Goal: Task Accomplishment & Management: Manage account settings

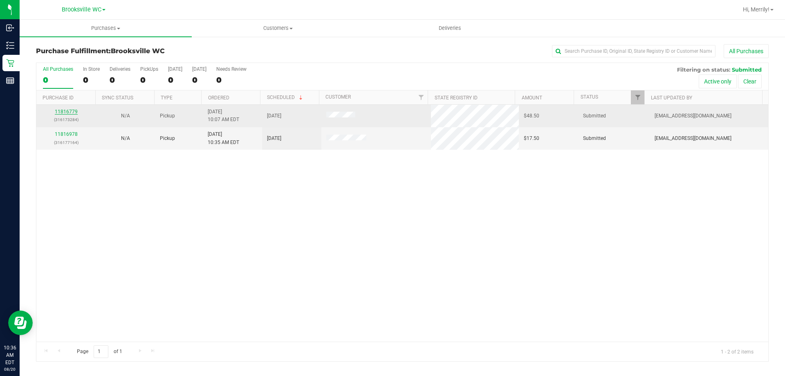
click at [65, 111] on link "11816779" at bounding box center [66, 112] width 23 height 6
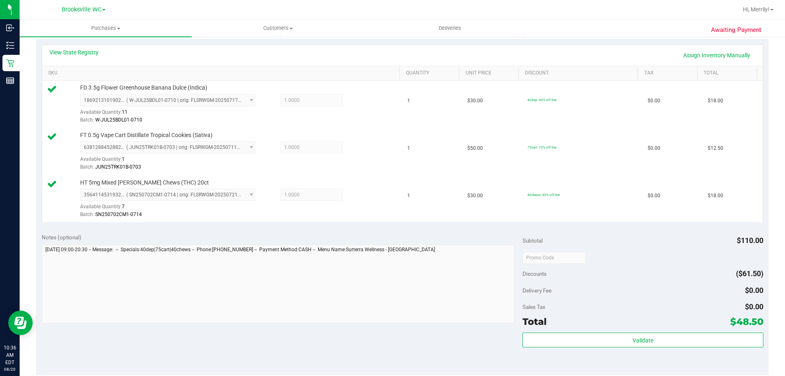
scroll to position [245, 0]
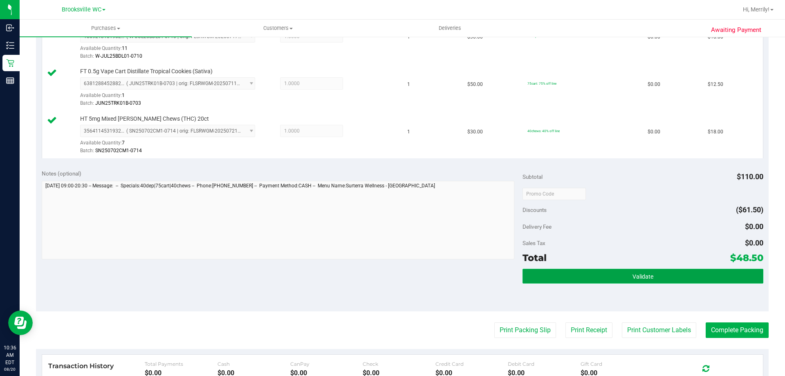
click at [615, 276] on button "Validate" at bounding box center [642, 275] width 240 height 15
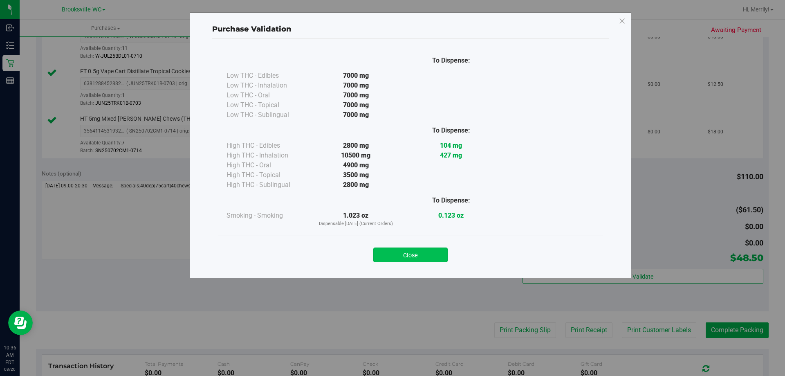
click at [412, 254] on button "Close" at bounding box center [410, 254] width 74 height 15
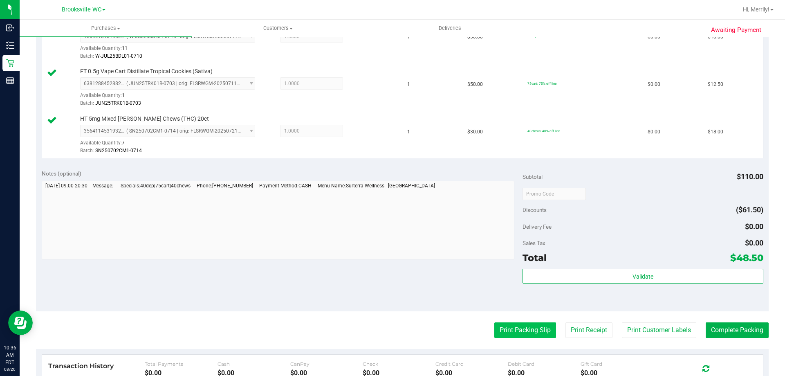
click at [515, 330] on button "Print Packing Slip" at bounding box center [525, 330] width 62 height 16
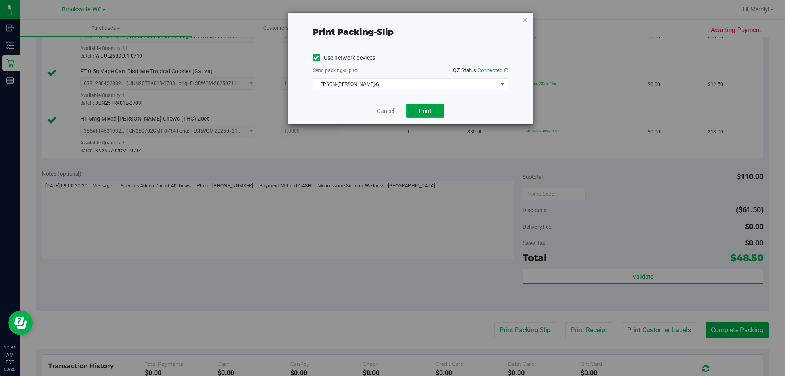
click at [423, 111] on span "Print" at bounding box center [425, 110] width 12 height 7
click at [424, 110] on span "Print" at bounding box center [425, 110] width 12 height 7
click at [384, 110] on link "Cancel" at bounding box center [385, 111] width 17 height 9
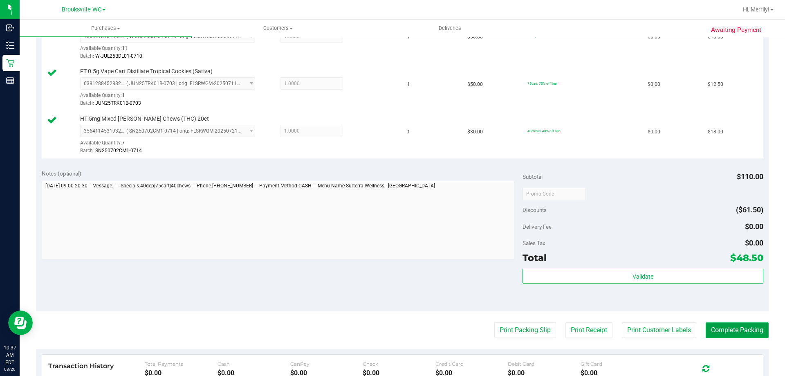
click at [734, 326] on button "Complete Packing" at bounding box center [736, 330] width 63 height 16
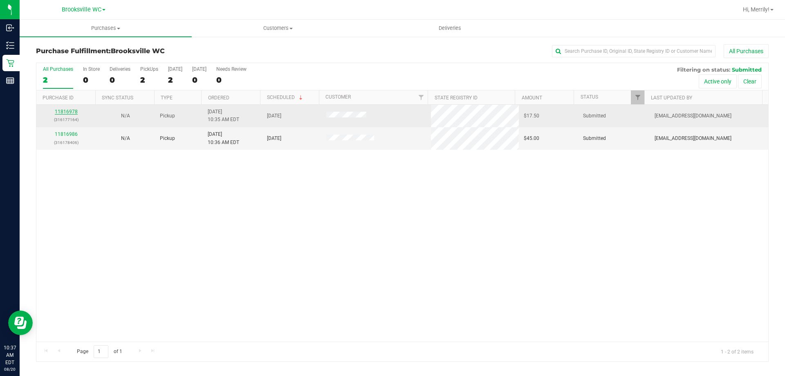
click at [60, 112] on link "11816978" at bounding box center [66, 112] width 23 height 6
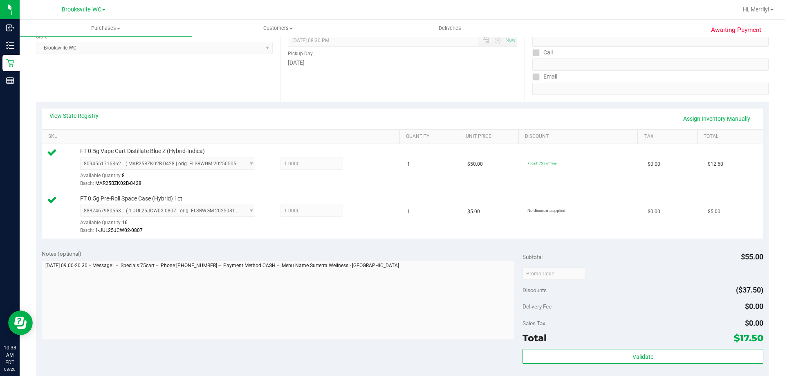
scroll to position [204, 0]
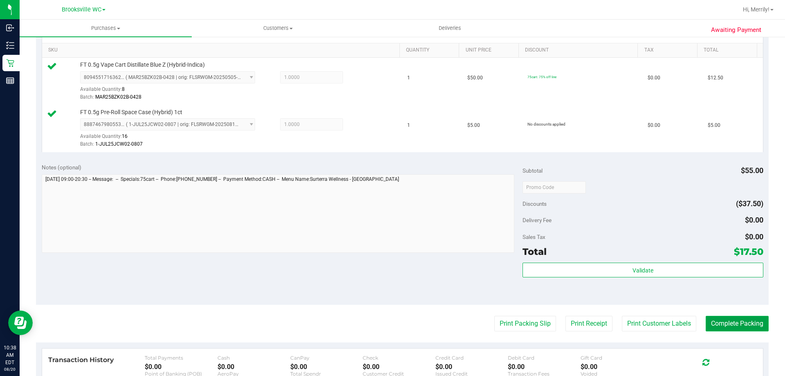
click at [722, 322] on button "Complete Packing" at bounding box center [736, 323] width 63 height 16
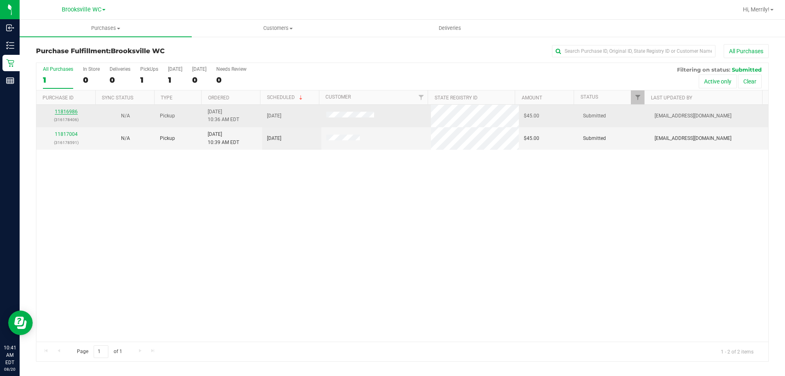
click at [58, 111] on link "11816986" at bounding box center [66, 112] width 23 height 6
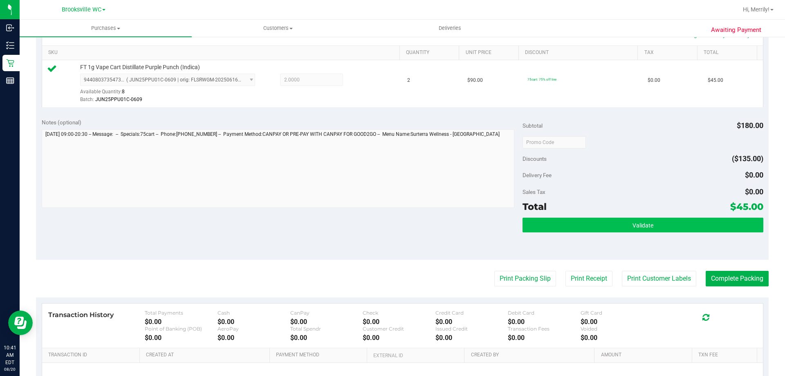
scroll to position [204, 0]
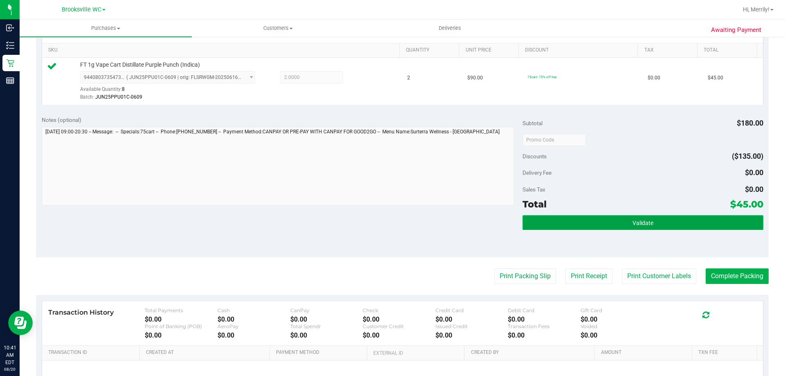
click at [598, 222] on button "Validate" at bounding box center [642, 222] width 240 height 15
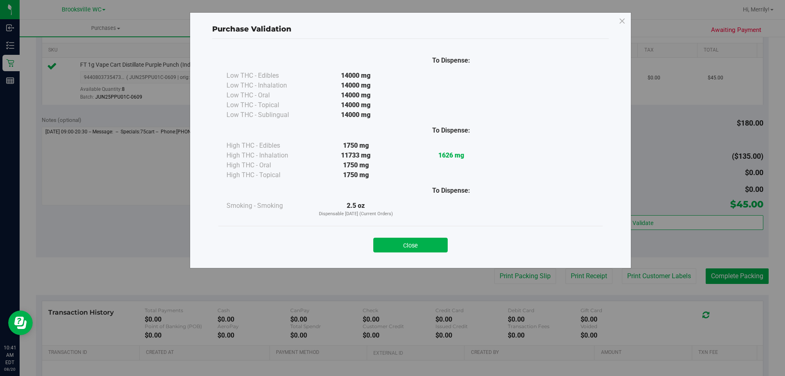
drag, startPoint x: 399, startPoint y: 247, endPoint x: 406, endPoint y: 246, distance: 7.5
click at [399, 247] on button "Close" at bounding box center [410, 244] width 74 height 15
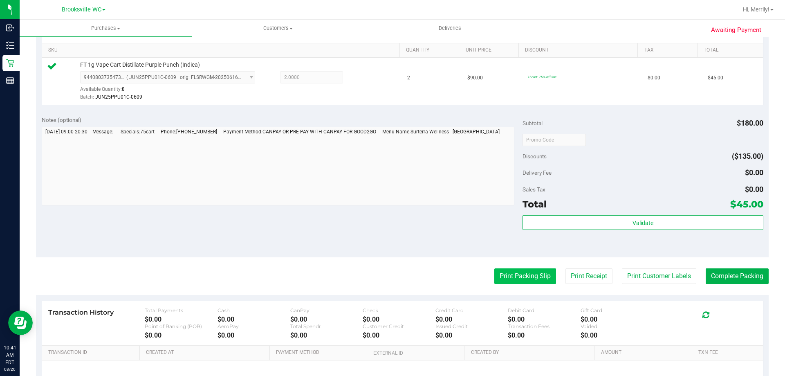
click at [514, 274] on button "Print Packing Slip" at bounding box center [525, 276] width 62 height 16
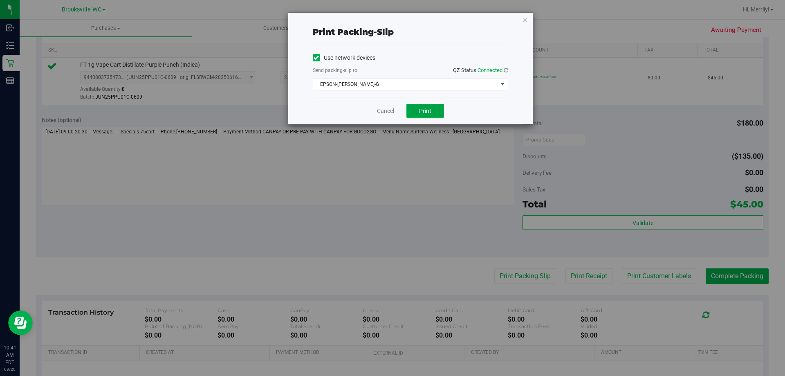
click at [426, 114] on span "Print" at bounding box center [425, 110] width 12 height 7
click at [381, 110] on link "Cancel" at bounding box center [385, 111] width 17 height 9
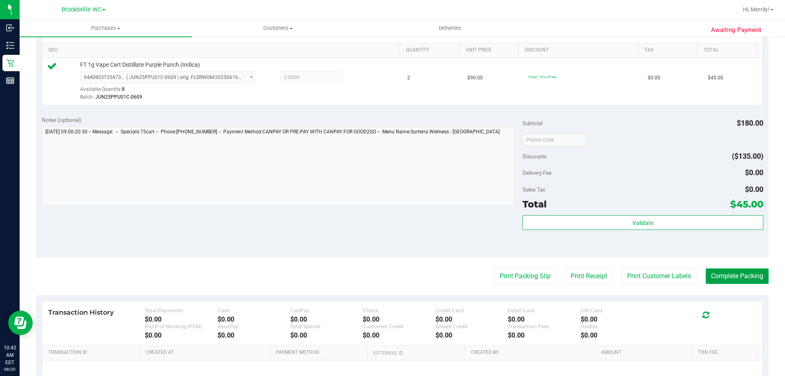
click at [734, 280] on button "Complete Packing" at bounding box center [736, 276] width 63 height 16
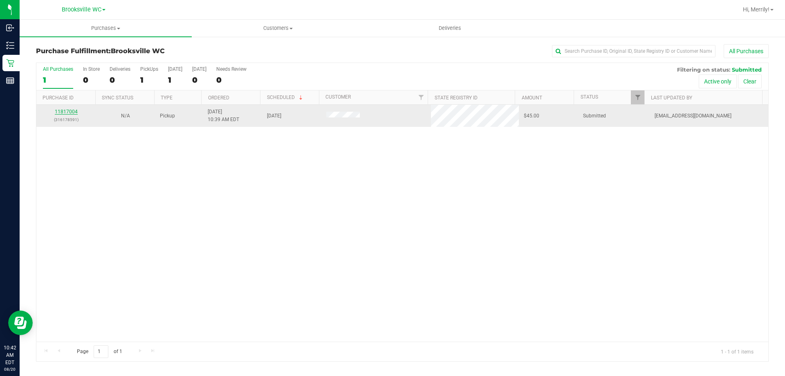
click at [59, 112] on link "11817004" at bounding box center [66, 112] width 23 height 6
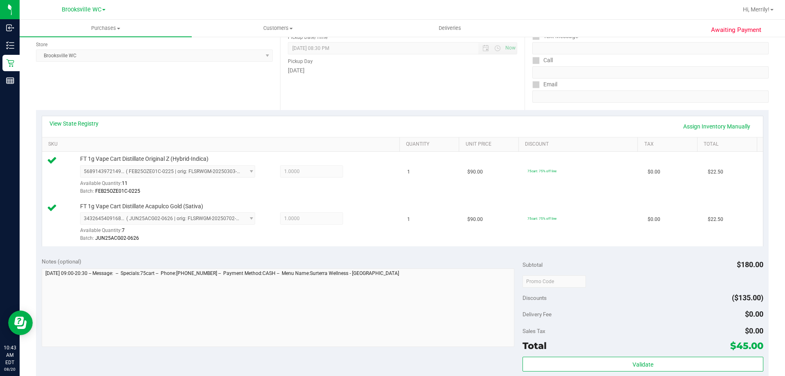
scroll to position [163, 0]
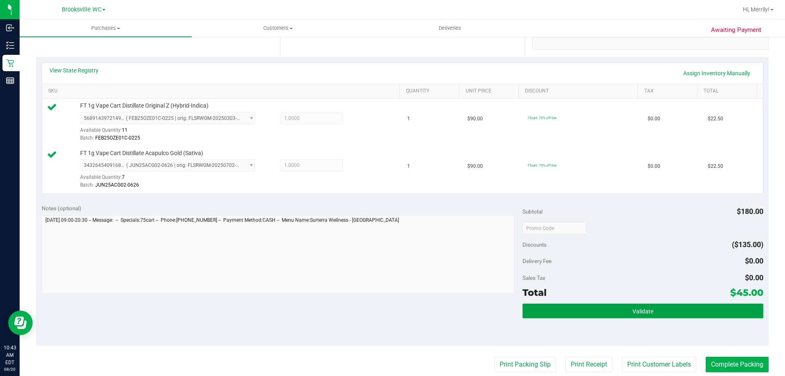
click at [617, 316] on button "Validate" at bounding box center [642, 310] width 240 height 15
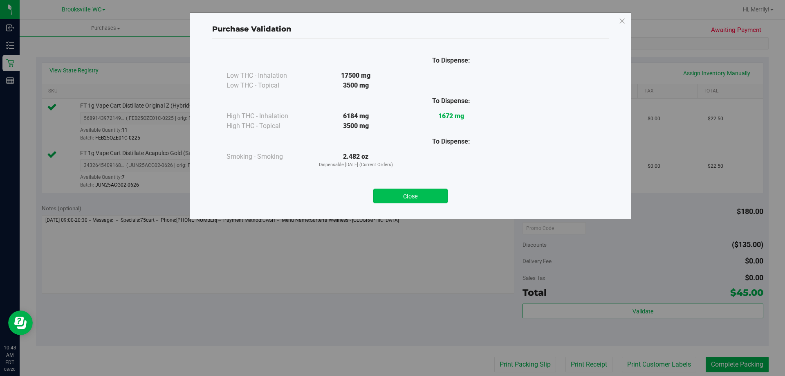
click at [404, 190] on button "Close" at bounding box center [410, 195] width 74 height 15
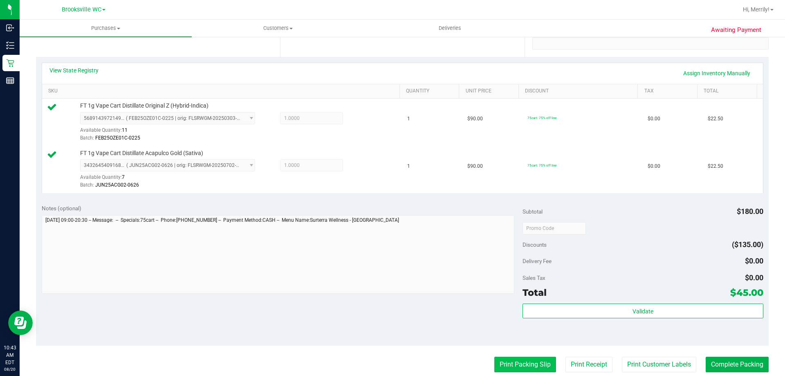
click at [520, 366] on button "Print Packing Slip" at bounding box center [525, 364] width 62 height 16
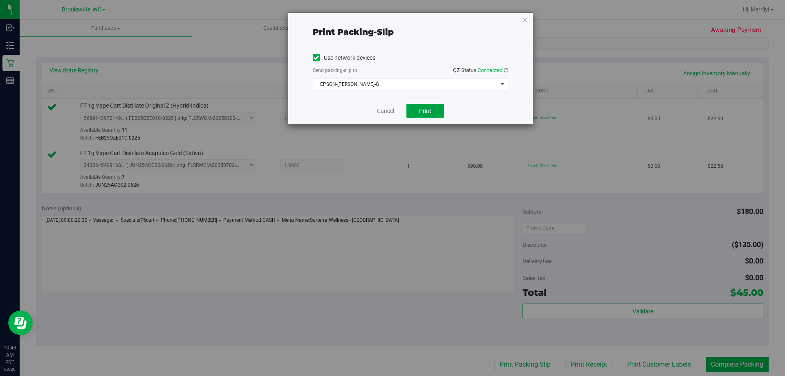
click at [425, 106] on button "Print" at bounding box center [425, 111] width 38 height 14
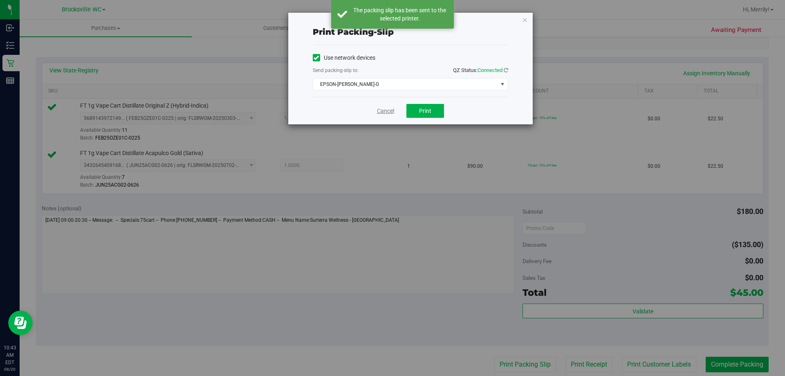
click at [383, 115] on link "Cancel" at bounding box center [385, 111] width 17 height 9
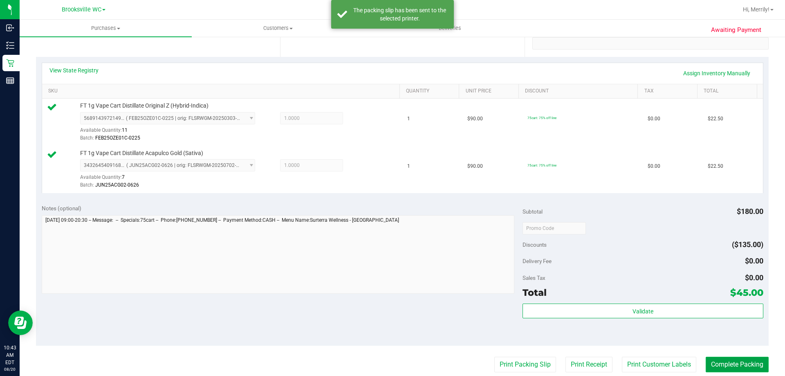
click at [742, 364] on button "Complete Packing" at bounding box center [736, 364] width 63 height 16
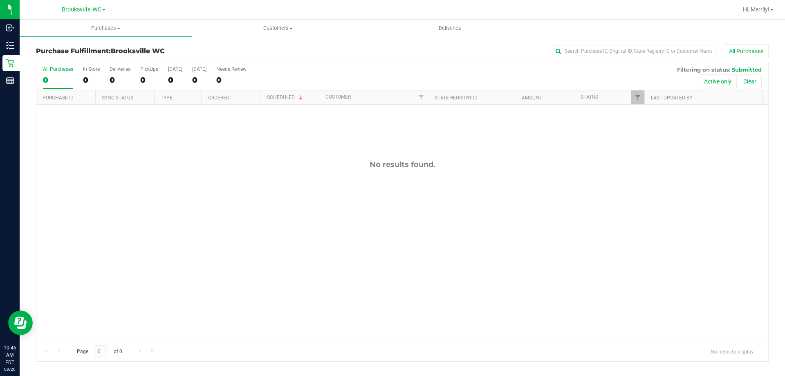
click at [682, 170] on div "No results found." at bounding box center [401, 251] width 731 height 292
click at [645, 217] on div "No results found." at bounding box center [401, 251] width 731 height 292
click at [712, 333] on div "No results found." at bounding box center [401, 251] width 731 height 292
click at [419, 325] on div "No results found." at bounding box center [401, 251] width 731 height 292
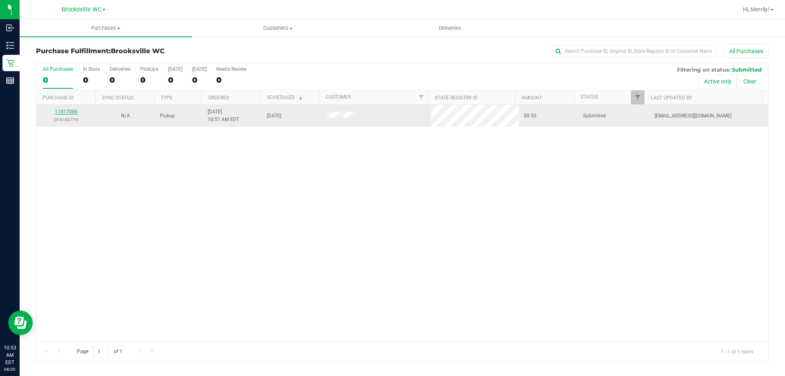
click at [63, 112] on link "11817086" at bounding box center [66, 112] width 23 height 6
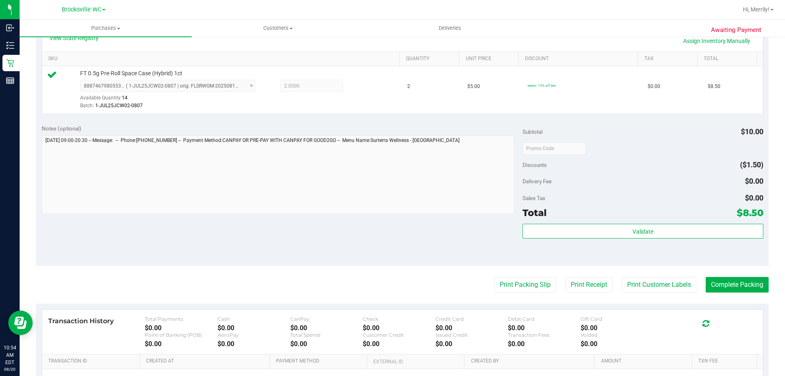
scroll to position [204, 0]
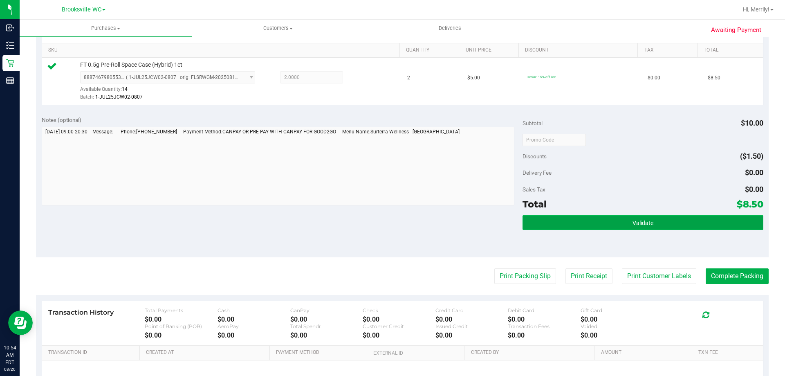
click at [605, 217] on button "Validate" at bounding box center [642, 222] width 240 height 15
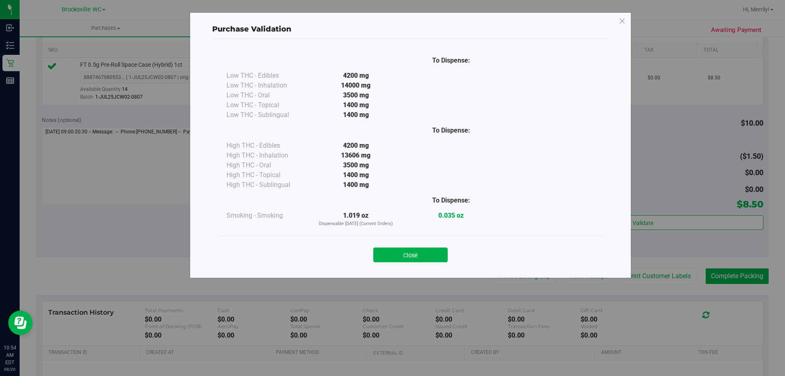
click at [414, 255] on button "Close" at bounding box center [410, 254] width 74 height 15
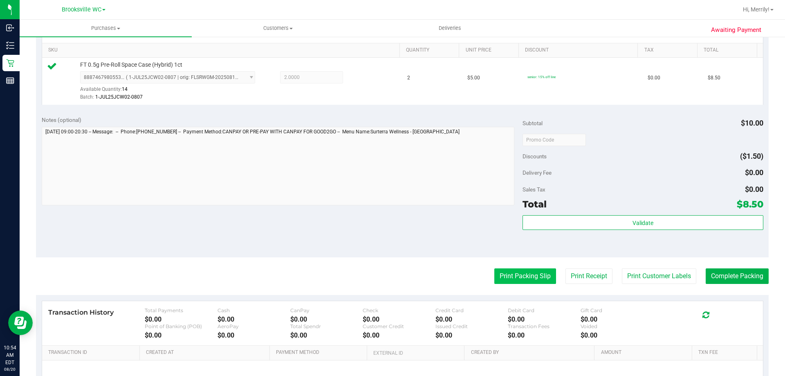
click at [506, 284] on button "Print Packing Slip" at bounding box center [525, 276] width 62 height 16
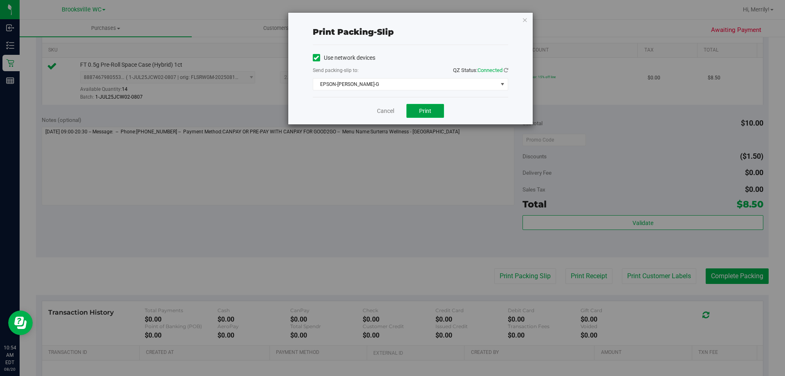
click at [427, 113] on span "Print" at bounding box center [425, 110] width 12 height 7
click at [385, 113] on link "Cancel" at bounding box center [385, 111] width 17 height 9
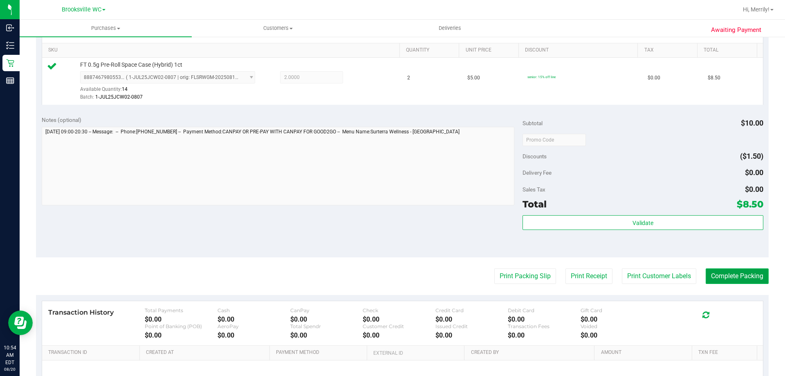
click at [713, 278] on button "Complete Packing" at bounding box center [736, 276] width 63 height 16
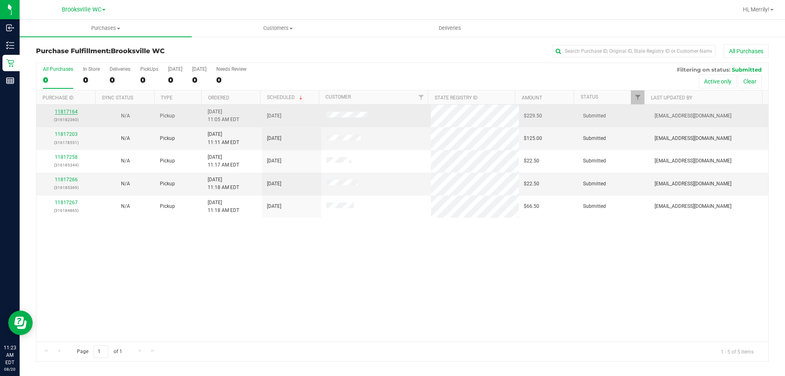
click at [71, 112] on link "11817164" at bounding box center [66, 112] width 23 height 6
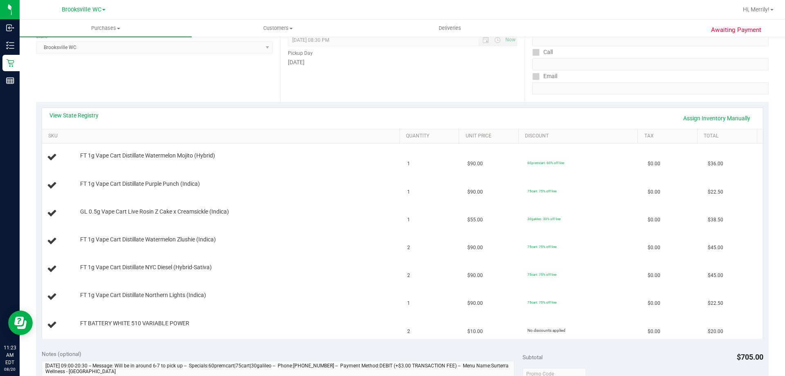
scroll to position [123, 0]
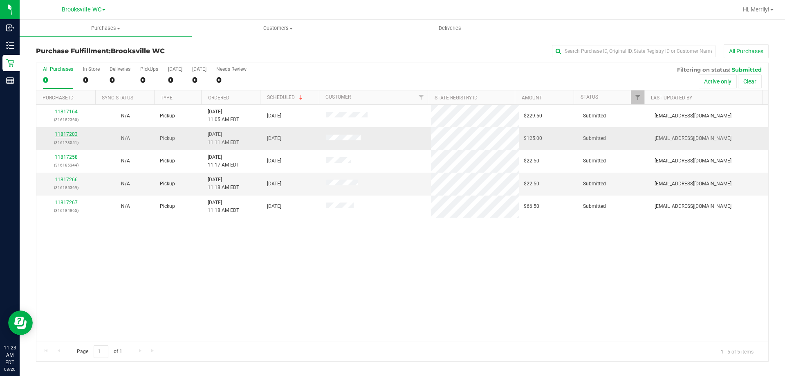
click at [67, 131] on link "11817203" at bounding box center [66, 134] width 23 height 6
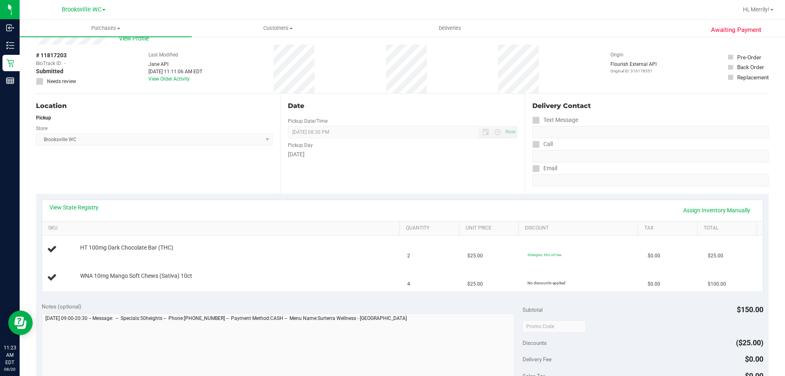
scroll to position [41, 0]
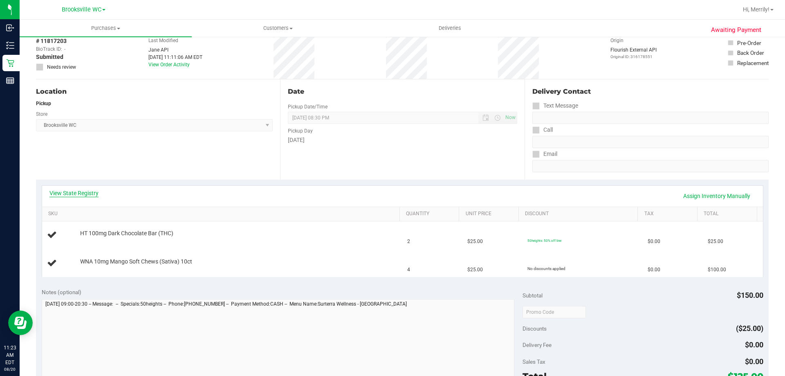
click at [63, 192] on link "View State Registry" at bounding box center [73, 193] width 49 height 8
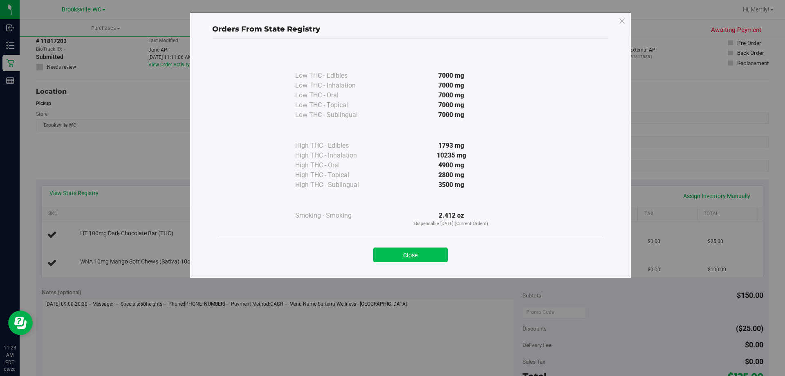
click at [416, 253] on button "Close" at bounding box center [410, 254] width 74 height 15
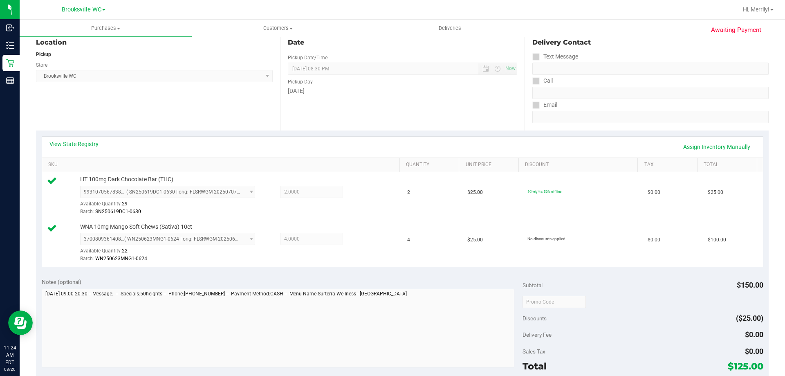
scroll to position [245, 0]
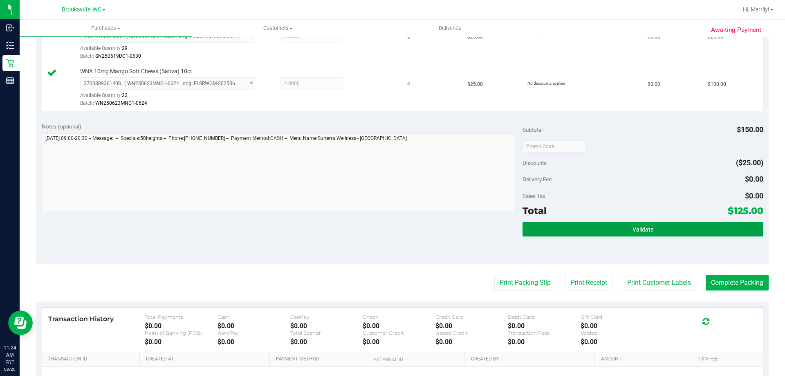
click at [616, 228] on button "Validate" at bounding box center [642, 228] width 240 height 15
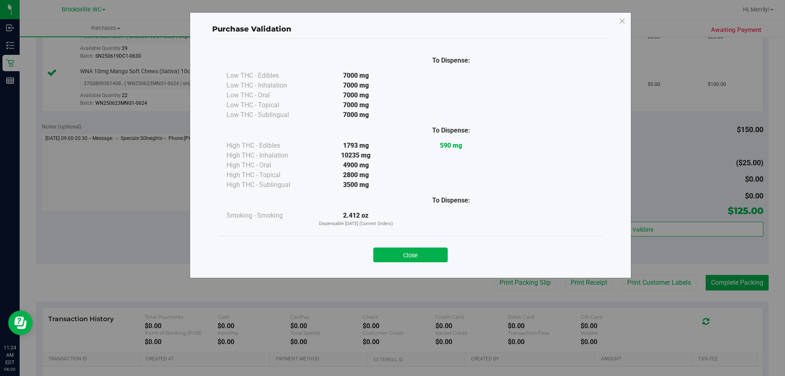
drag, startPoint x: 406, startPoint y: 253, endPoint x: 471, endPoint y: 265, distance: 66.4
click at [407, 253] on button "Close" at bounding box center [410, 254] width 74 height 15
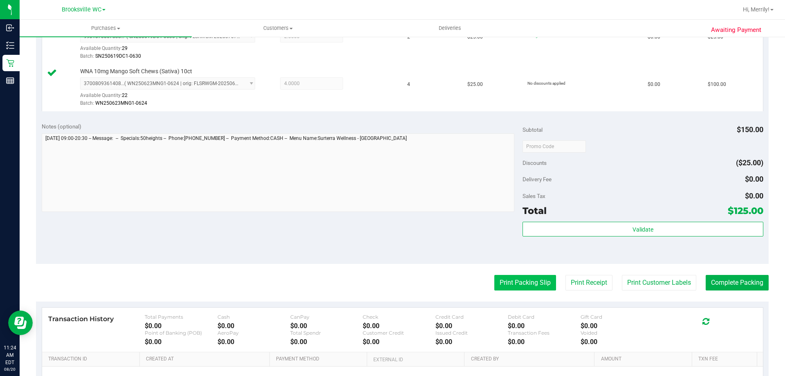
click at [521, 284] on button "Print Packing Slip" at bounding box center [525, 283] width 62 height 16
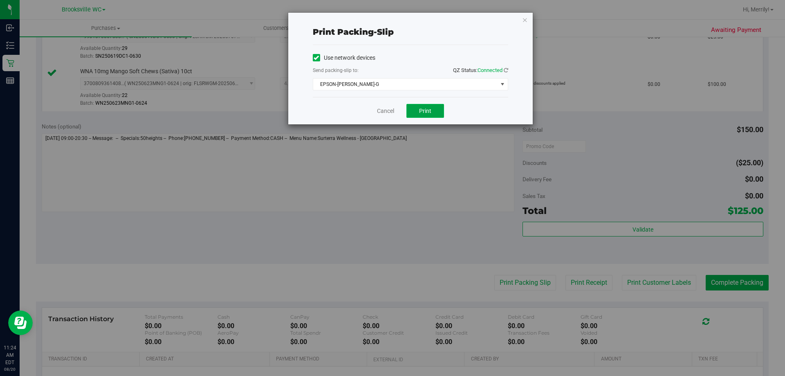
click at [417, 110] on button "Print" at bounding box center [425, 111] width 38 height 14
drag, startPoint x: 387, startPoint y: 111, endPoint x: 394, endPoint y: 112, distance: 6.2
click at [388, 111] on link "Cancel" at bounding box center [385, 111] width 17 height 9
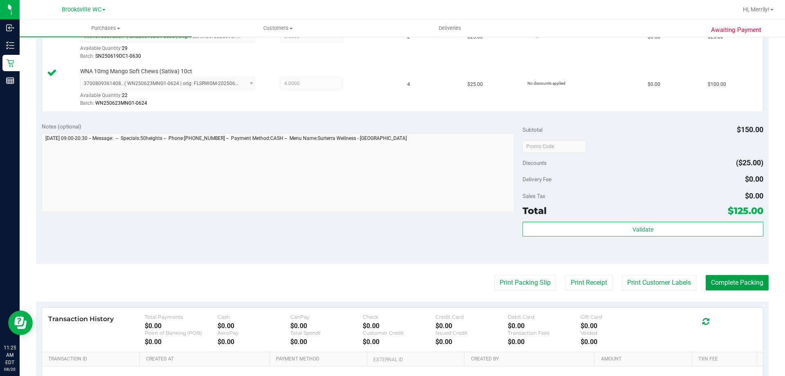
click at [717, 285] on button "Complete Packing" at bounding box center [736, 283] width 63 height 16
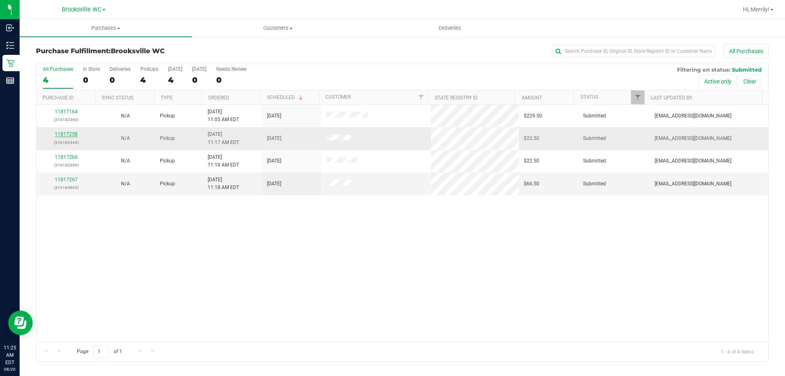
click at [67, 133] on link "11817258" at bounding box center [66, 134] width 23 height 6
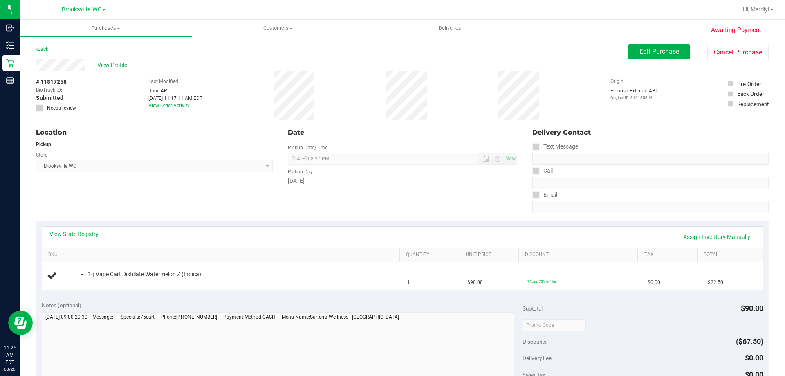
click at [83, 237] on link "View State Registry" at bounding box center [73, 234] width 49 height 8
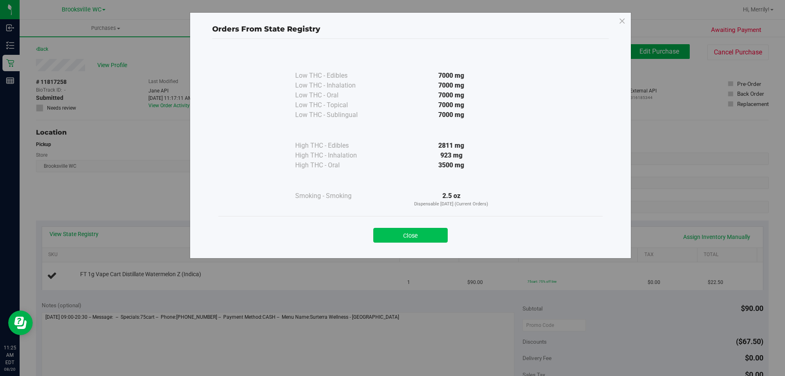
click at [422, 235] on button "Close" at bounding box center [410, 235] width 74 height 15
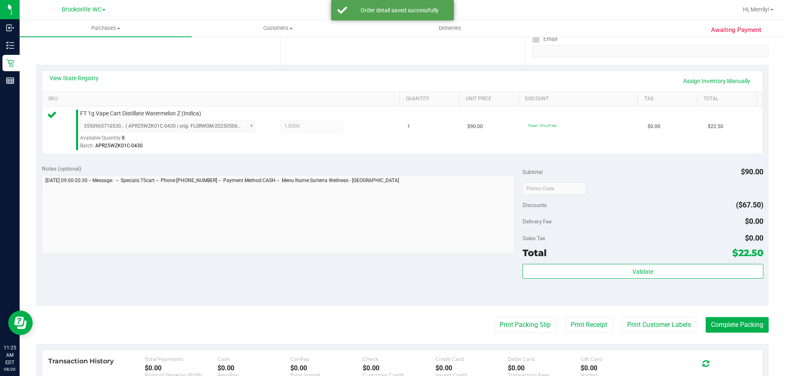
scroll to position [204, 0]
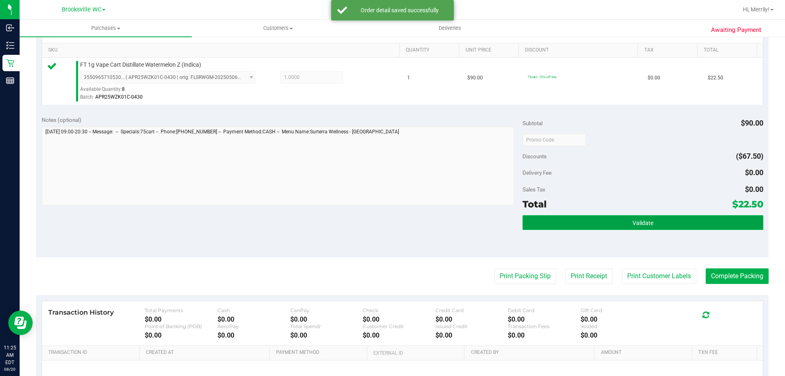
click at [644, 224] on span "Validate" at bounding box center [642, 222] width 21 height 7
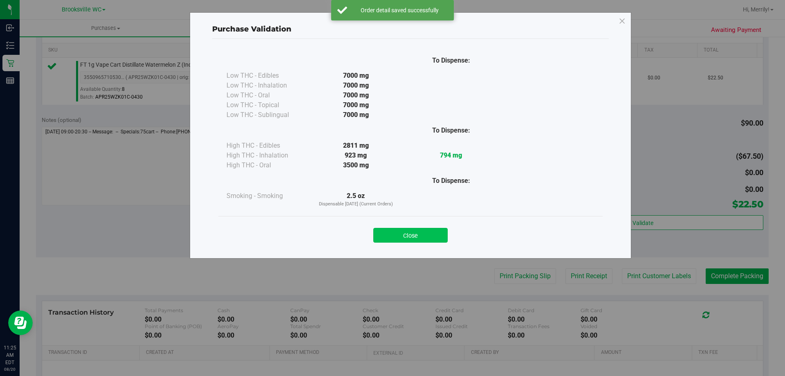
click at [401, 228] on button "Close" at bounding box center [410, 235] width 74 height 15
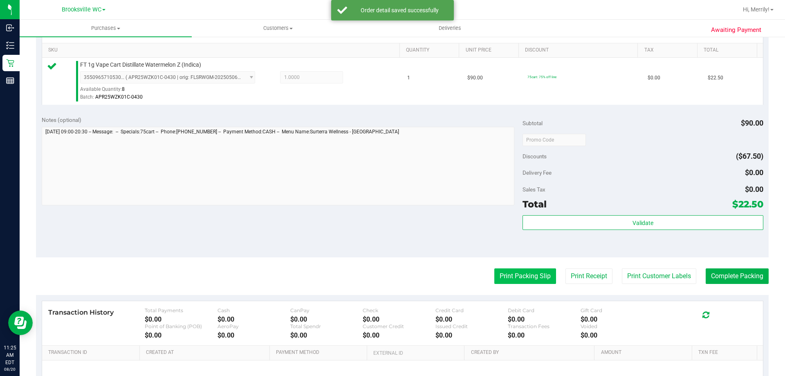
click at [542, 277] on button "Print Packing Slip" at bounding box center [525, 276] width 62 height 16
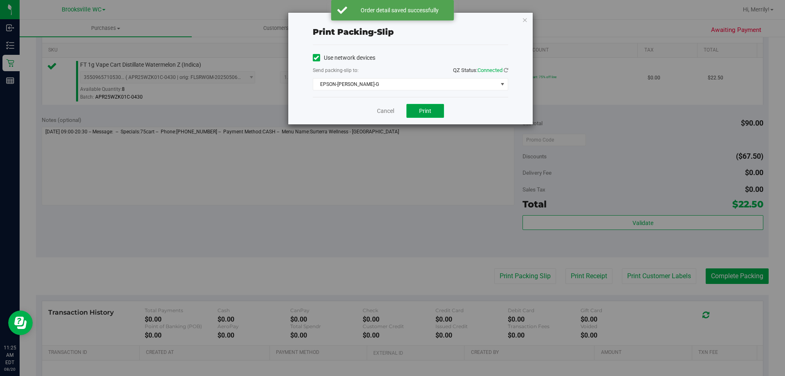
click at [428, 107] on button "Print" at bounding box center [425, 111] width 38 height 14
click at [389, 112] on link "Cancel" at bounding box center [385, 111] width 17 height 9
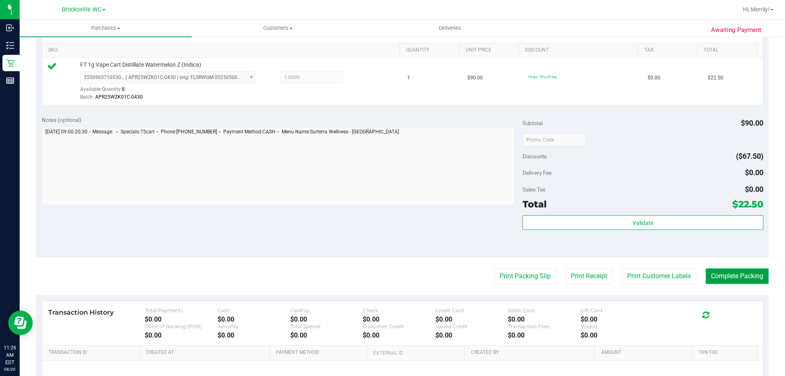
click at [737, 277] on button "Complete Packing" at bounding box center [736, 276] width 63 height 16
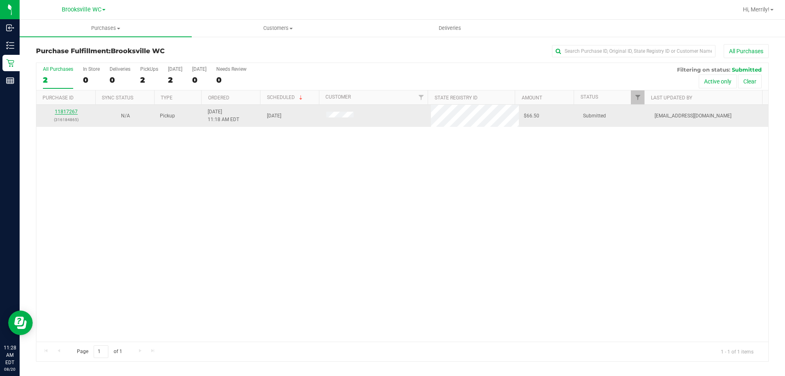
click at [69, 110] on link "11817267" at bounding box center [66, 112] width 23 height 6
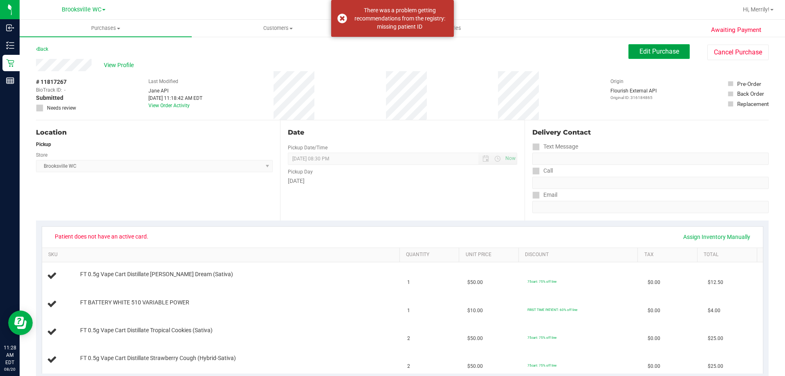
click at [639, 47] on button "Edit Purchase" at bounding box center [658, 51] width 61 height 15
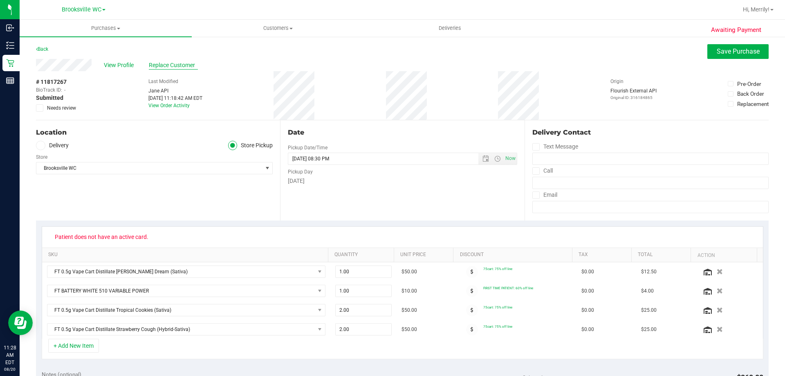
click at [159, 66] on span "Replace Customer" at bounding box center [173, 65] width 49 height 9
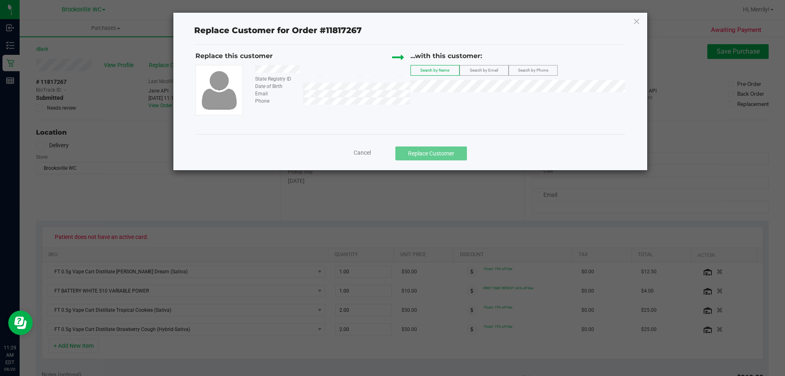
click at [303, 69] on div at bounding box center [329, 70] width 161 height 10
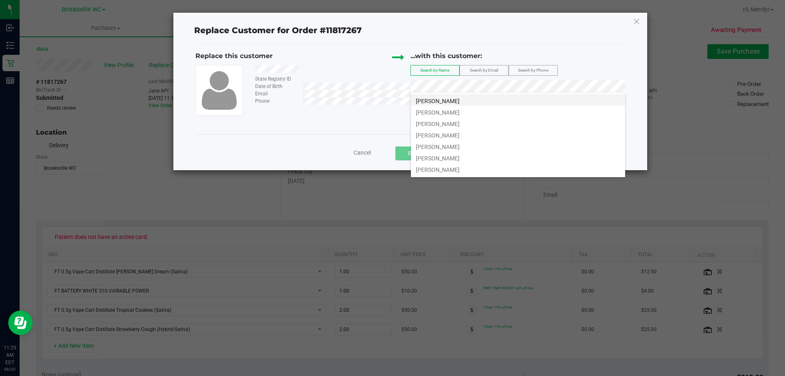
click at [440, 101] on span "[PERSON_NAME]" at bounding box center [438, 101] width 44 height 7
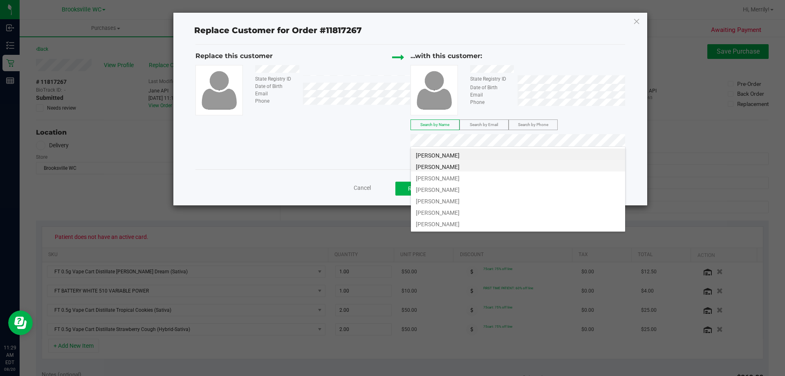
click at [441, 165] on span "[PERSON_NAME]" at bounding box center [438, 166] width 44 height 7
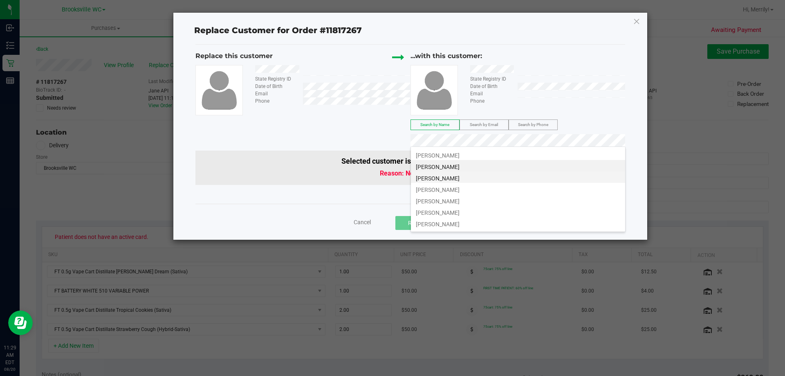
click at [449, 178] on span "[PERSON_NAME]" at bounding box center [438, 178] width 44 height 7
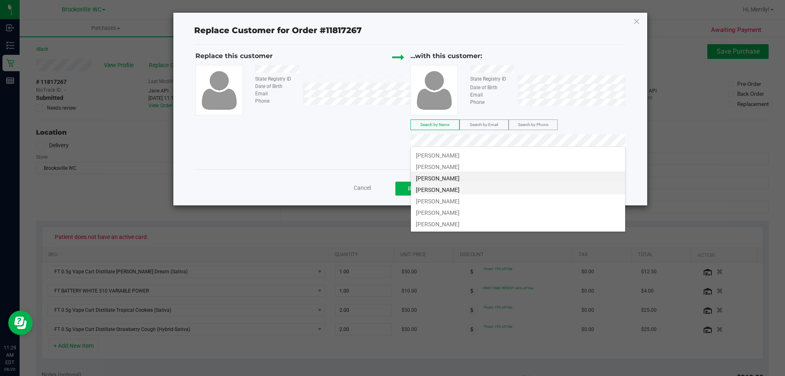
click at [448, 187] on span "[PERSON_NAME]" at bounding box center [438, 189] width 44 height 7
click at [465, 199] on li "[PERSON_NAME]" at bounding box center [518, 199] width 214 height 11
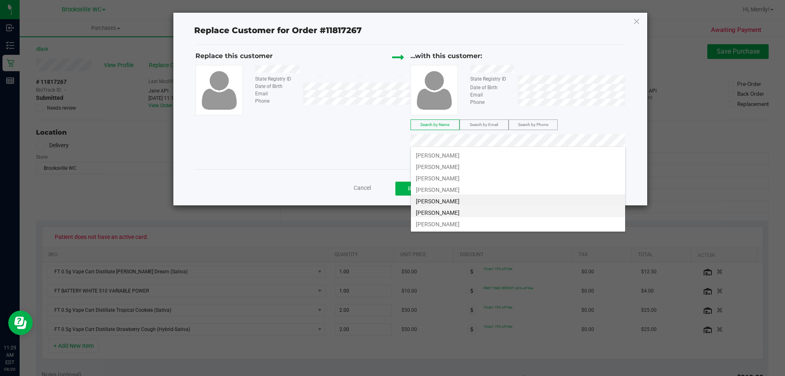
click at [454, 214] on span "[PERSON_NAME]" at bounding box center [438, 212] width 44 height 7
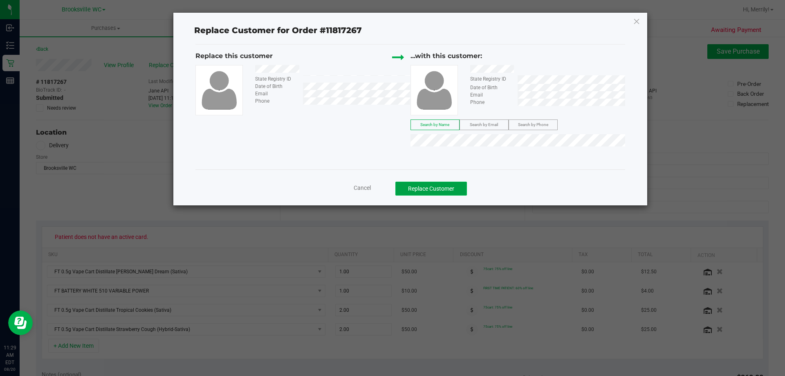
click at [432, 186] on button "Replace Customer" at bounding box center [431, 188] width 72 height 14
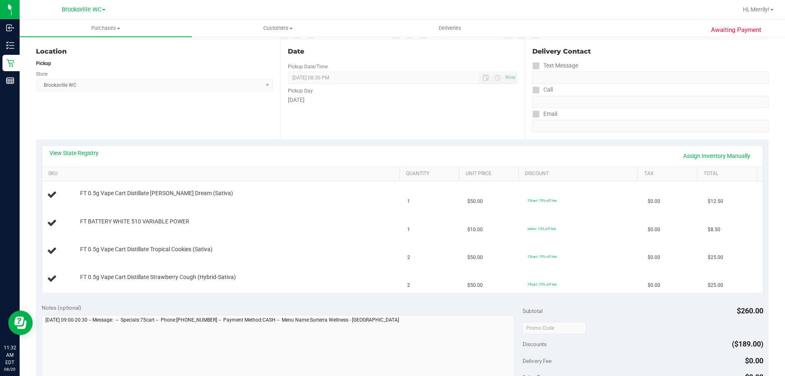
scroll to position [82, 0]
click at [94, 151] on link "View State Registry" at bounding box center [73, 152] width 49 height 8
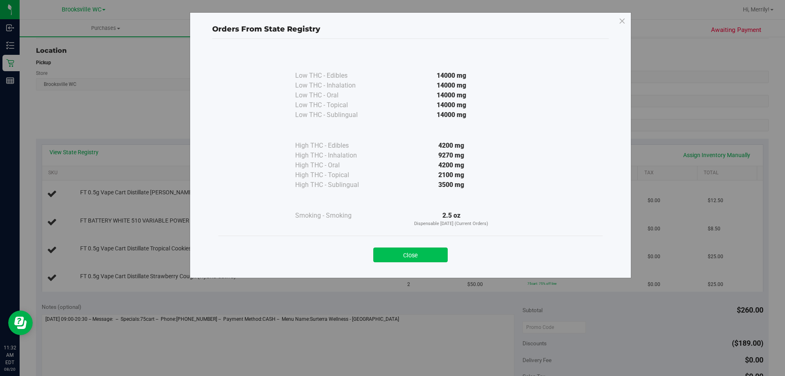
click at [408, 252] on button "Close" at bounding box center [410, 254] width 74 height 15
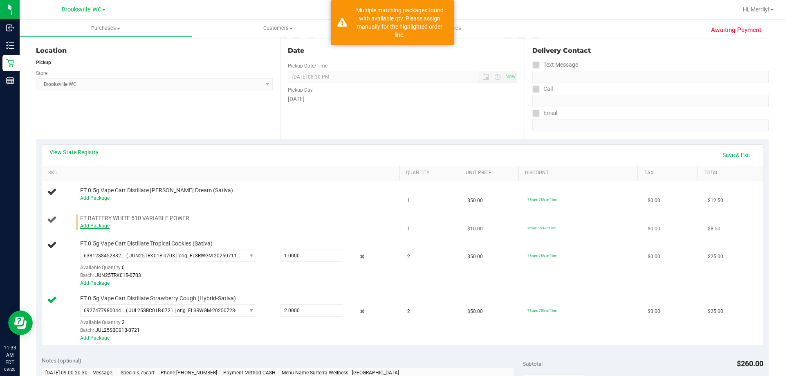
click at [93, 227] on link "Add Package" at bounding box center [94, 226] width 29 height 6
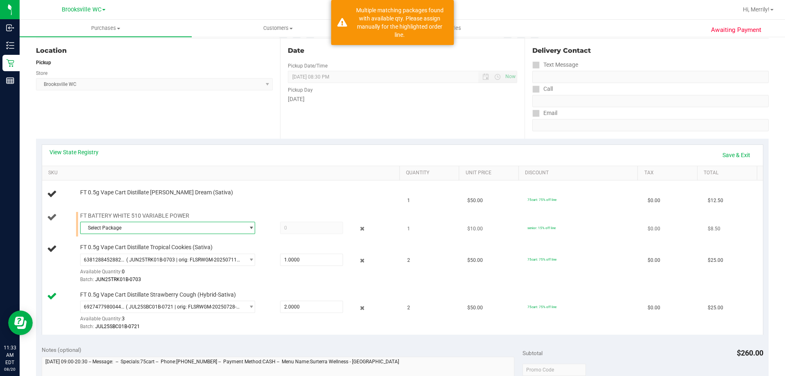
click at [110, 229] on span "Select Package" at bounding box center [163, 227] width 164 height 11
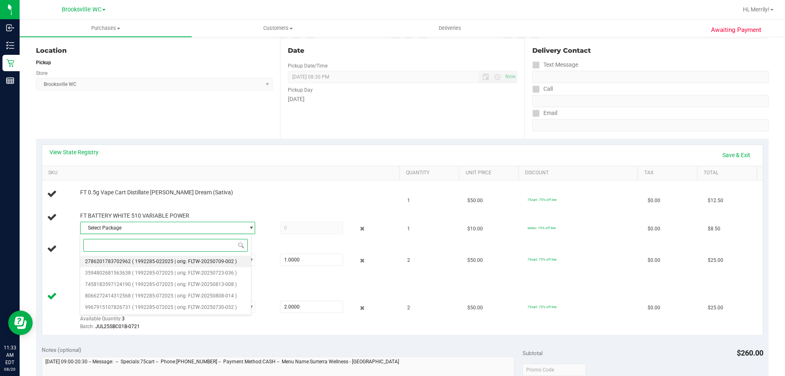
click at [118, 262] on span "2786201783702962" at bounding box center [108, 261] width 46 height 6
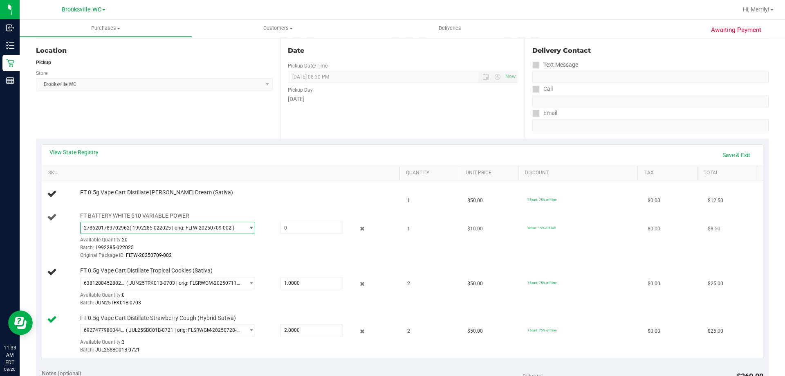
click at [140, 227] on span "( 1992285-022025 | orig: FLTW-20250709-002 )" at bounding box center [182, 228] width 105 height 6
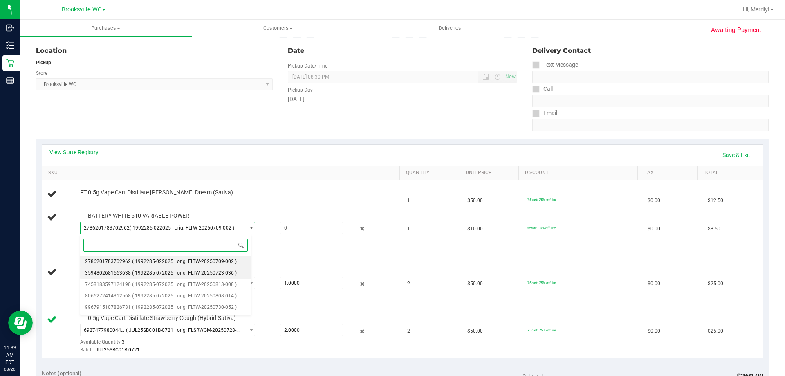
click at [142, 275] on span "( 1992285-072025 | orig: FLTW-20250723-036 )" at bounding box center [184, 273] width 105 height 6
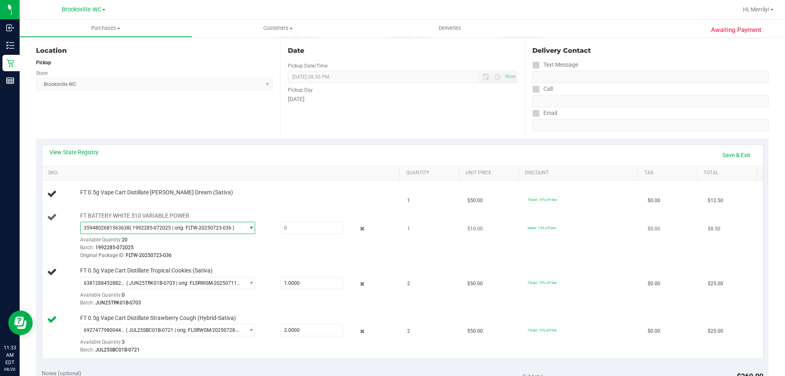
click at [232, 225] on span "3594802681563638 ( 1992285-072025 | orig: FLTW-20250723-036 )" at bounding box center [163, 227] width 164 height 11
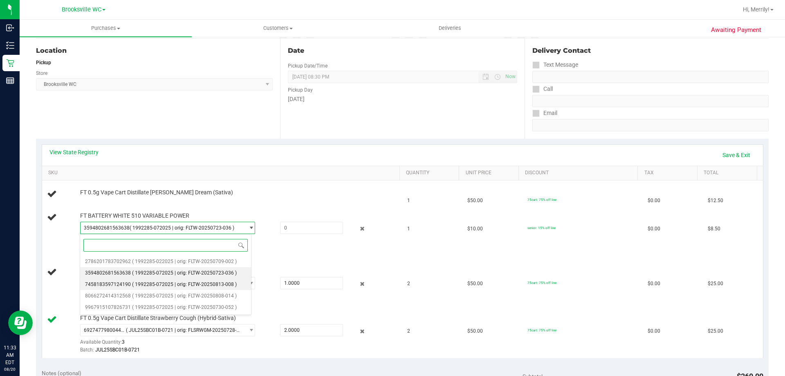
click at [166, 285] on span "( 1992285-072025 | orig: FLTW-20250813-008 )" at bounding box center [184, 284] width 105 height 6
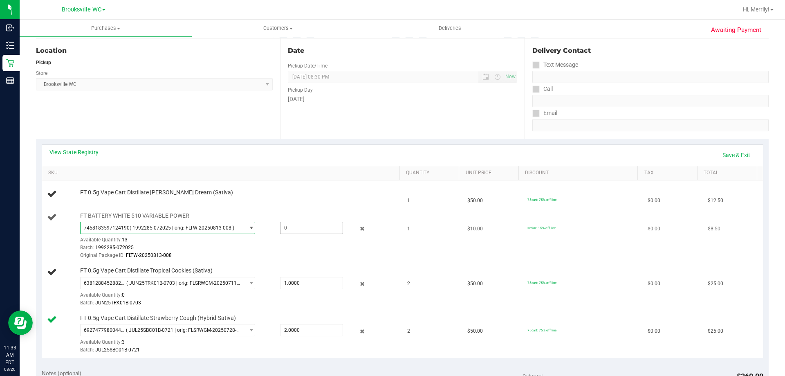
click at [302, 228] on span at bounding box center [311, 227] width 63 height 12
type input "1"
type input "1.0000"
click at [320, 204] on td "FT 0.5g Vape Cart Distillate [PERSON_NAME] Dream (Sativa)" at bounding box center [222, 194] width 360 height 28
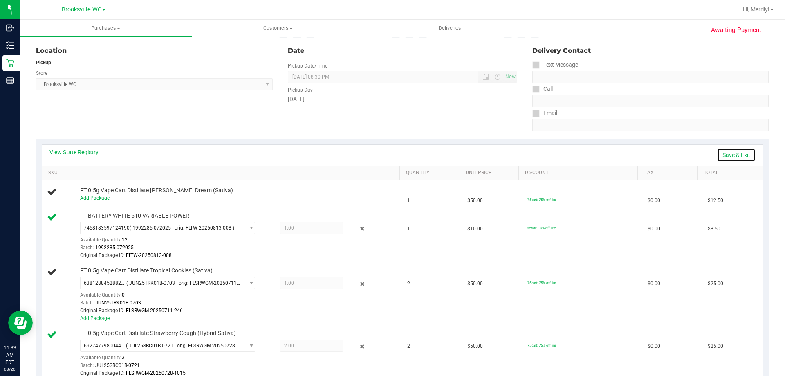
click at [729, 153] on link "Save & Exit" at bounding box center [736, 155] width 38 height 14
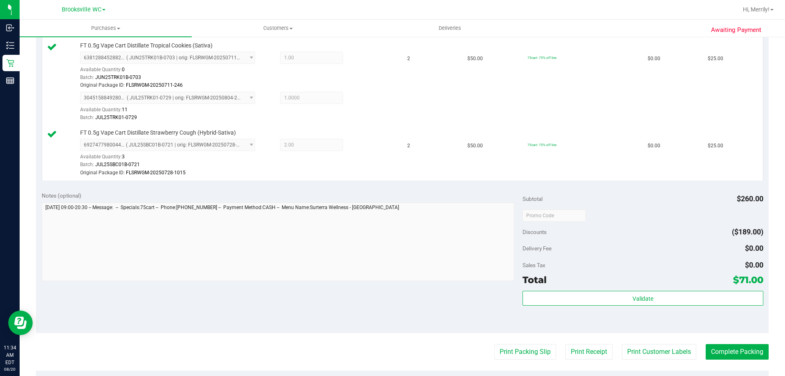
scroll to position [327, 0]
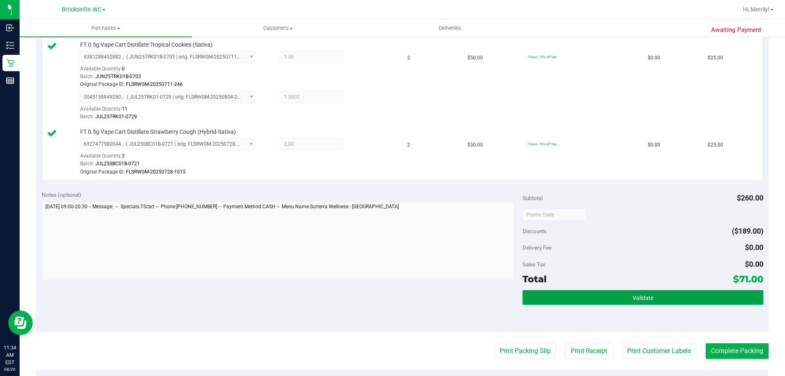
click at [626, 297] on button "Validate" at bounding box center [642, 297] width 240 height 15
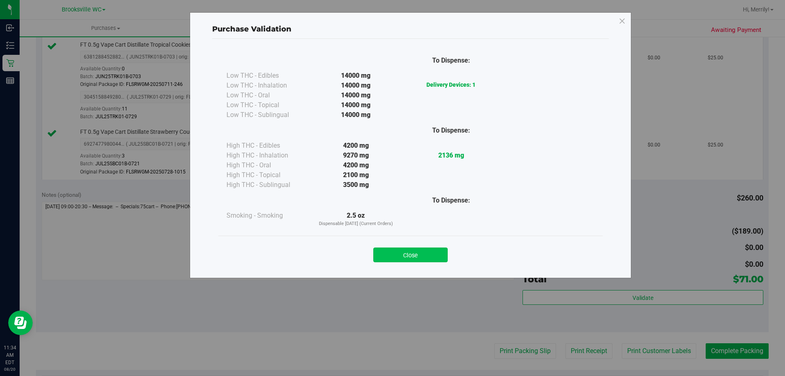
click at [423, 250] on button "Close" at bounding box center [410, 254] width 74 height 15
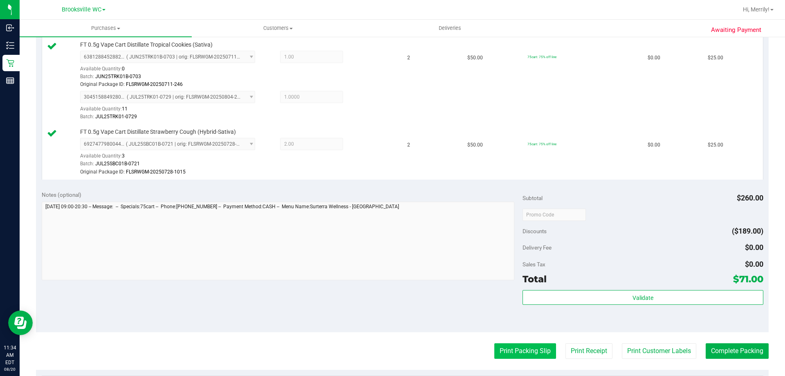
click at [505, 350] on button "Print Packing Slip" at bounding box center [525, 351] width 62 height 16
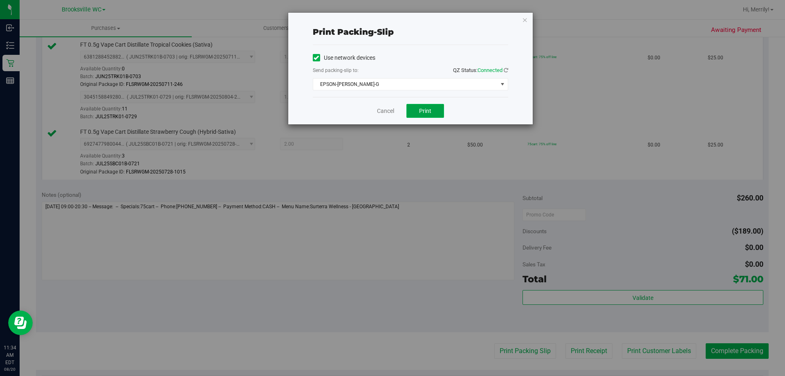
click at [419, 114] on span "Print" at bounding box center [425, 110] width 12 height 7
click at [389, 110] on link "Cancel" at bounding box center [385, 111] width 17 height 9
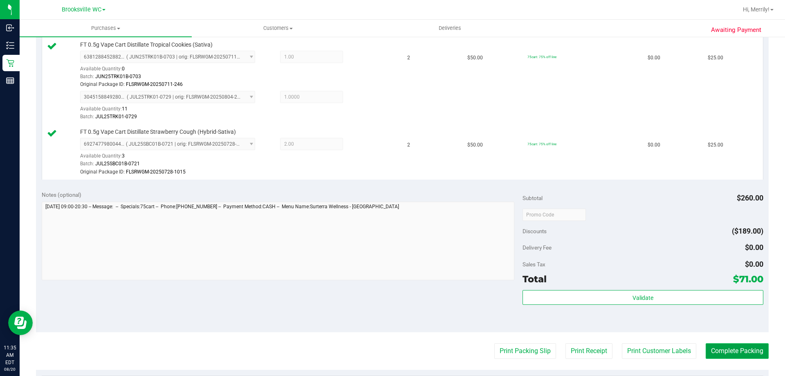
click at [739, 349] on button "Complete Packing" at bounding box center [736, 351] width 63 height 16
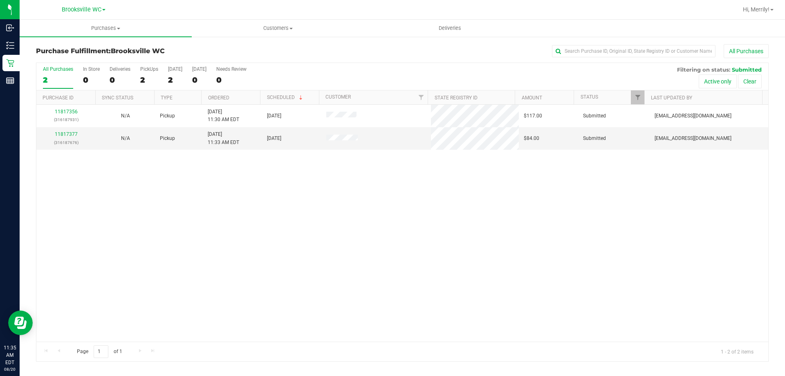
click at [144, 222] on div "11817356 (316187931) N/A Pickup [DATE] 11:30 AM EDT 8/20/2025 $117.00 Submitted…" at bounding box center [401, 223] width 731 height 237
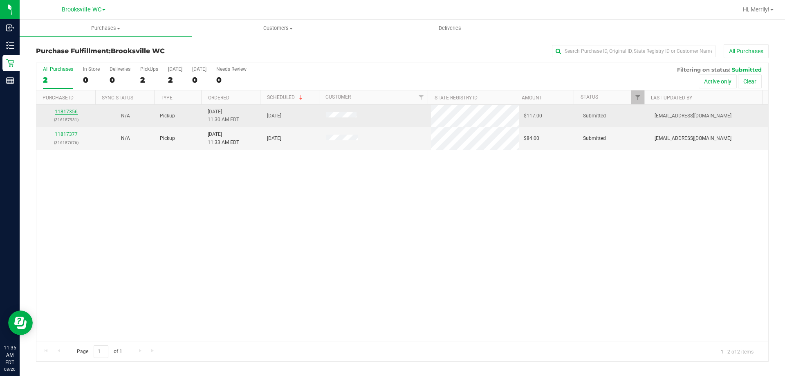
click at [68, 110] on link "11817356" at bounding box center [66, 112] width 23 height 6
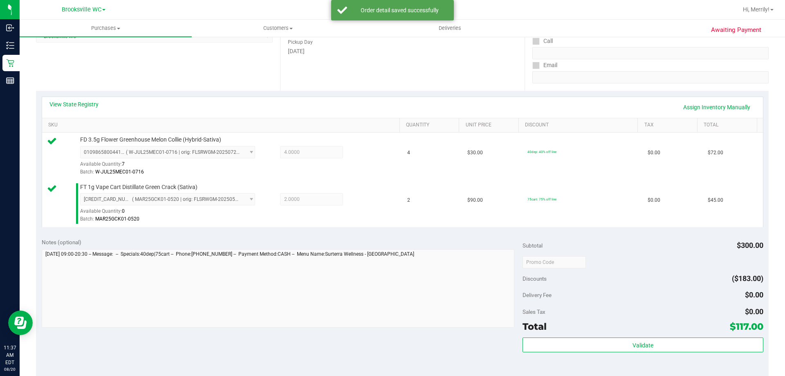
scroll to position [163, 0]
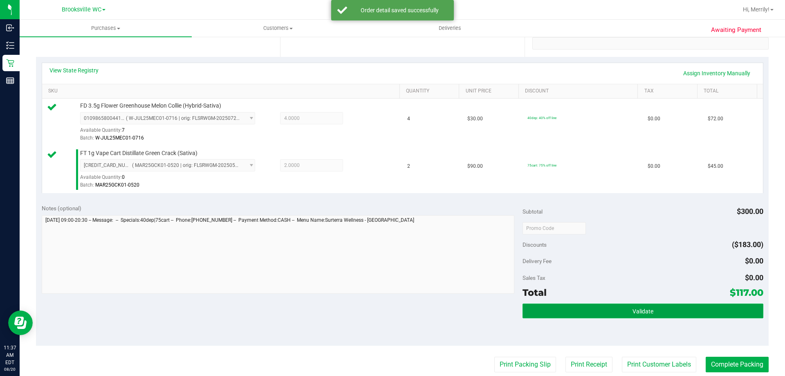
click at [602, 309] on button "Validate" at bounding box center [642, 310] width 240 height 15
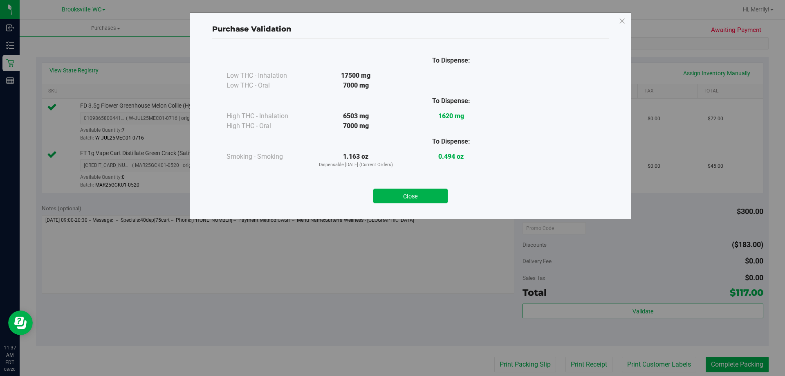
drag, startPoint x: 400, startPoint y: 196, endPoint x: 509, endPoint y: 222, distance: 112.2
click at [400, 196] on button "Close" at bounding box center [410, 195] width 74 height 15
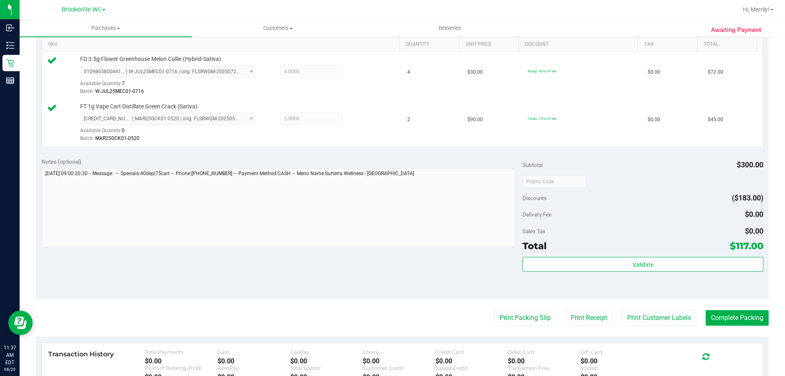
scroll to position [286, 0]
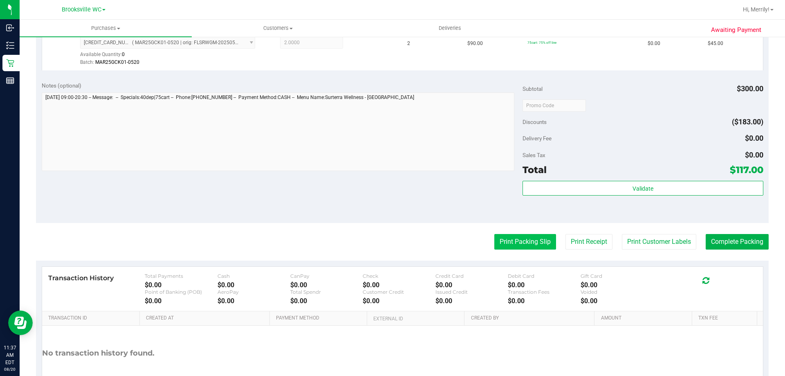
click at [512, 240] on button "Print Packing Slip" at bounding box center [525, 242] width 62 height 16
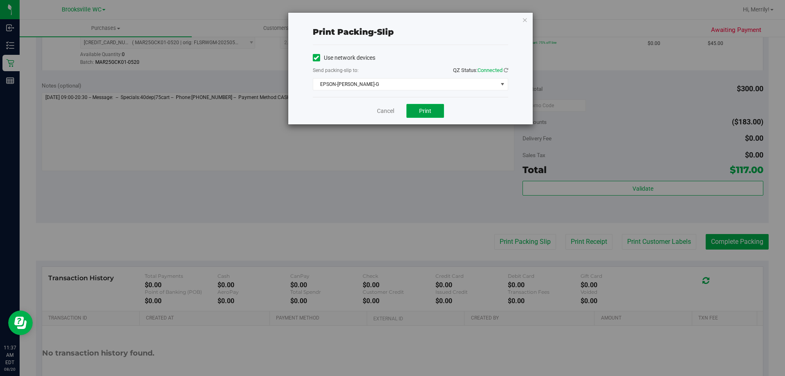
click at [433, 107] on button "Print" at bounding box center [425, 111] width 38 height 14
click at [389, 110] on link "Cancel" at bounding box center [385, 111] width 17 height 9
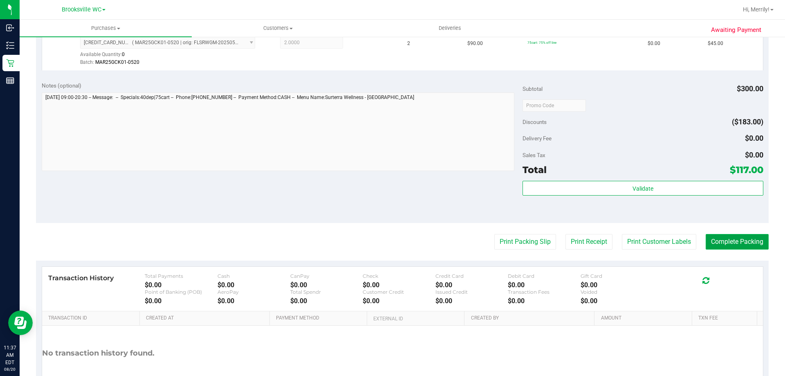
drag, startPoint x: 746, startPoint y: 245, endPoint x: 744, endPoint y: 235, distance: 10.4
click at [745, 240] on button "Complete Packing" at bounding box center [736, 242] width 63 height 16
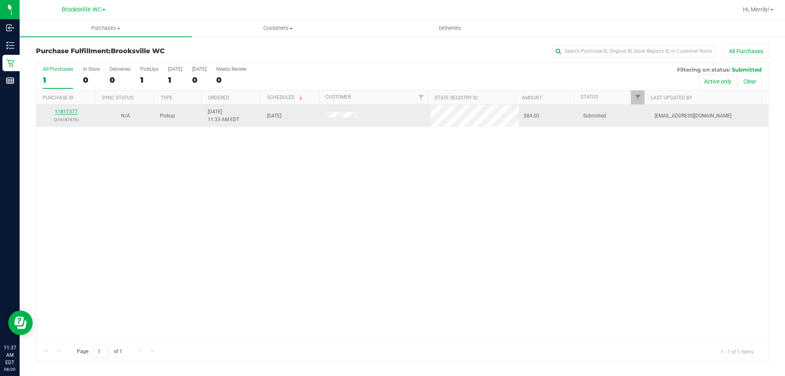
click at [68, 110] on link "11817377" at bounding box center [66, 112] width 23 height 6
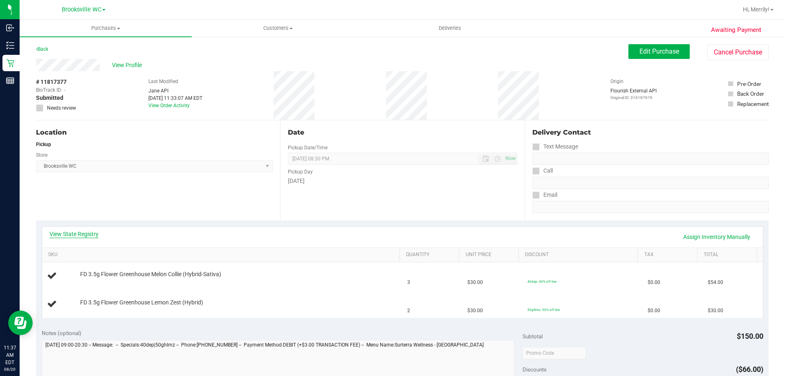
click at [78, 234] on link "View State Registry" at bounding box center [73, 234] width 49 height 8
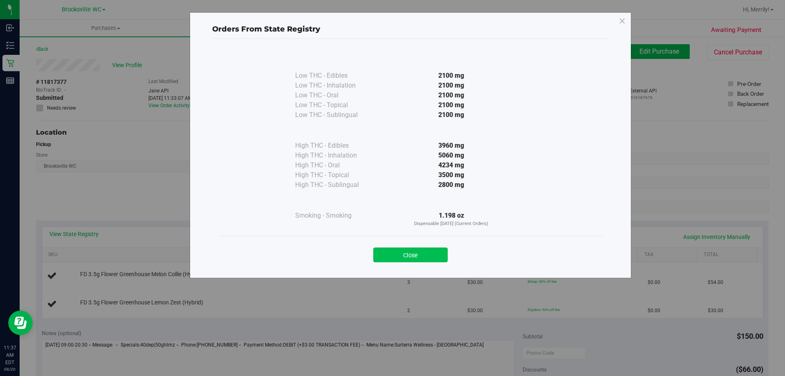
click at [425, 251] on button "Close" at bounding box center [410, 254] width 74 height 15
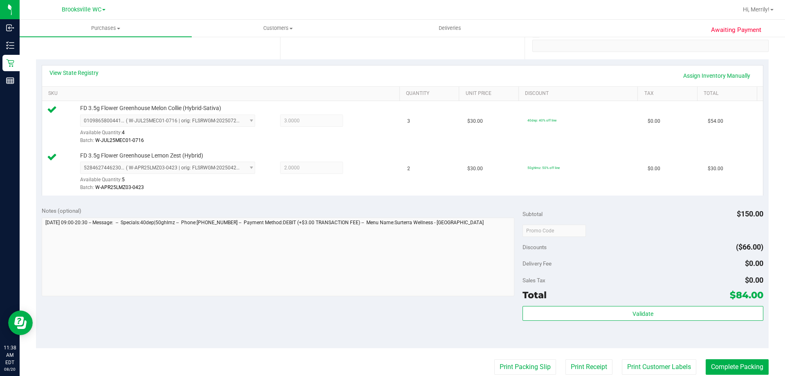
scroll to position [163, 0]
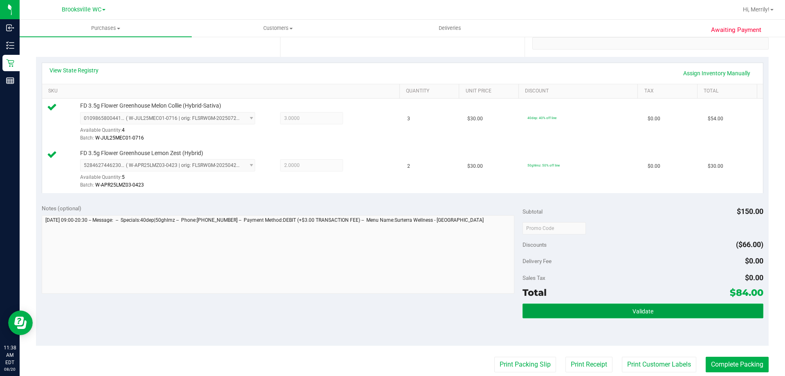
click at [635, 311] on span "Validate" at bounding box center [642, 311] width 21 height 7
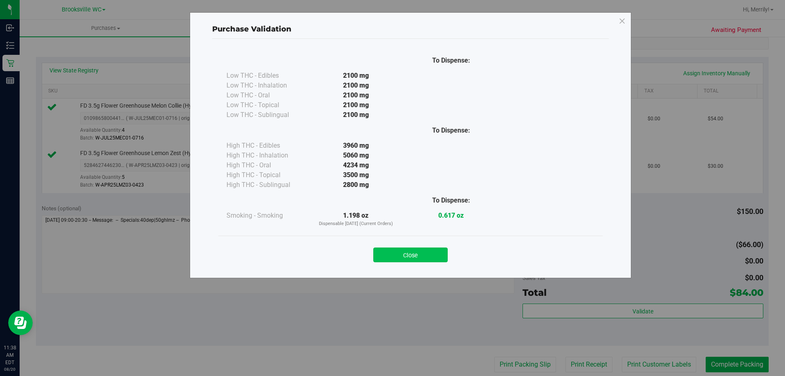
click at [421, 255] on button "Close" at bounding box center [410, 254] width 74 height 15
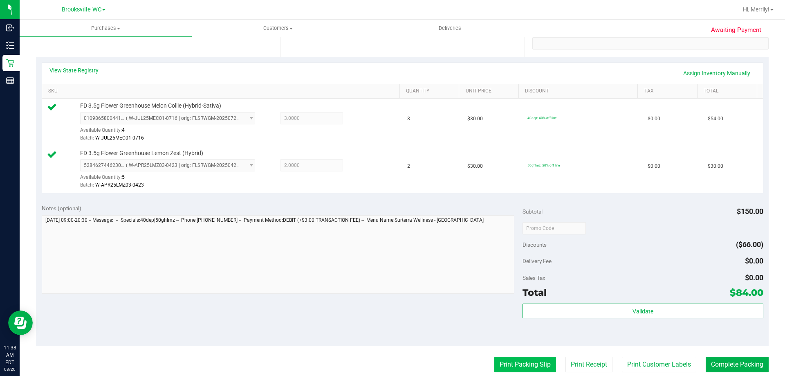
click at [523, 360] on button "Print Packing Slip" at bounding box center [525, 364] width 62 height 16
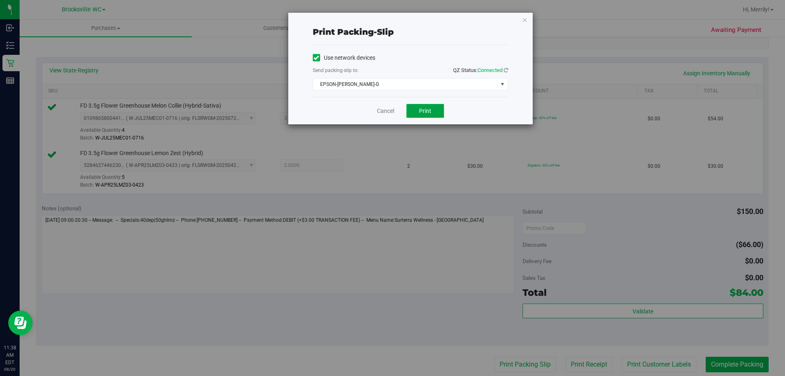
click at [427, 110] on span "Print" at bounding box center [425, 110] width 12 height 7
click at [384, 112] on link "Cancel" at bounding box center [385, 111] width 17 height 9
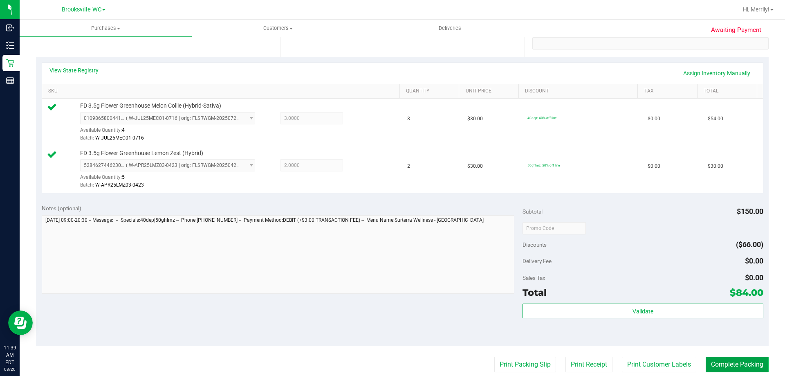
click at [738, 361] on button "Complete Packing" at bounding box center [736, 364] width 63 height 16
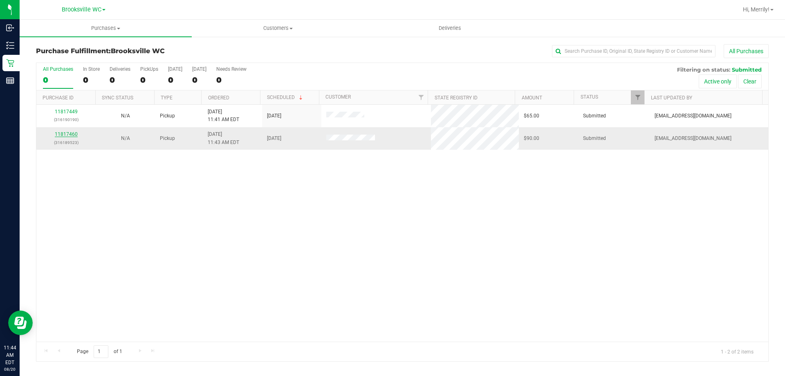
click at [64, 134] on link "11817460" at bounding box center [66, 134] width 23 height 6
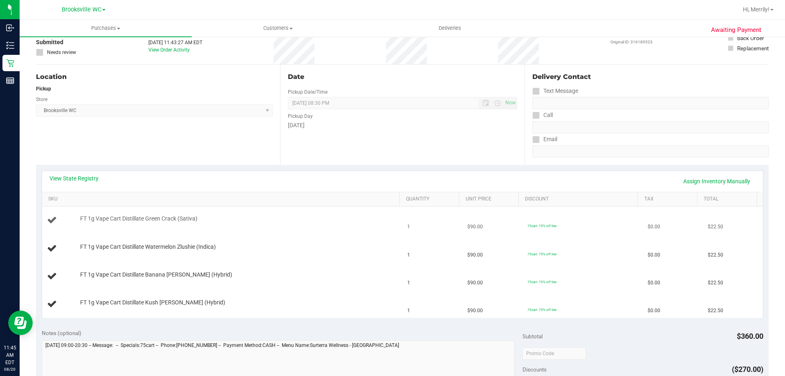
scroll to position [41, 0]
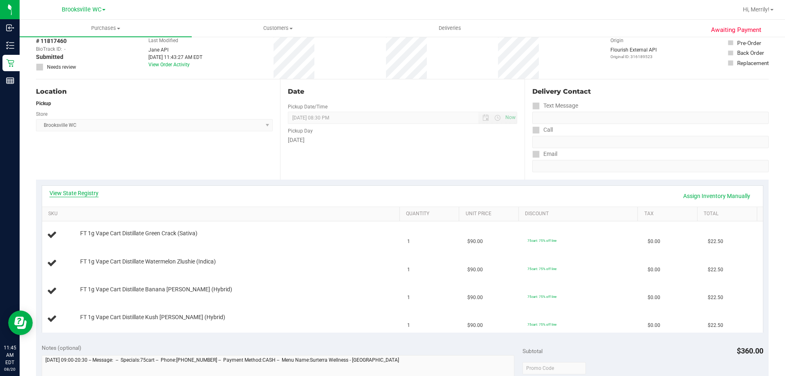
click at [75, 195] on link "View State Registry" at bounding box center [73, 193] width 49 height 8
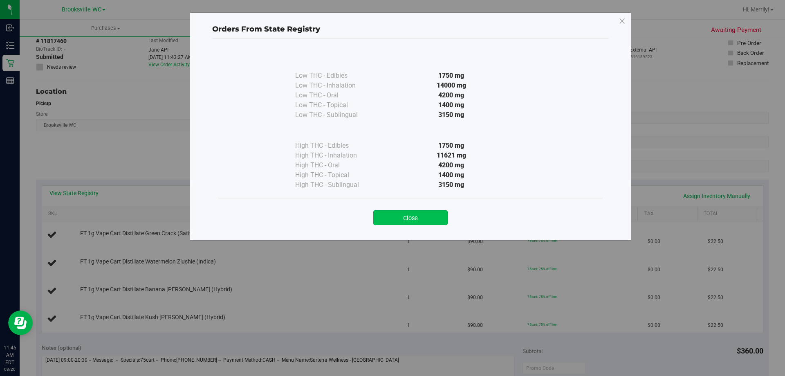
click at [395, 219] on button "Close" at bounding box center [410, 217] width 74 height 15
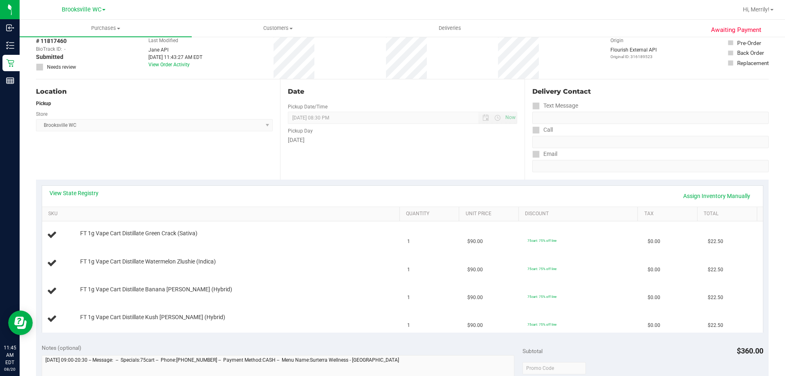
click at [204, 174] on div "Location Pickup Store [GEOGRAPHIC_DATA] WC Select Store [PERSON_NAME][GEOGRAPHI…" at bounding box center [158, 129] width 244 height 100
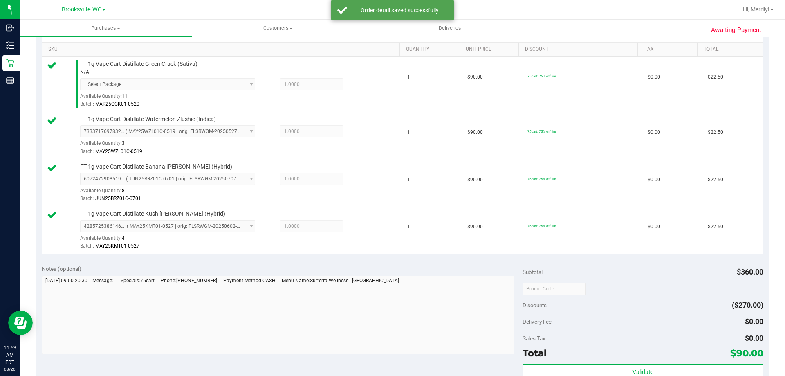
scroll to position [245, 0]
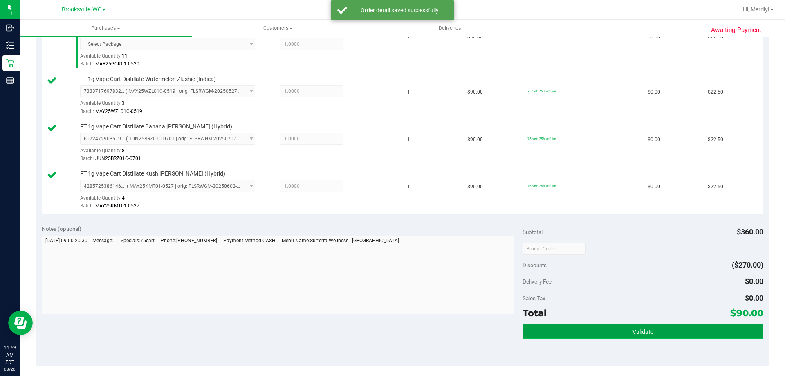
click at [624, 332] on button "Validate" at bounding box center [642, 331] width 240 height 15
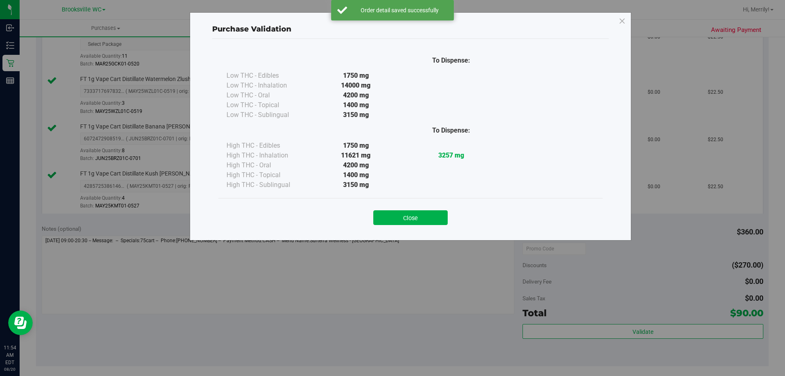
drag, startPoint x: 415, startPoint y: 218, endPoint x: 434, endPoint y: 223, distance: 19.7
click at [415, 218] on button "Close" at bounding box center [410, 217] width 74 height 15
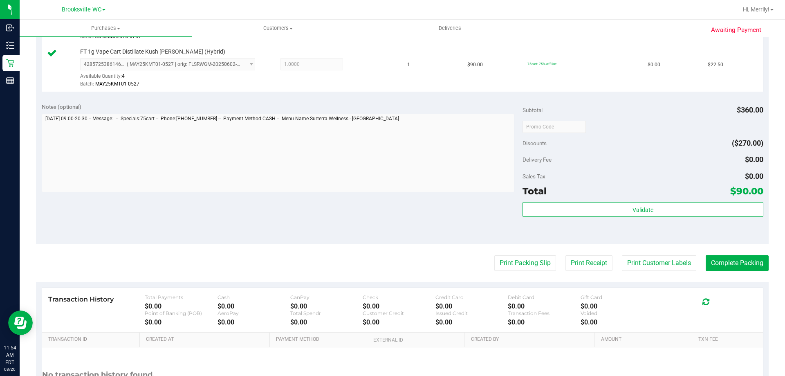
scroll to position [368, 0]
click at [526, 262] on button "Print Packing Slip" at bounding box center [525, 262] width 62 height 16
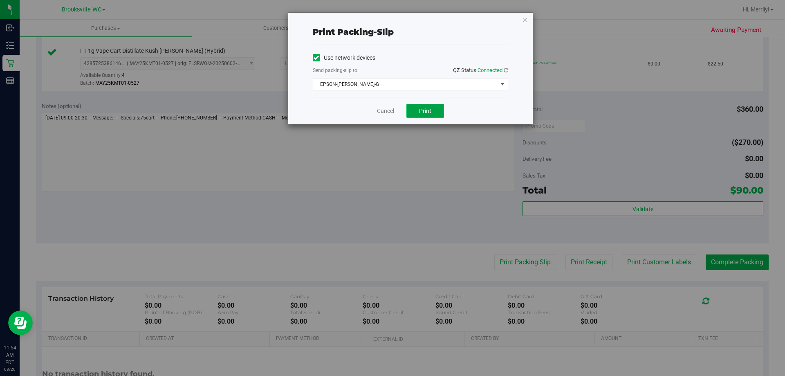
click at [425, 108] on span "Print" at bounding box center [425, 110] width 12 height 7
click at [384, 110] on link "Cancel" at bounding box center [385, 111] width 17 height 9
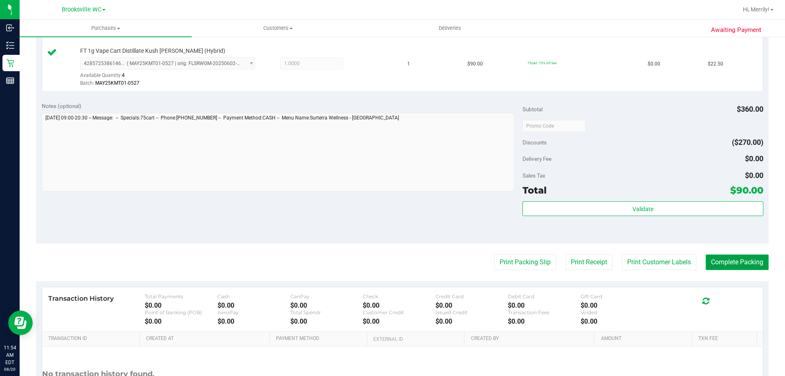
click at [723, 262] on button "Complete Packing" at bounding box center [736, 262] width 63 height 16
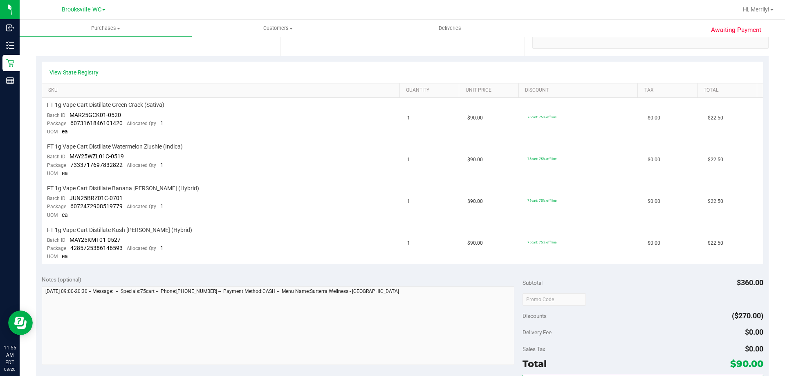
scroll to position [41, 0]
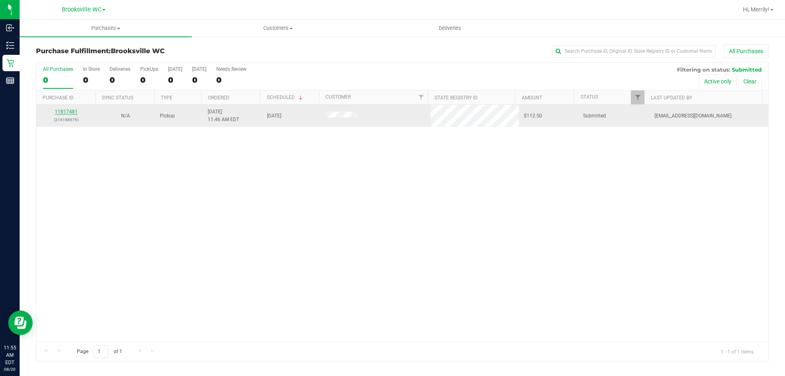
click at [72, 111] on link "11817481" at bounding box center [66, 112] width 23 height 6
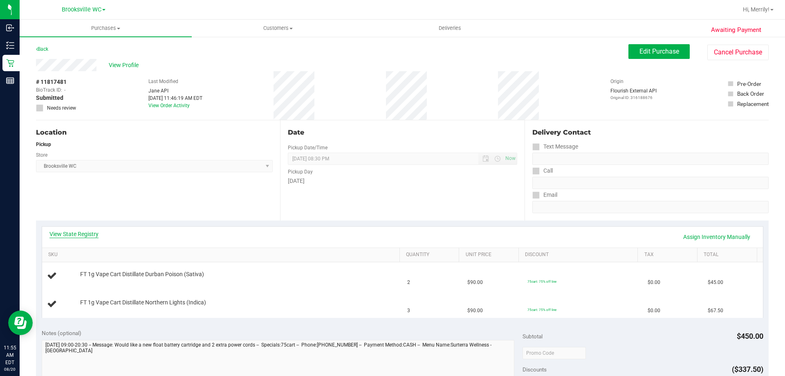
click at [69, 235] on link "View State Registry" at bounding box center [73, 234] width 49 height 8
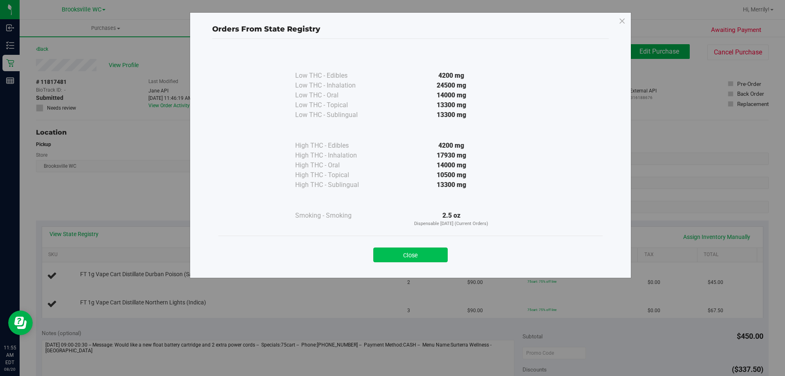
click at [419, 255] on button "Close" at bounding box center [410, 254] width 74 height 15
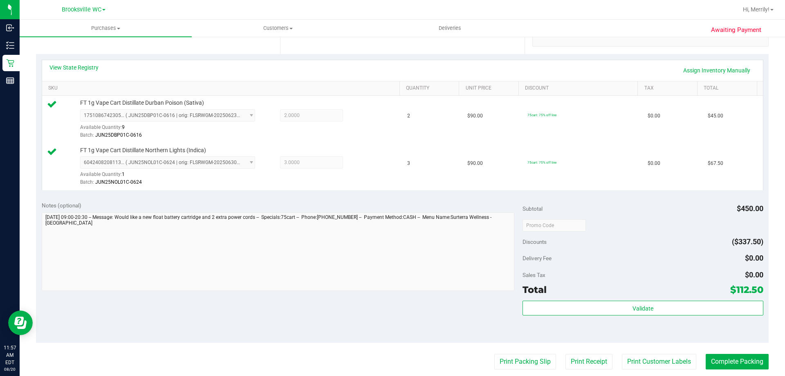
scroll to position [204, 0]
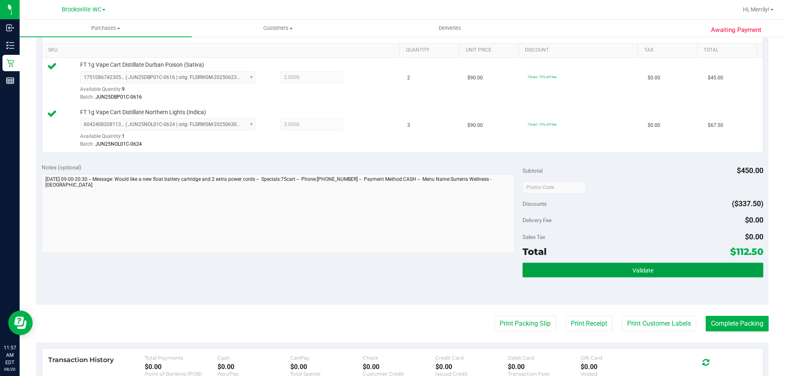
click at [625, 270] on button "Validate" at bounding box center [642, 269] width 240 height 15
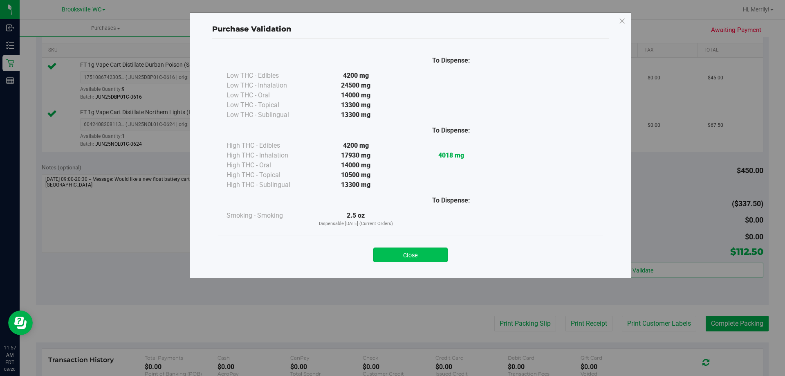
click at [412, 253] on button "Close" at bounding box center [410, 254] width 74 height 15
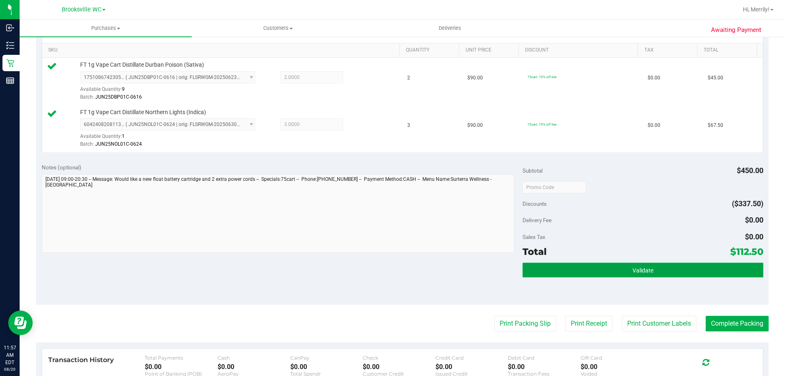
click at [553, 267] on button "Validate" at bounding box center [642, 269] width 240 height 15
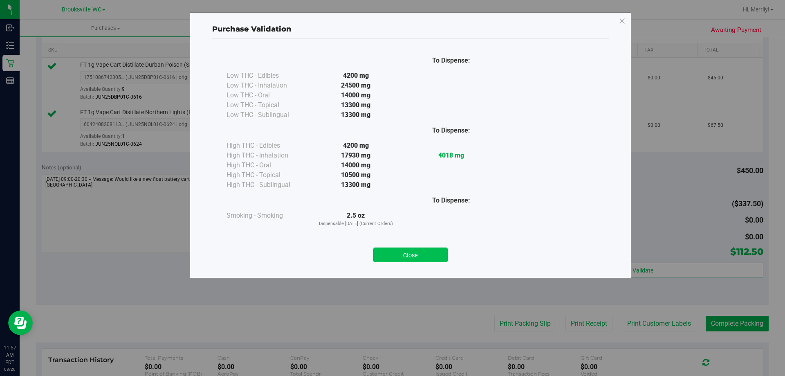
click at [403, 255] on button "Close" at bounding box center [410, 254] width 74 height 15
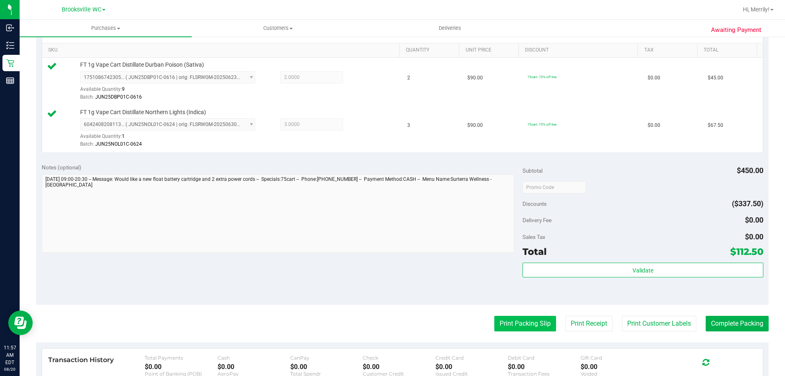
click at [519, 322] on button "Print Packing Slip" at bounding box center [525, 323] width 62 height 16
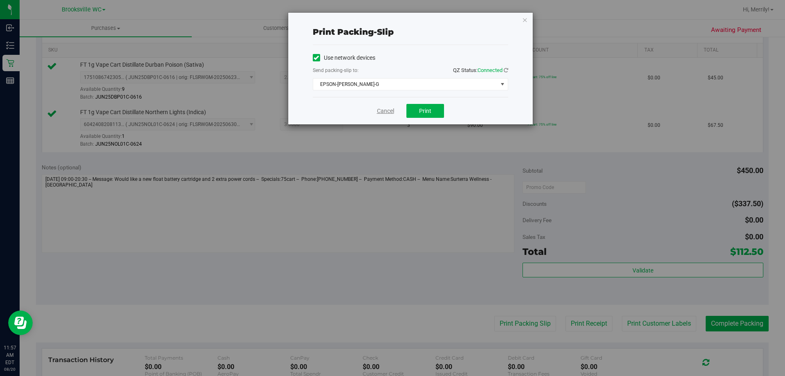
click at [387, 111] on link "Cancel" at bounding box center [385, 111] width 17 height 9
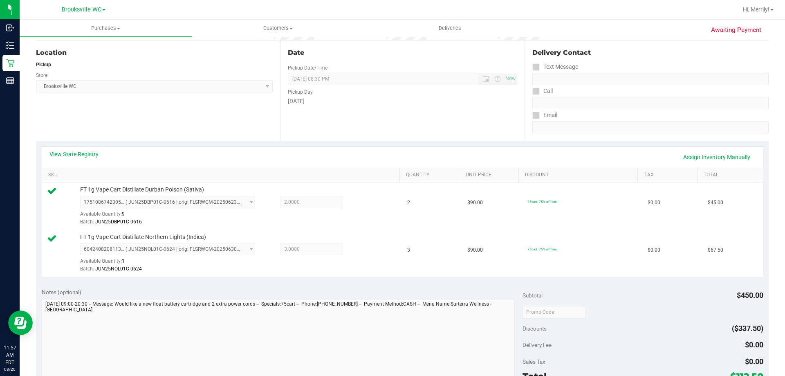
scroll to position [0, 0]
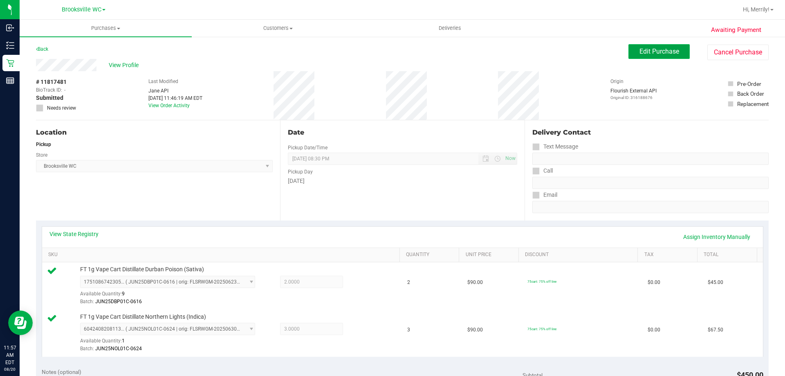
click at [650, 49] on span "Edit Purchase" at bounding box center [659, 51] width 40 height 8
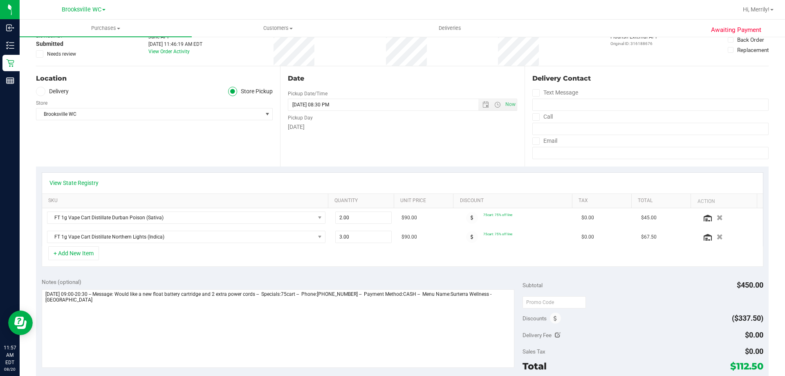
scroll to position [163, 0]
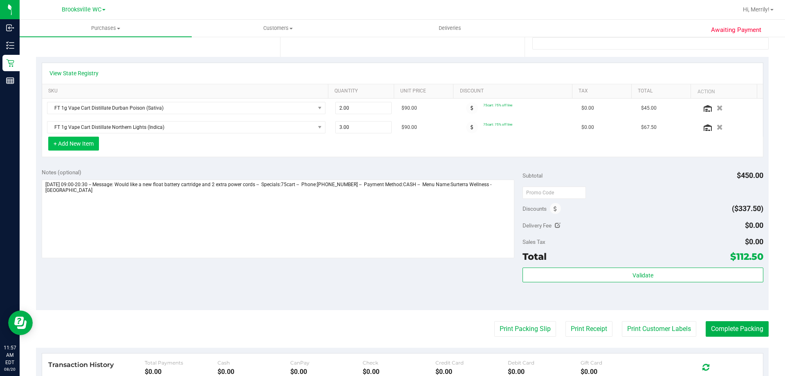
click at [85, 140] on button "+ Add New Item" at bounding box center [73, 143] width 51 height 14
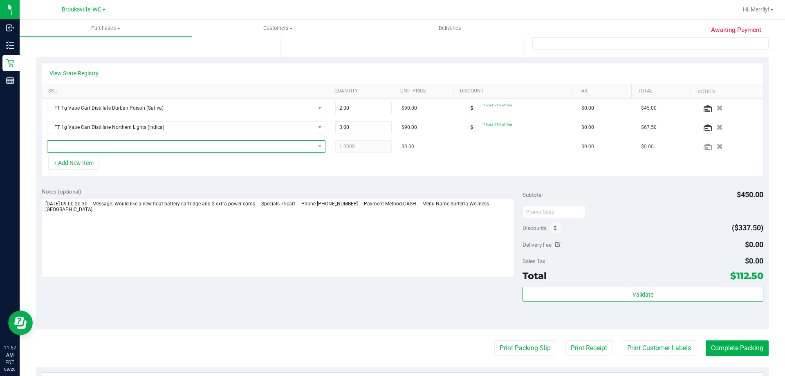
click at [112, 145] on span "NO DATA FOUND" at bounding box center [180, 146] width 267 height 11
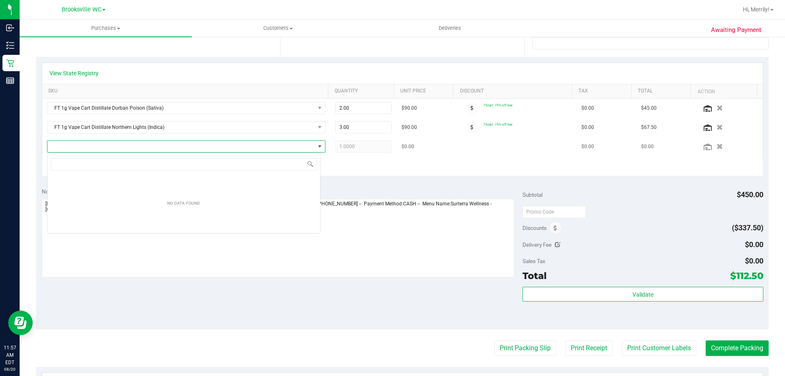
scroll to position [12, 273]
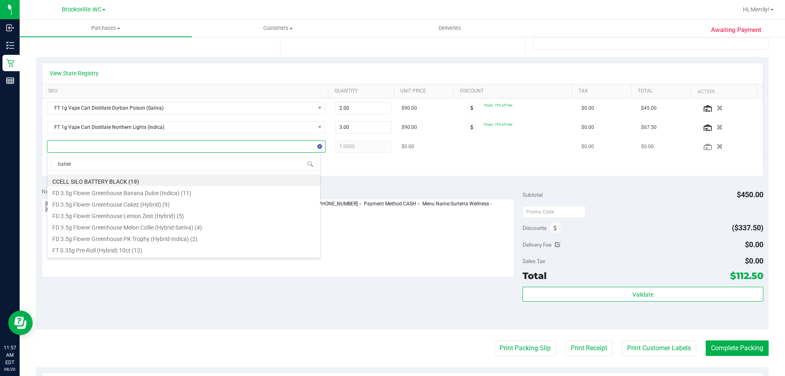
type input "battery"
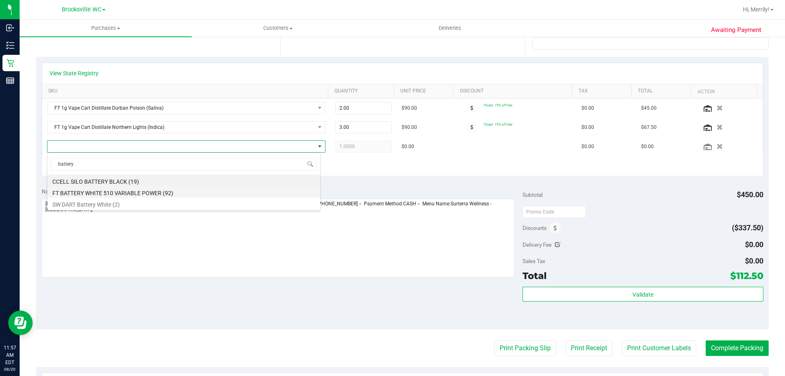
click at [135, 189] on li "FT BATTERY WHITE 510 VARIABLE POWER (92)" at bounding box center [183, 191] width 273 height 11
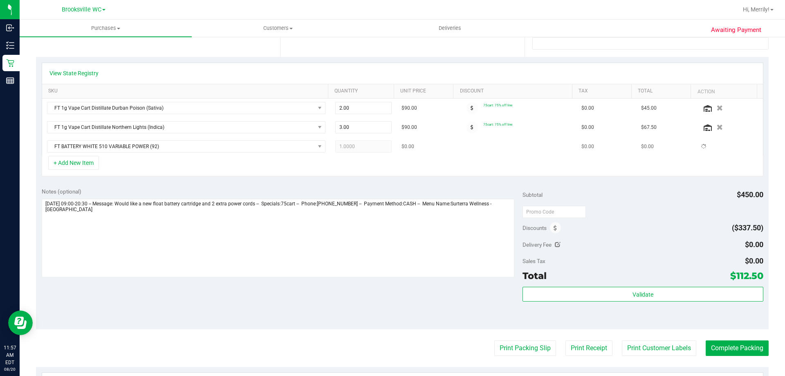
click at [352, 145] on div "FT 1g Vape Cart Distillate Durban Poison (Sativa) 2.00 2 $90.00 75cart: 75% off…" at bounding box center [402, 126] width 720 height 57
click at [340, 145] on span "1.00 1" at bounding box center [363, 146] width 57 height 12
click at [367, 173] on div "+ Add New Item" at bounding box center [402, 166] width 721 height 20
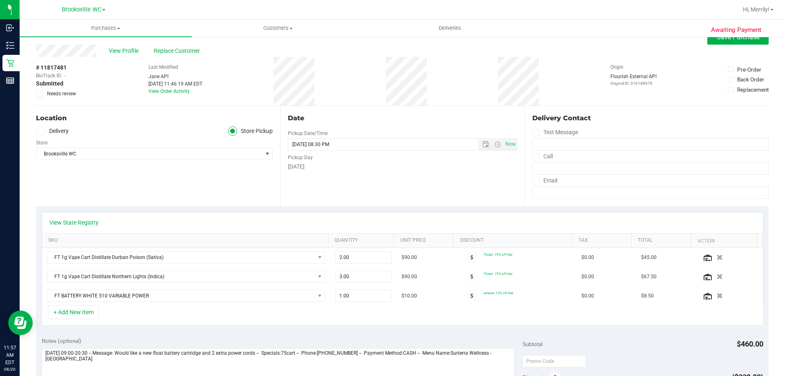
scroll to position [0, 0]
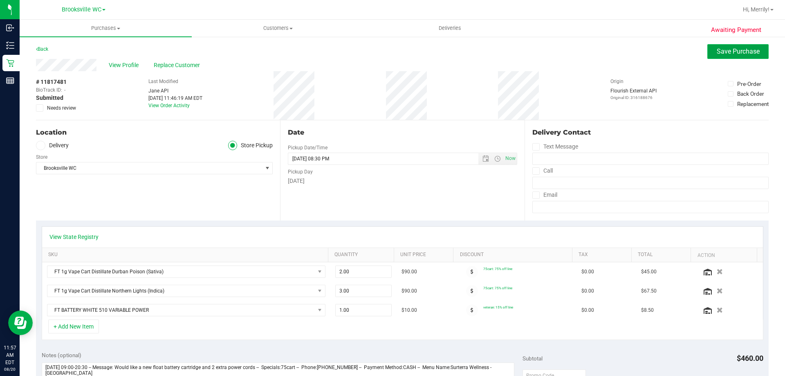
click at [729, 50] on span "Save Purchase" at bounding box center [737, 51] width 43 height 8
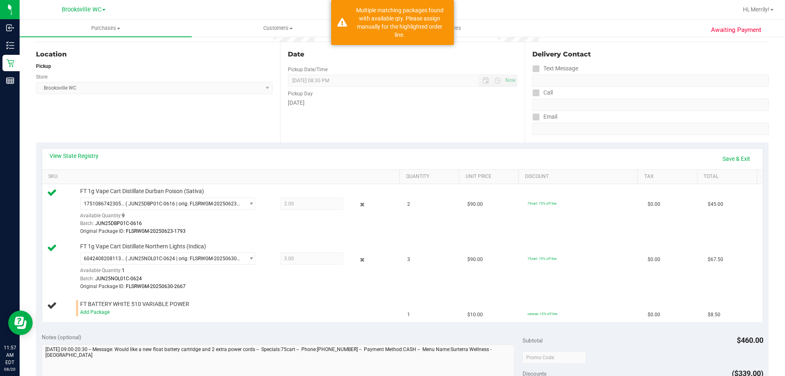
scroll to position [82, 0]
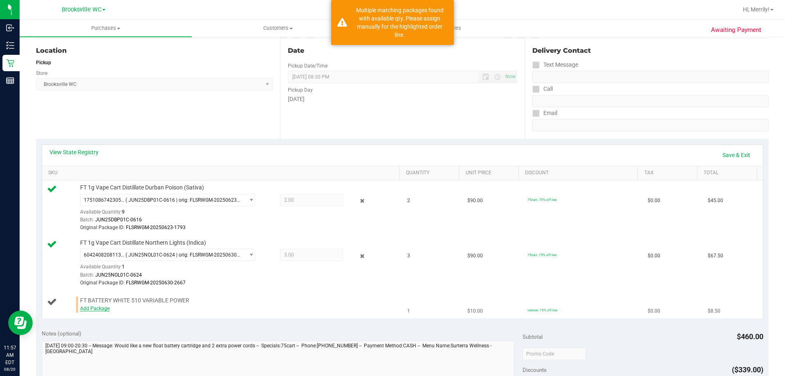
click at [97, 306] on link "Add Package" at bounding box center [94, 308] width 29 height 6
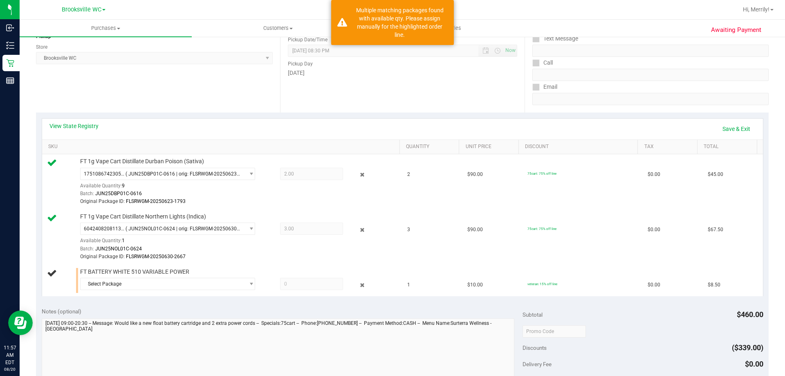
scroll to position [123, 0]
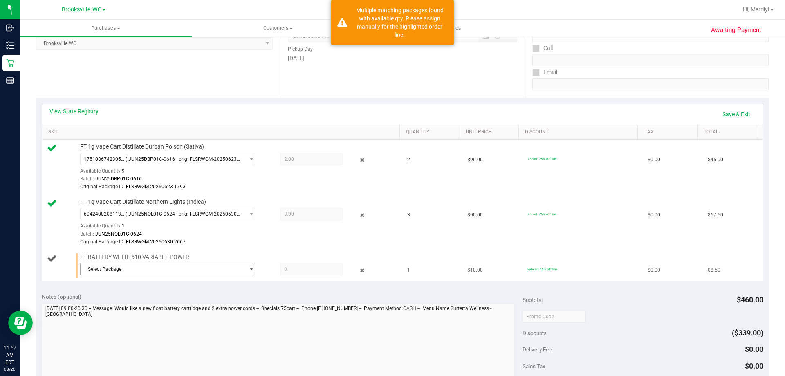
click at [162, 268] on span "Select Package" at bounding box center [163, 268] width 164 height 11
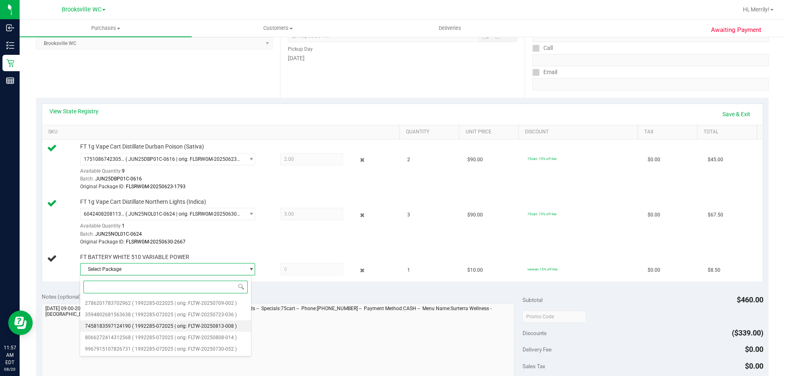
click at [183, 324] on span "( 1992285-072025 | orig: FLTW-20250813-008 )" at bounding box center [184, 326] width 105 height 6
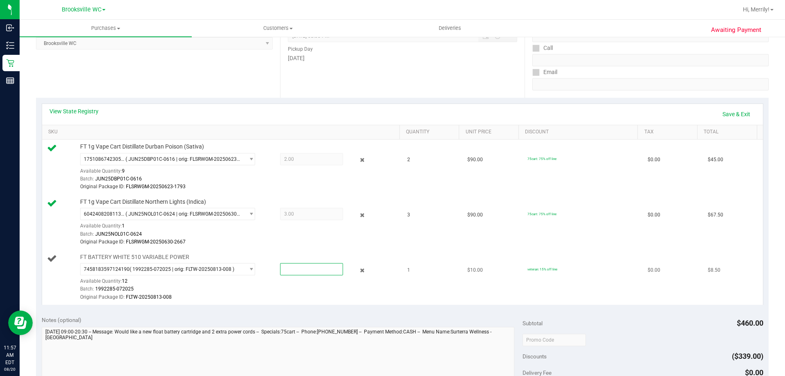
click at [295, 269] on span at bounding box center [311, 269] width 63 height 12
type input "1"
type input "1.0000"
click at [372, 301] on td "FT BATTERY WHITE 510 VARIABLE POWER 7458183597124190 ( 1992285-072025 | orig: F…" at bounding box center [222, 277] width 360 height 55
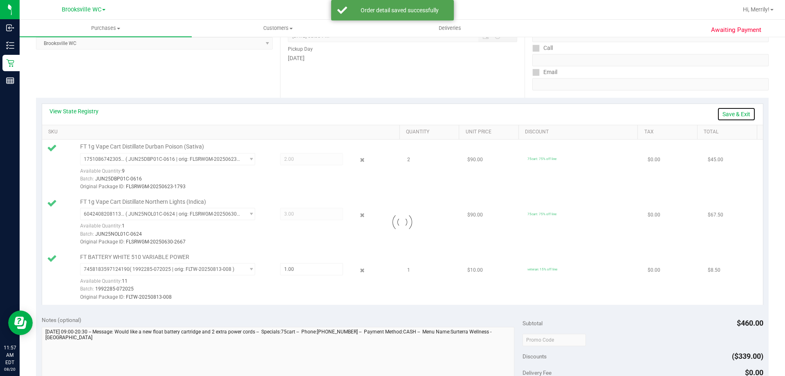
click at [731, 116] on link "Save & Exit" at bounding box center [736, 114] width 38 height 14
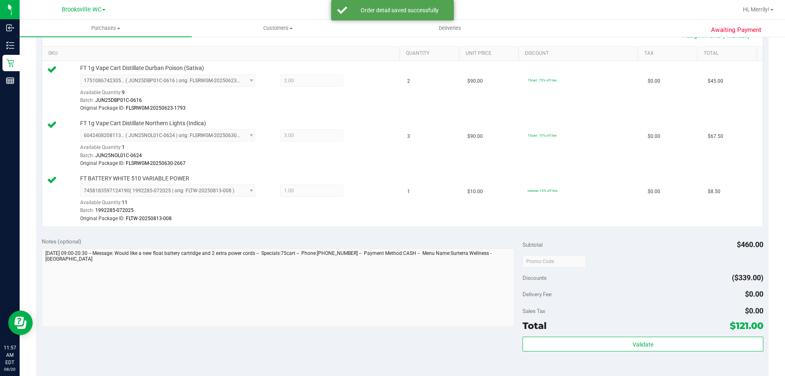
scroll to position [327, 0]
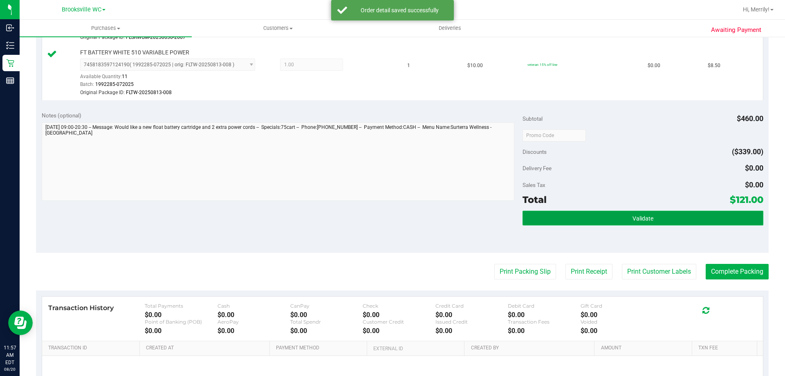
click at [671, 217] on button "Validate" at bounding box center [642, 217] width 240 height 15
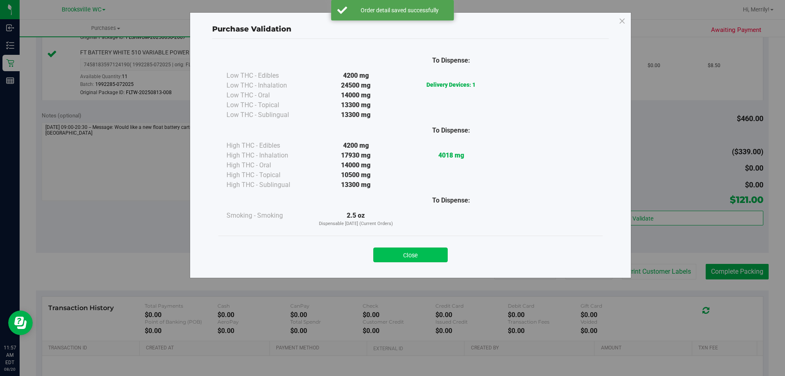
click at [405, 258] on button "Close" at bounding box center [410, 254] width 74 height 15
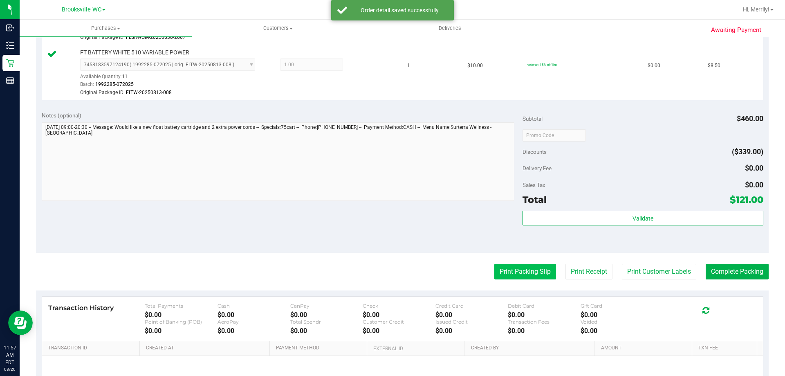
click at [508, 270] on button "Print Packing Slip" at bounding box center [525, 272] width 62 height 16
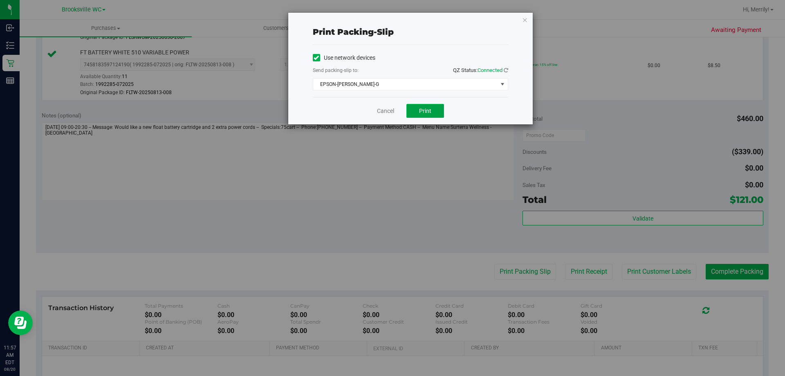
click at [427, 108] on span "Print" at bounding box center [425, 110] width 12 height 7
click at [382, 110] on link "Cancel" at bounding box center [385, 111] width 17 height 9
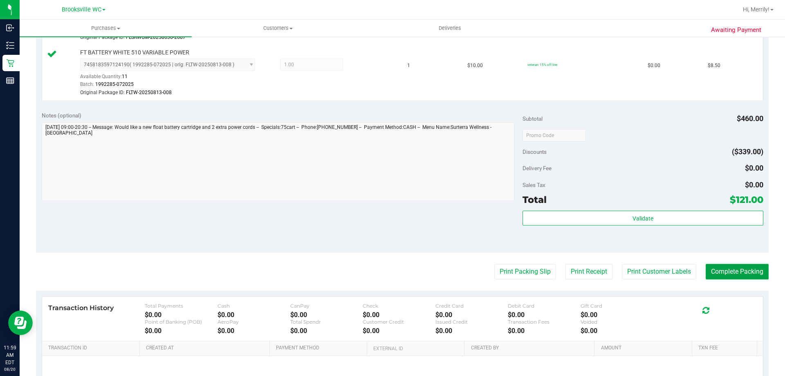
click at [722, 269] on button "Complete Packing" at bounding box center [736, 272] width 63 height 16
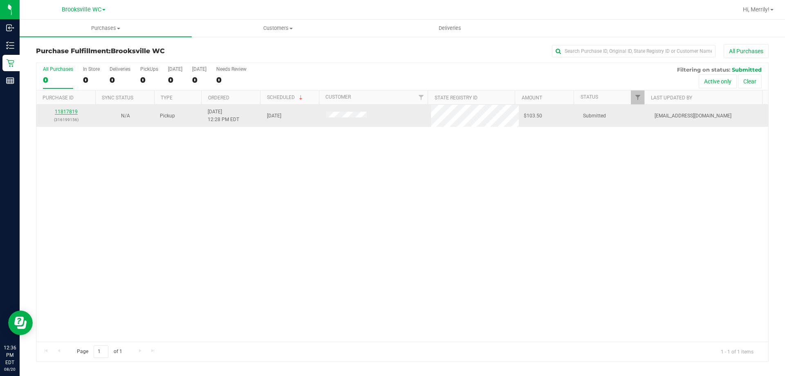
click at [73, 112] on link "11817819" at bounding box center [66, 112] width 23 height 6
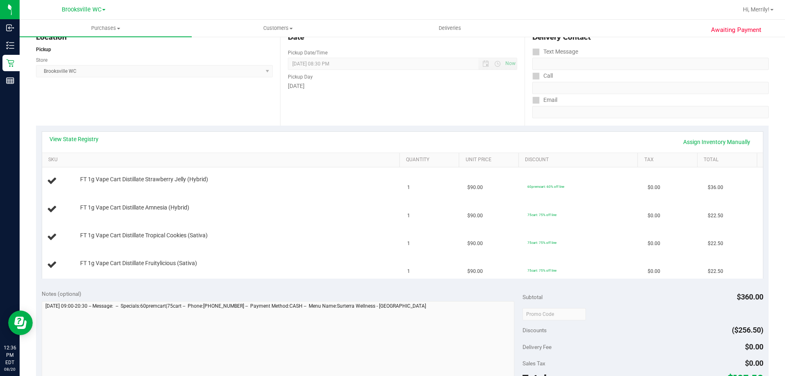
scroll to position [82, 0]
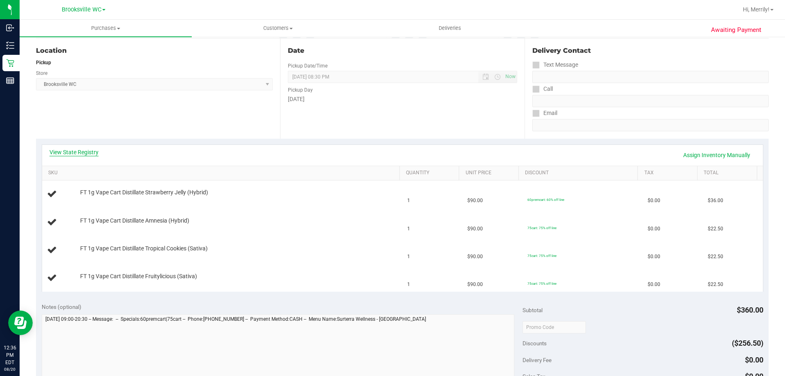
click at [74, 153] on link "View State Registry" at bounding box center [73, 152] width 49 height 8
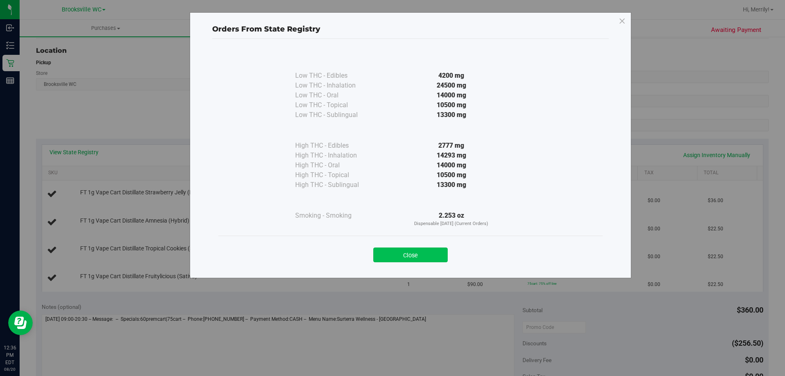
click at [428, 255] on button "Close" at bounding box center [410, 254] width 74 height 15
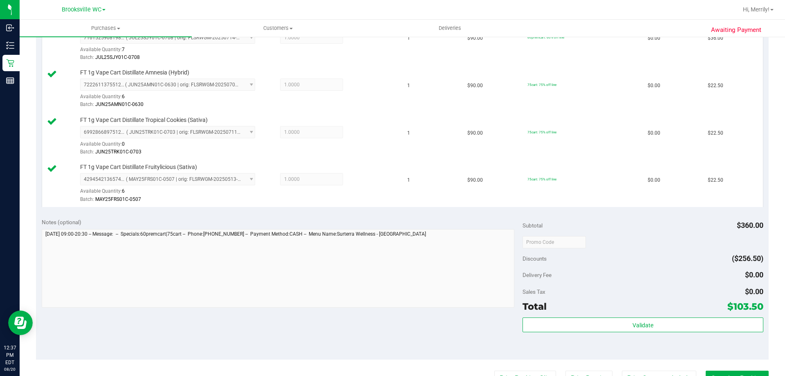
scroll to position [245, 0]
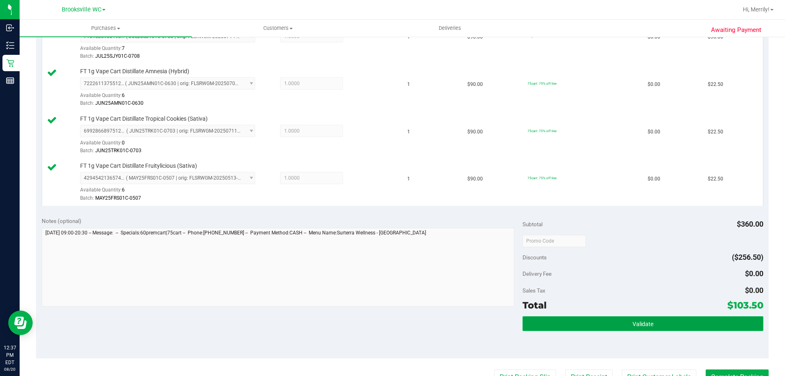
click at [617, 320] on button "Validate" at bounding box center [642, 323] width 240 height 15
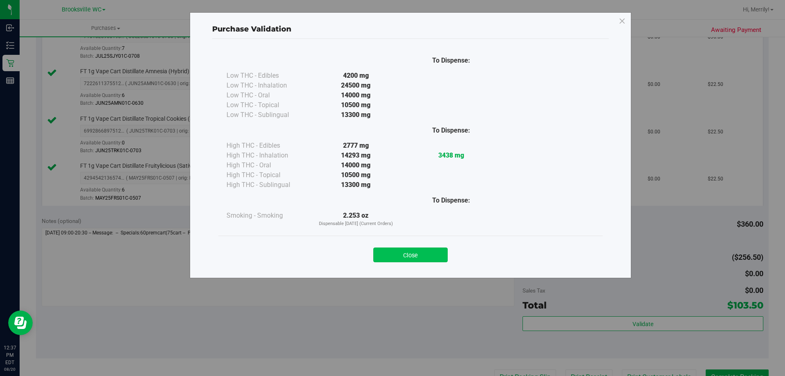
click at [396, 259] on button "Close" at bounding box center [410, 254] width 74 height 15
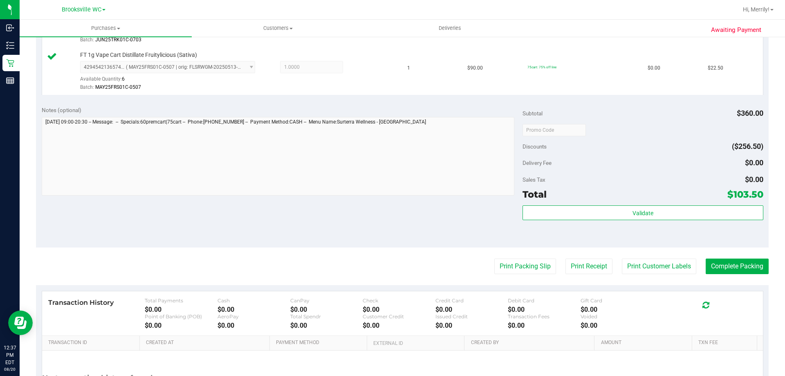
scroll to position [368, 0]
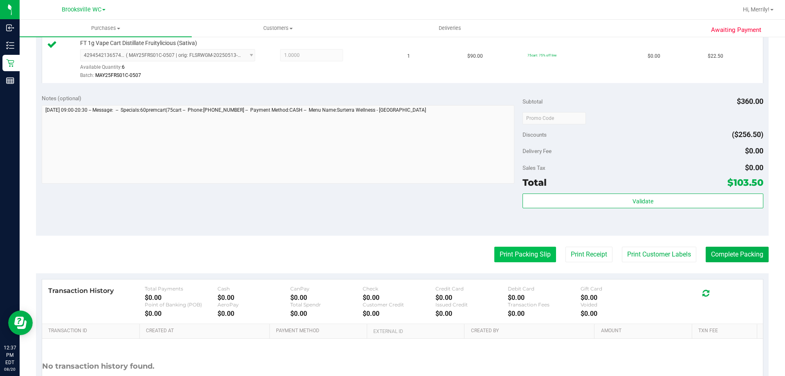
click at [522, 253] on button "Print Packing Slip" at bounding box center [525, 254] width 62 height 16
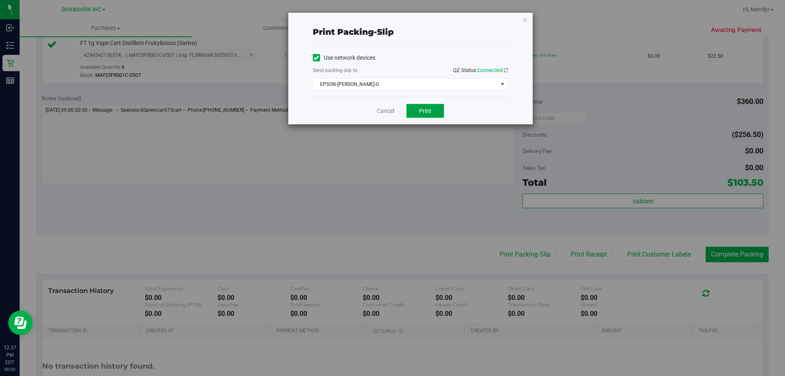
click at [434, 115] on button "Print" at bounding box center [425, 111] width 38 height 14
drag, startPoint x: 385, startPoint y: 110, endPoint x: 389, endPoint y: 110, distance: 4.6
click at [385, 109] on link "Cancel" at bounding box center [385, 111] width 17 height 9
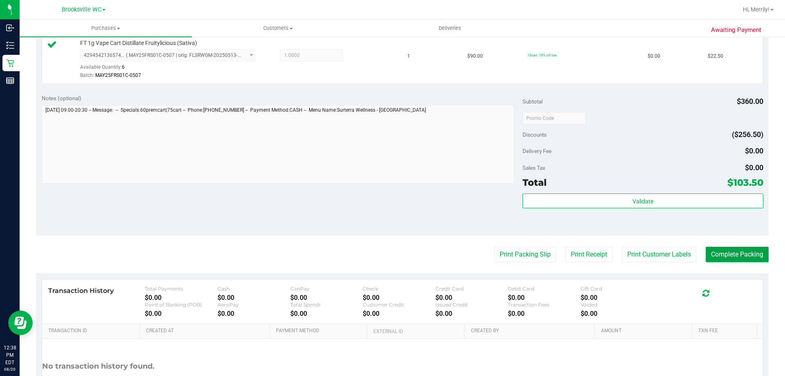
click at [713, 252] on button "Complete Packing" at bounding box center [736, 254] width 63 height 16
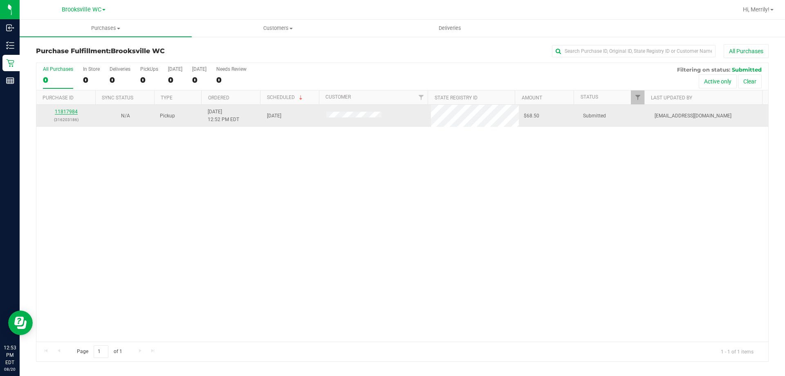
click at [64, 111] on link "11817984" at bounding box center [66, 112] width 23 height 6
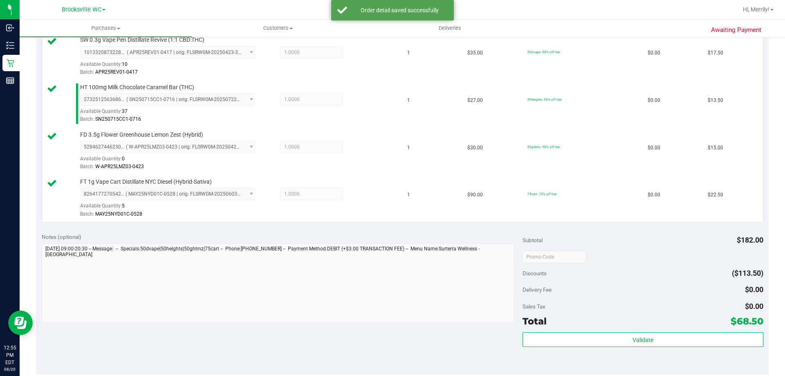
scroll to position [245, 0]
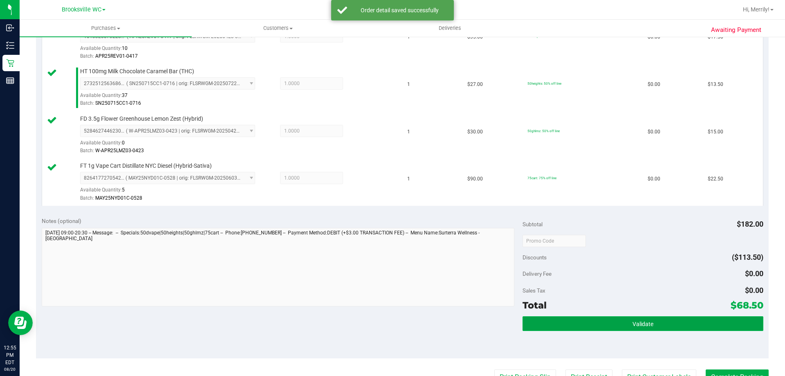
click at [609, 326] on button "Validate" at bounding box center [642, 323] width 240 height 15
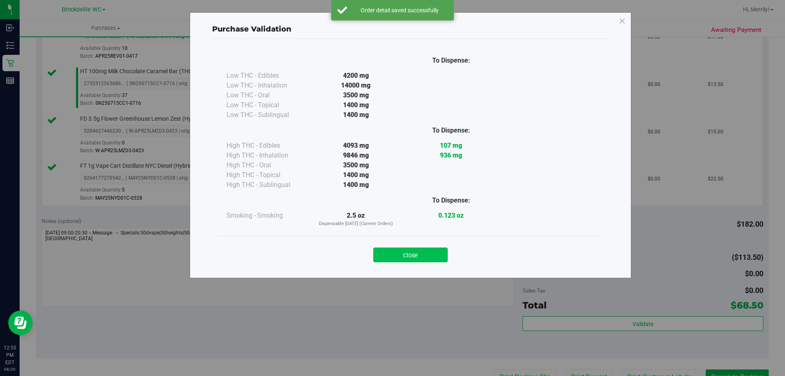
click at [415, 255] on button "Close" at bounding box center [410, 254] width 74 height 15
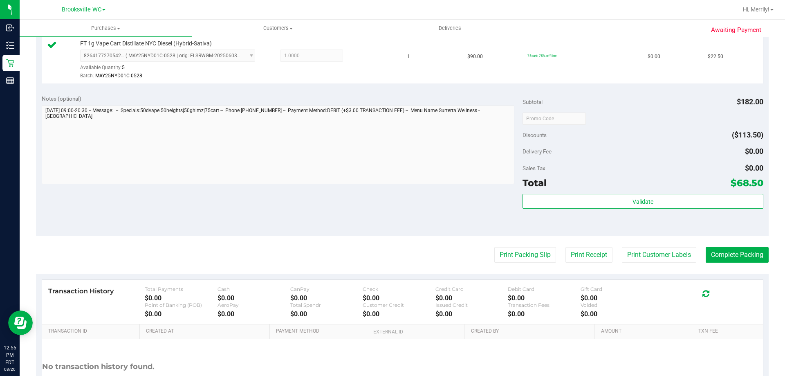
scroll to position [368, 0]
click at [505, 255] on button "Print Packing Slip" at bounding box center [525, 254] width 62 height 16
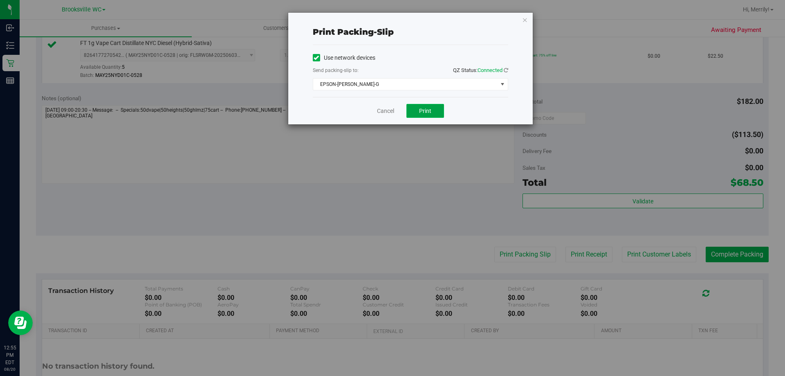
click at [425, 108] on span "Print" at bounding box center [425, 110] width 12 height 7
click at [380, 114] on link "Cancel" at bounding box center [385, 111] width 17 height 9
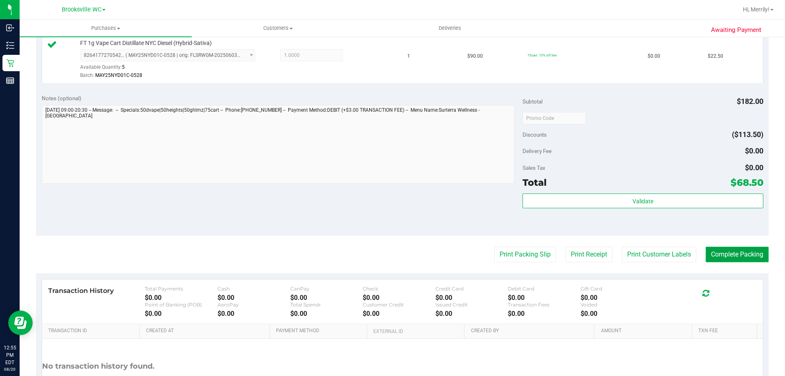
click at [722, 248] on button "Complete Packing" at bounding box center [736, 254] width 63 height 16
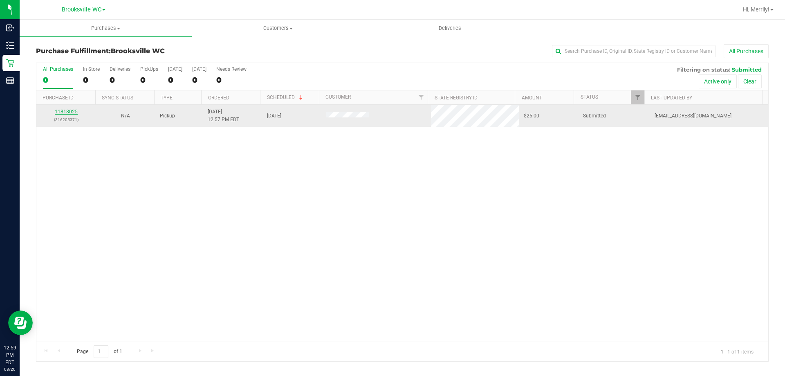
click at [72, 111] on link "11818025" at bounding box center [66, 112] width 23 height 6
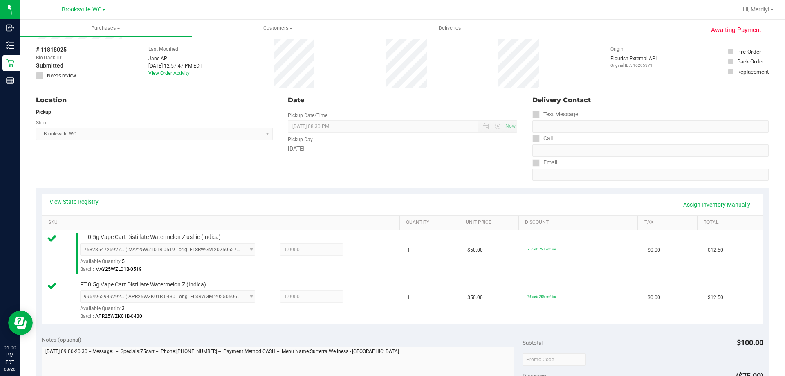
scroll to position [204, 0]
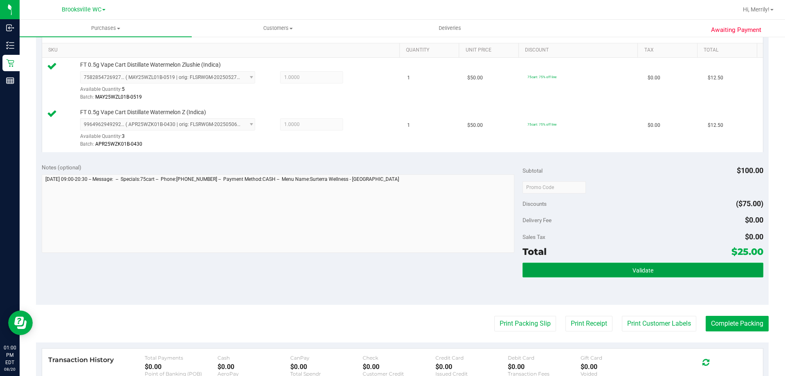
click at [633, 266] on button "Validate" at bounding box center [642, 269] width 240 height 15
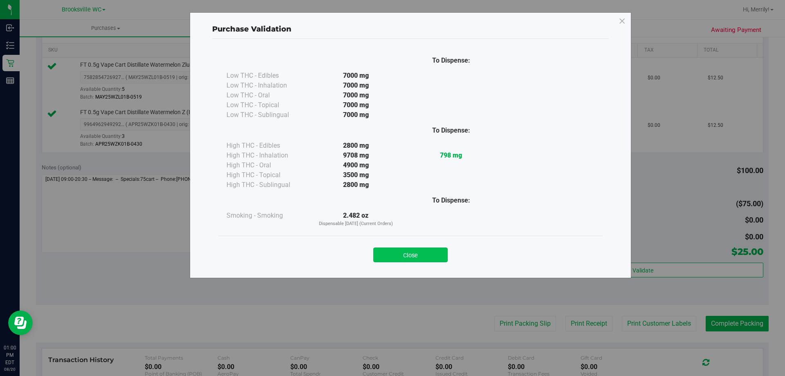
click at [412, 256] on button "Close" at bounding box center [410, 254] width 74 height 15
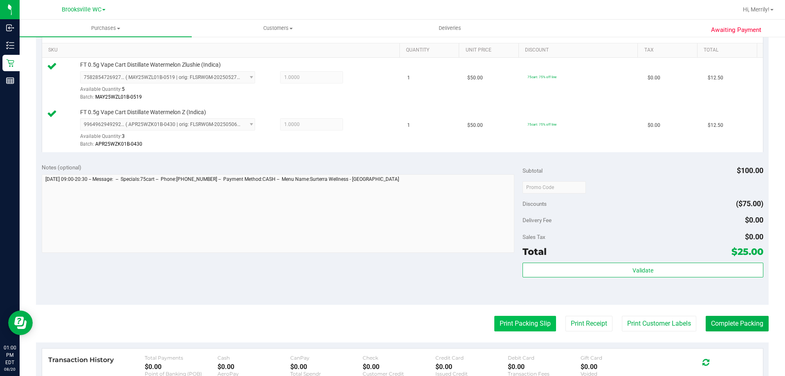
click at [520, 323] on button "Print Packing Slip" at bounding box center [525, 323] width 62 height 16
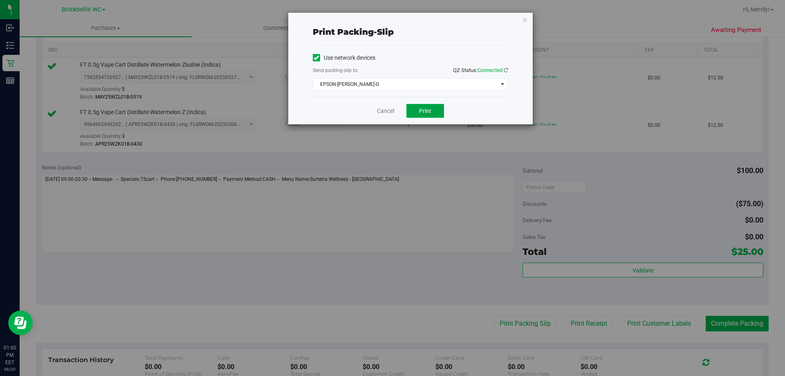
click at [425, 108] on span "Print" at bounding box center [425, 110] width 12 height 7
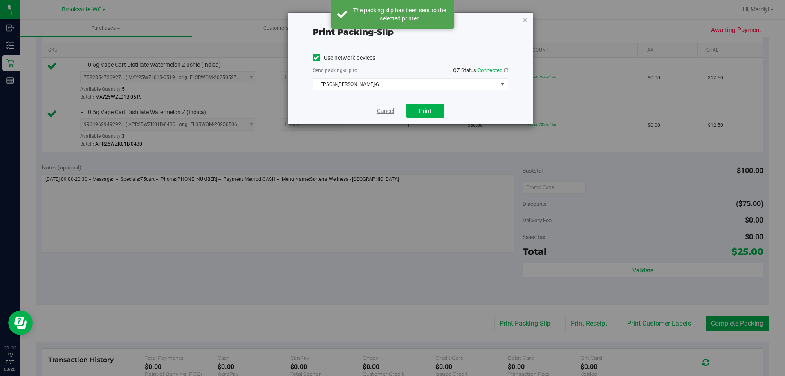
click at [386, 110] on link "Cancel" at bounding box center [385, 111] width 17 height 9
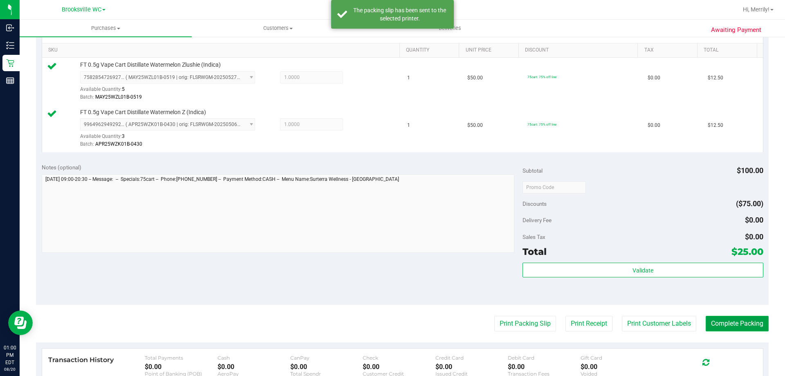
click at [722, 320] on button "Complete Packing" at bounding box center [736, 323] width 63 height 16
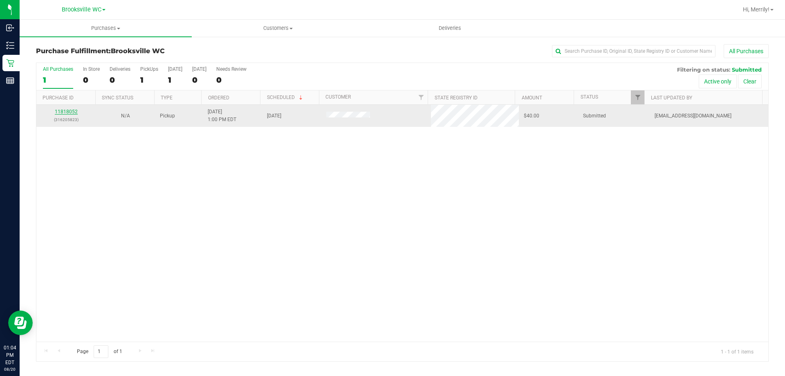
click at [63, 111] on link "11818052" at bounding box center [66, 112] width 23 height 6
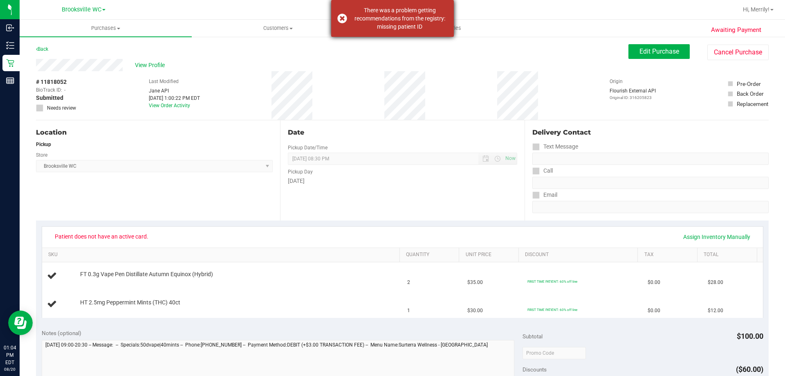
click at [340, 18] on div "There was a problem getting recommendations from the registry: missing patient …" at bounding box center [392, 18] width 123 height 37
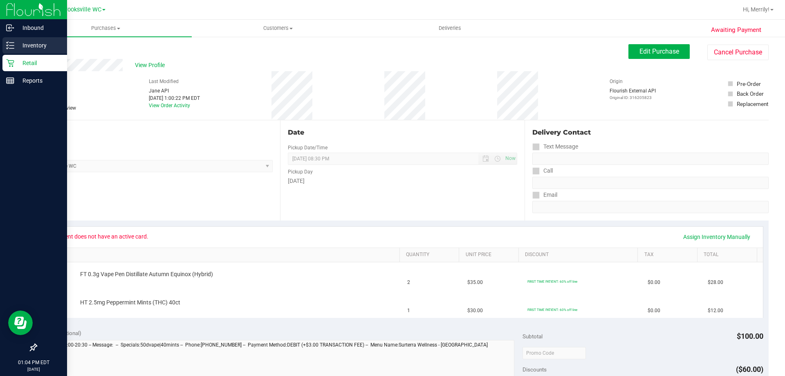
click at [7, 42] on icon at bounding box center [10, 45] width 8 height 8
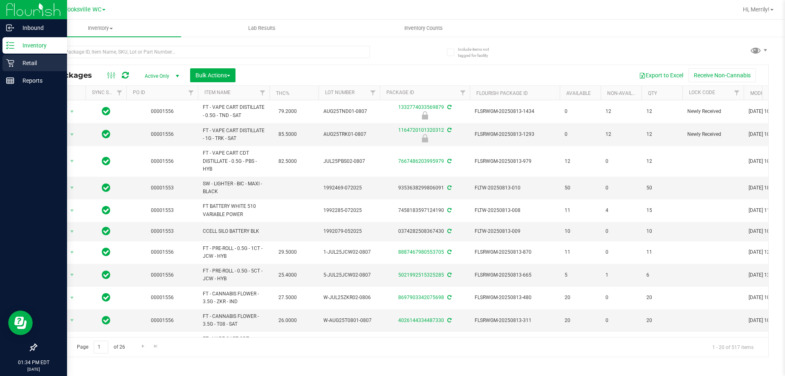
click at [10, 60] on icon at bounding box center [10, 63] width 8 height 8
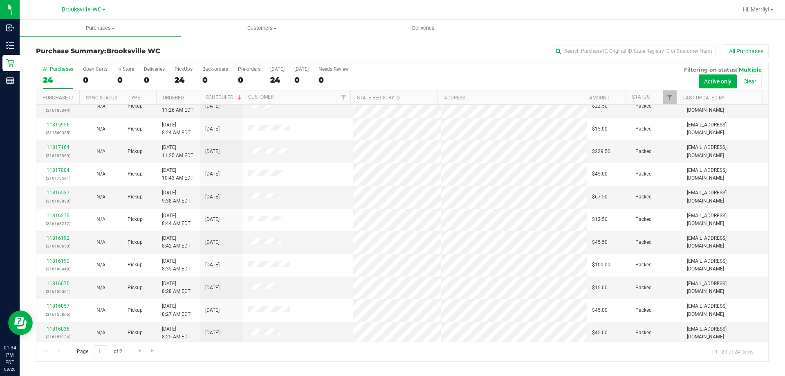
scroll to position [216, 0]
click at [141, 350] on span "Go to the next page" at bounding box center [140, 350] width 7 height 7
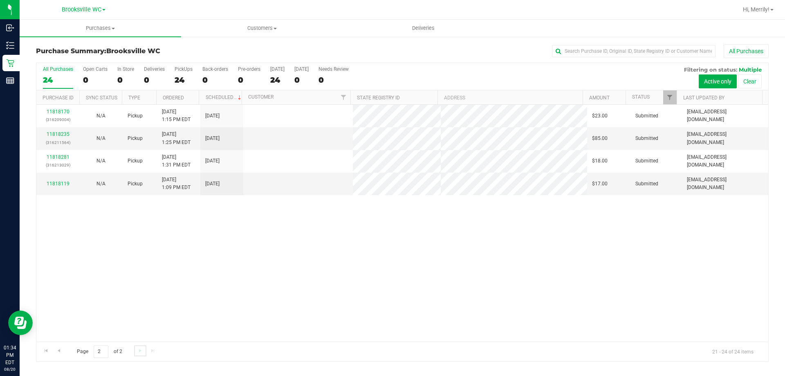
scroll to position [0, 0]
click at [56, 184] on link "11818119" at bounding box center [58, 184] width 23 height 6
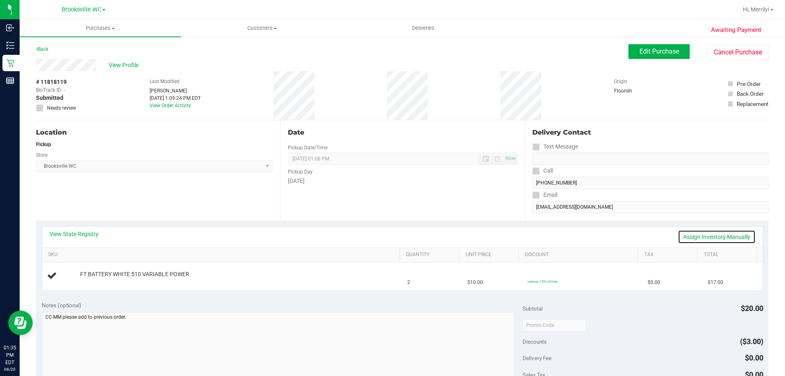
click at [720, 235] on link "Assign Inventory Manually" at bounding box center [717, 237] width 78 height 14
click at [85, 281] on link "Add Package" at bounding box center [94, 280] width 29 height 6
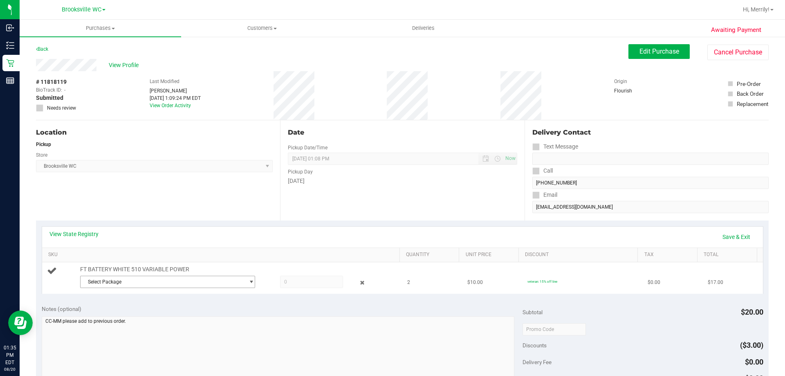
click at [207, 283] on span "Select Package" at bounding box center [163, 281] width 164 height 11
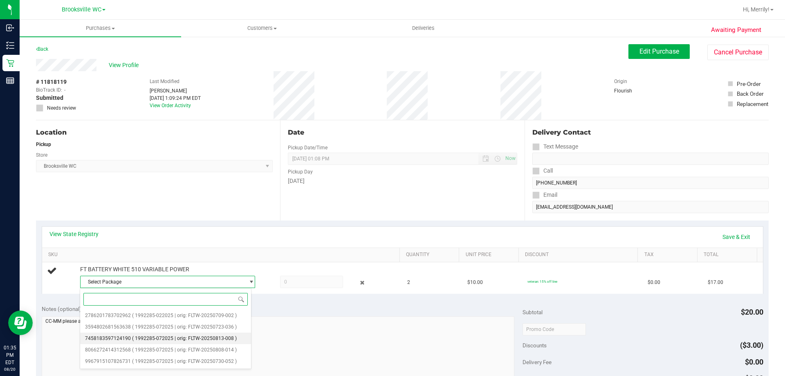
click at [188, 338] on span "( 1992285-072025 | orig: FLTW-20250813-008 )" at bounding box center [184, 338] width 105 height 6
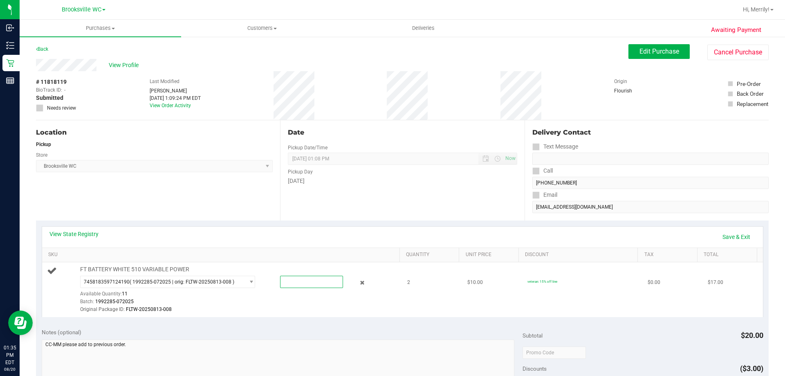
click at [303, 282] on span at bounding box center [311, 281] width 63 height 12
type input "2"
type input "2.0000"
click at [304, 309] on div "Original Package ID: FLTW-20250813-008" at bounding box center [237, 309] width 315 height 8
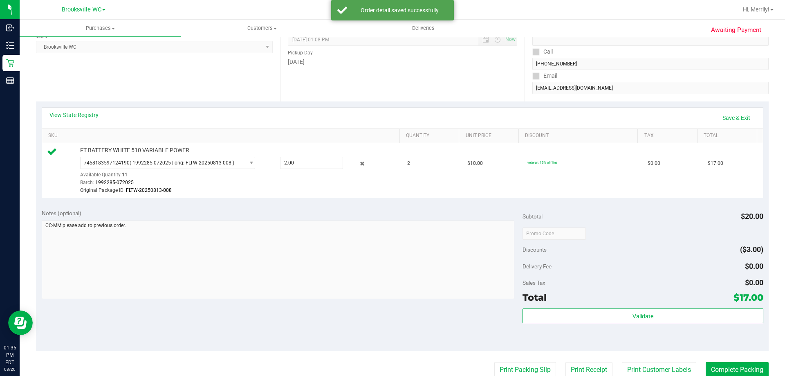
scroll to position [123, 0]
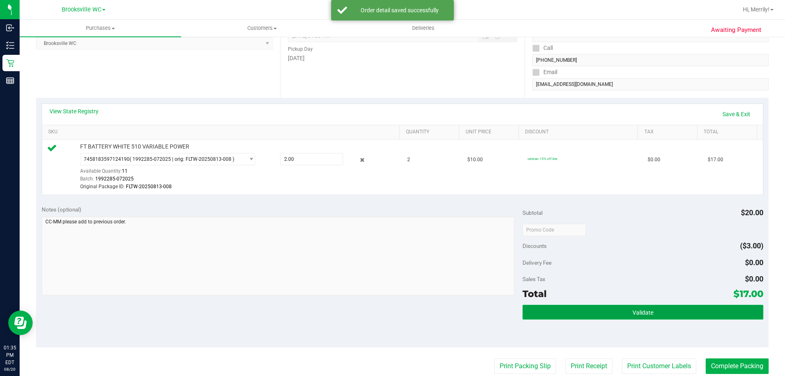
click at [648, 311] on button "Validate" at bounding box center [642, 311] width 240 height 15
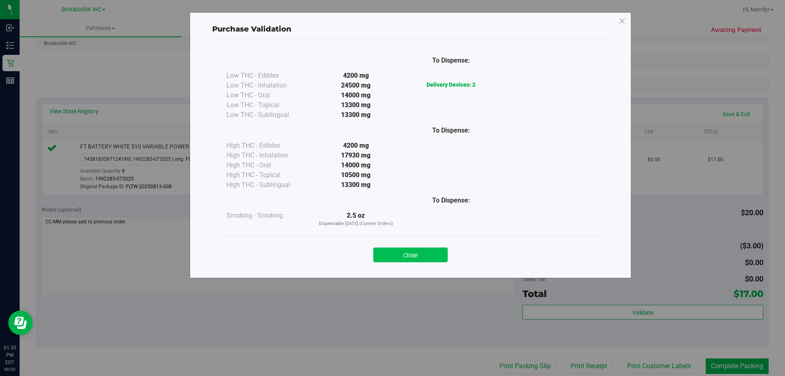
click at [402, 257] on button "Close" at bounding box center [410, 254] width 74 height 15
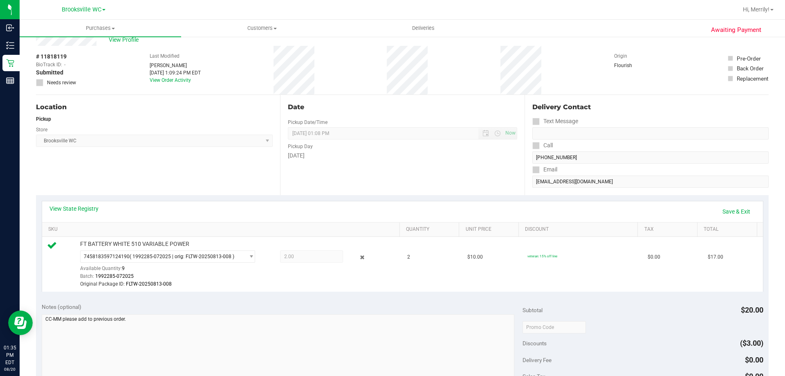
scroll to position [0, 0]
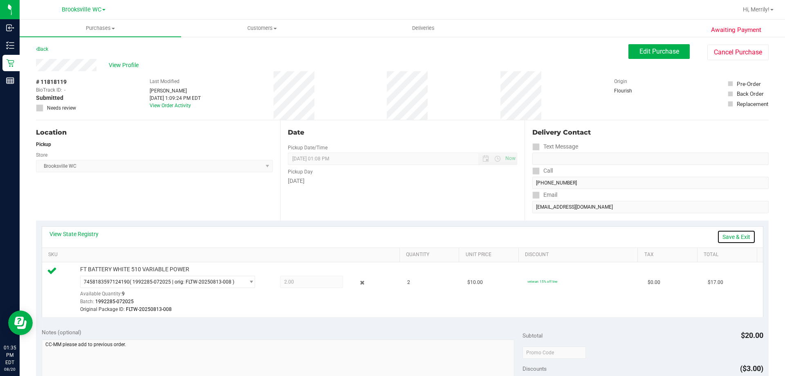
click at [727, 234] on link "Save & Exit" at bounding box center [736, 237] width 38 height 14
click at [723, 235] on link "Assign Inventory Manually" at bounding box center [717, 237] width 78 height 14
click at [358, 282] on icon at bounding box center [362, 282] width 9 height 9
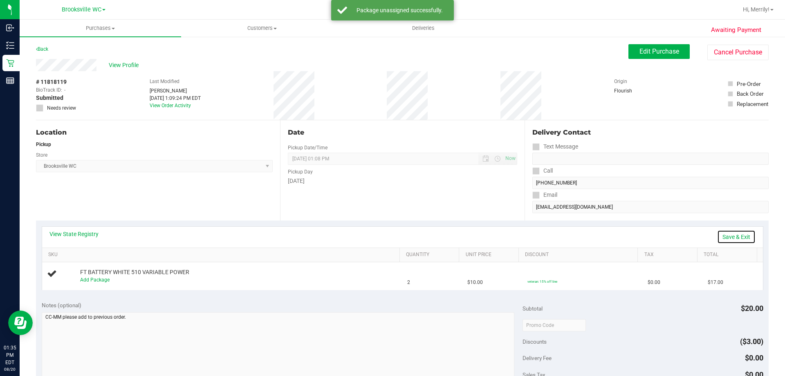
click at [734, 237] on link "Save & Exit" at bounding box center [736, 237] width 38 height 14
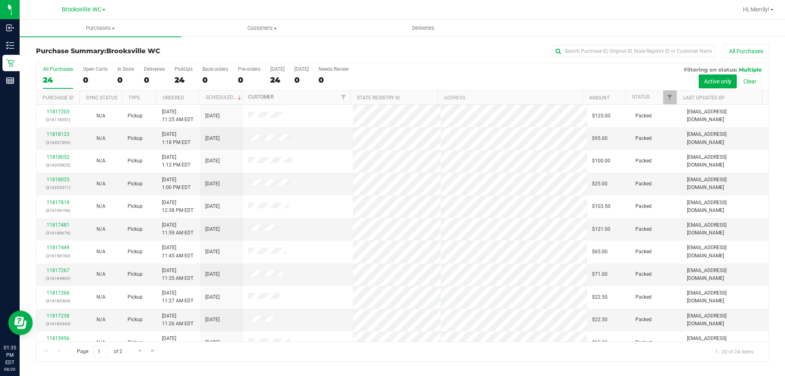
click at [260, 98] on link "Customer" at bounding box center [260, 97] width 25 height 6
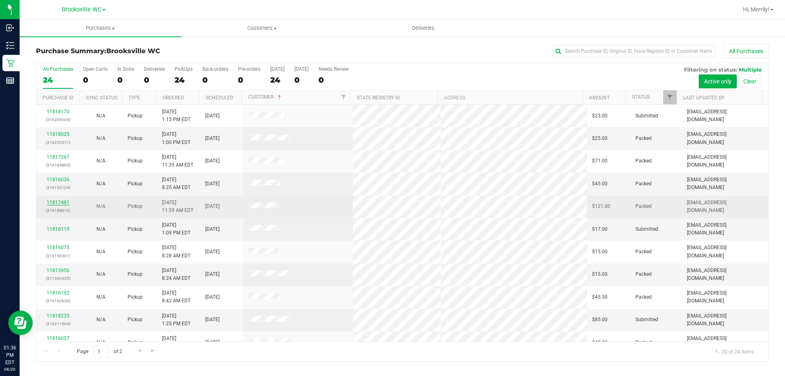
click at [61, 201] on link "11817481" at bounding box center [58, 202] width 23 height 6
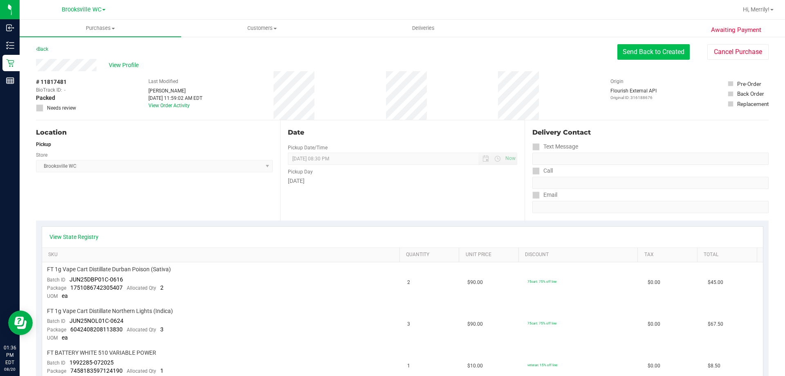
click at [630, 48] on button "Send Back to Created" at bounding box center [653, 52] width 72 height 16
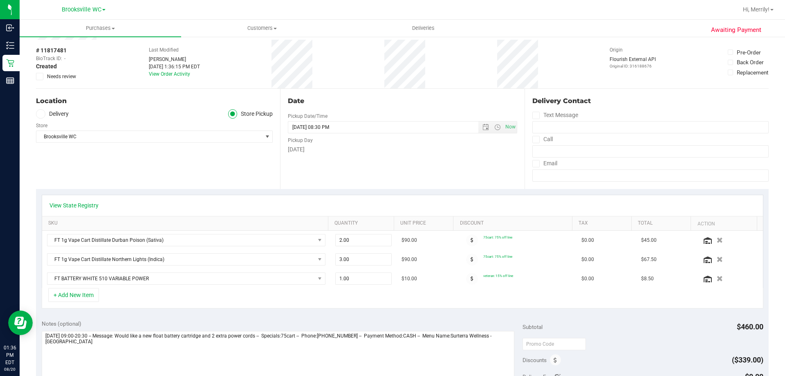
scroll to position [82, 0]
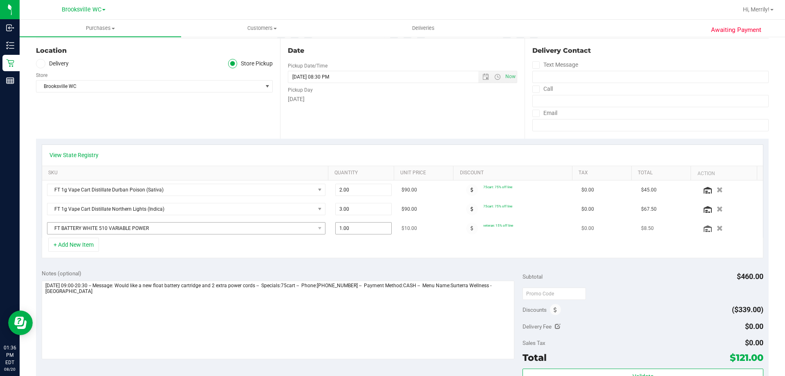
drag, startPoint x: 335, startPoint y: 228, endPoint x: 295, endPoint y: 222, distance: 40.5
click at [299, 222] on tr "FT BATTERY WHITE 510 VARIABLE POWER 1.00 1 $10.00 veteran: 15% off line $0.00 $…" at bounding box center [402, 228] width 720 height 19
drag, startPoint x: 338, startPoint y: 227, endPoint x: 316, endPoint y: 226, distance: 22.1
click at [318, 226] on tr "FT BATTERY WHITE 510 VARIABLE POWER 1.00 1 $10.00 veteran: 15% off line $0.00 $…" at bounding box center [402, 228] width 720 height 19
type input "2"
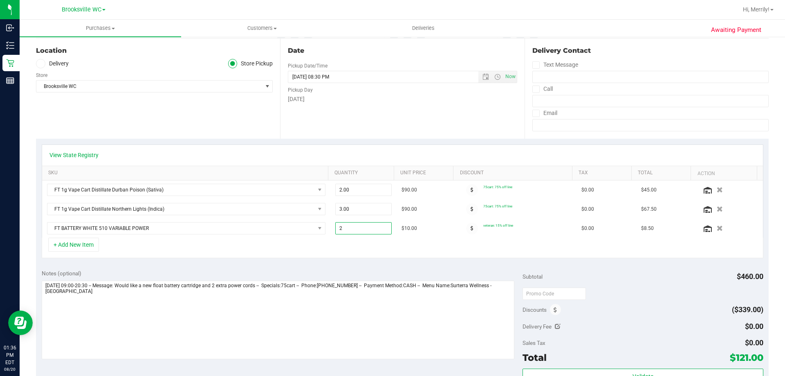
type input "2.00"
click at [335, 250] on div "+ Add New Item" at bounding box center [402, 247] width 721 height 20
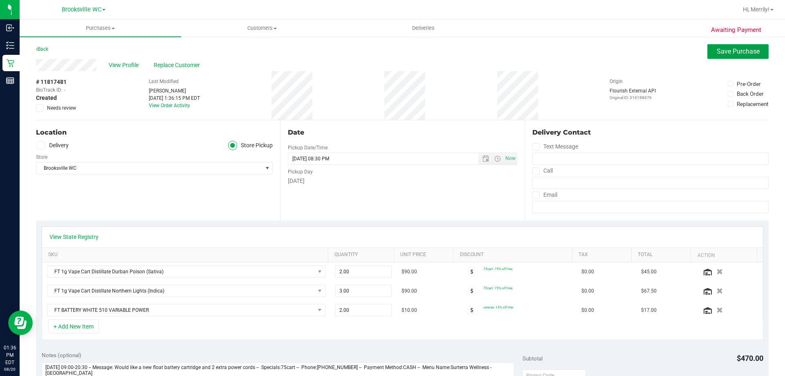
click at [725, 49] on span "Save Purchase" at bounding box center [737, 51] width 43 height 8
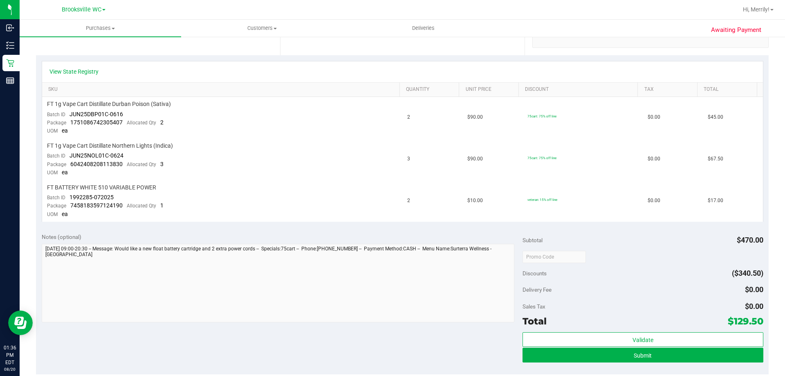
scroll to position [204, 0]
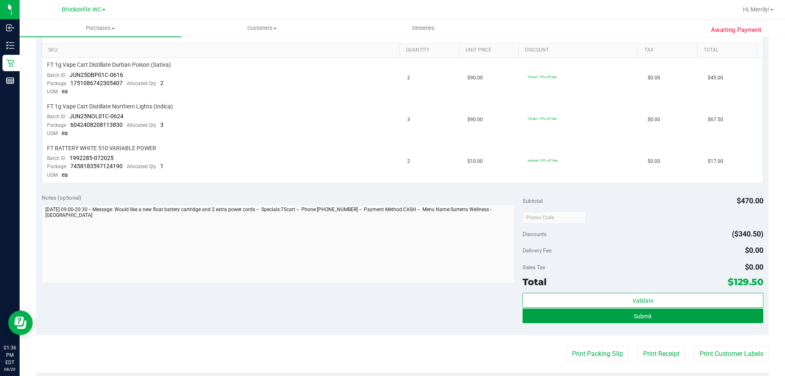
click at [660, 312] on button "Submit" at bounding box center [642, 315] width 240 height 15
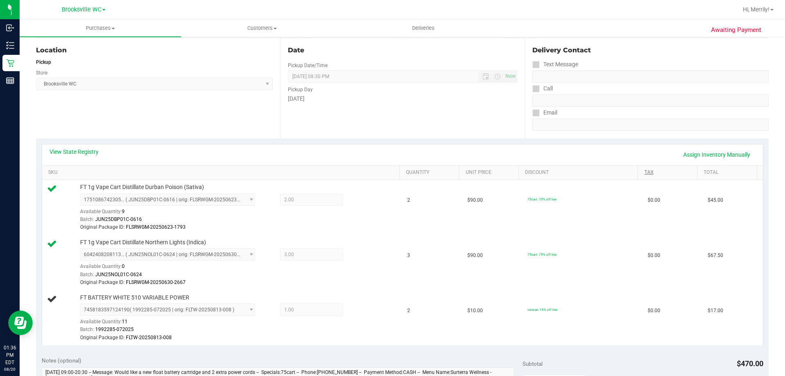
scroll to position [82, 0]
click at [695, 157] on link "Assign Inventory Manually" at bounding box center [717, 155] width 78 height 14
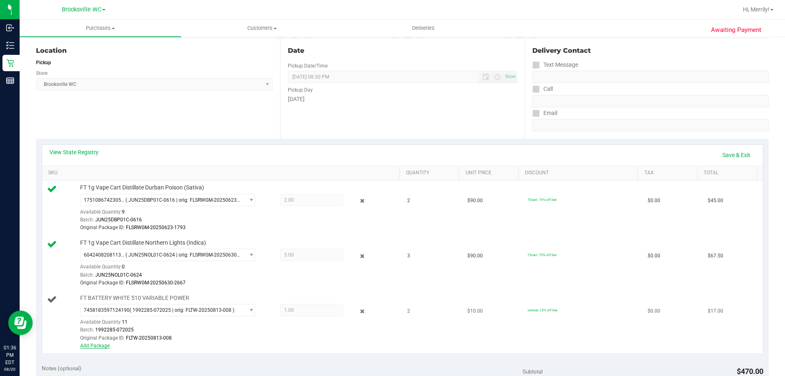
click at [96, 346] on link "Add Package" at bounding box center [94, 345] width 29 height 6
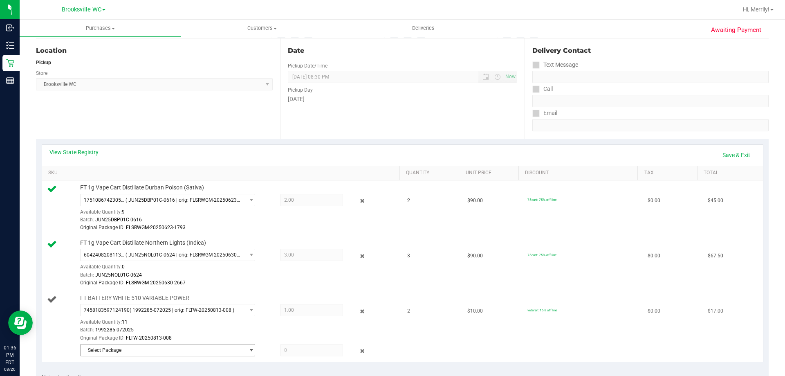
click at [177, 350] on span "Select Package" at bounding box center [163, 349] width 164 height 11
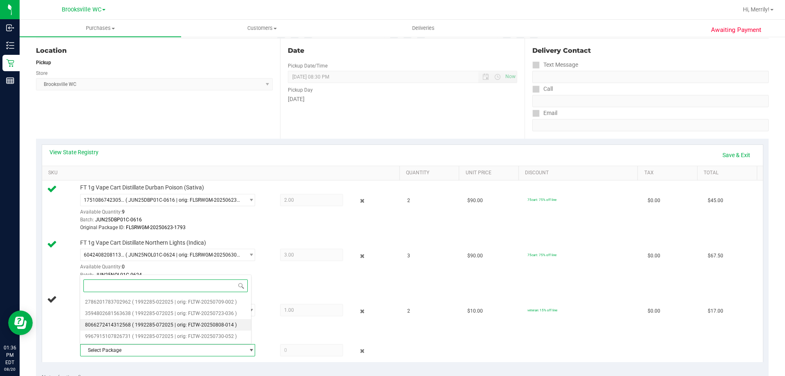
click at [176, 322] on span "( 1992285-072025 | orig: FLTW-20250808-014 )" at bounding box center [184, 325] width 105 height 6
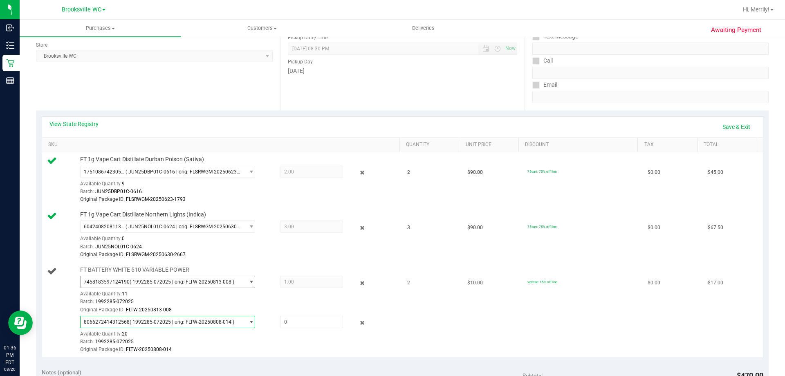
scroll to position [163, 0]
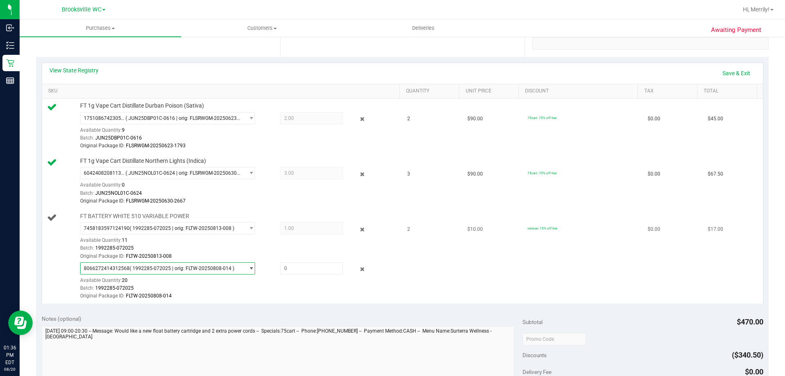
click at [248, 267] on span "select" at bounding box center [251, 268] width 6 height 7
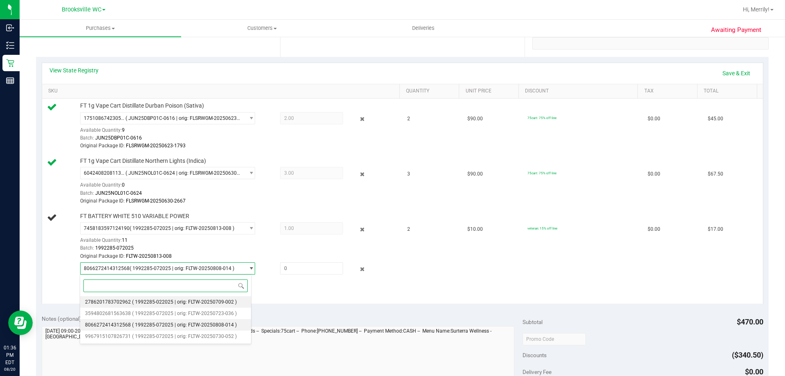
click at [165, 298] on li "2786201783702962 ( 1992285-022025 | orig: FLTW-20250709-002 )" at bounding box center [165, 301] width 171 height 11
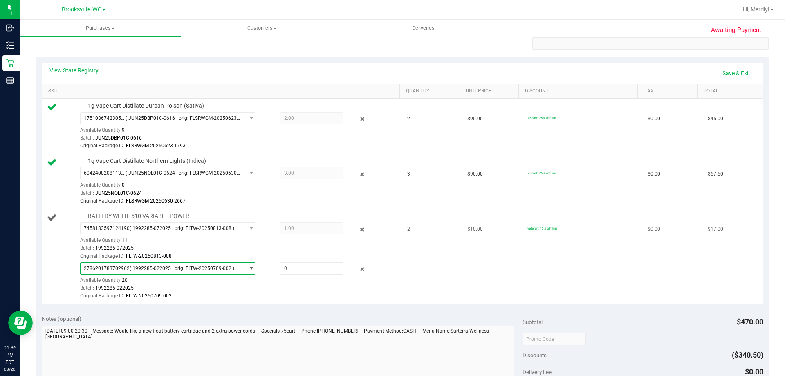
click at [244, 268] on span "select" at bounding box center [249, 267] width 10 height 11
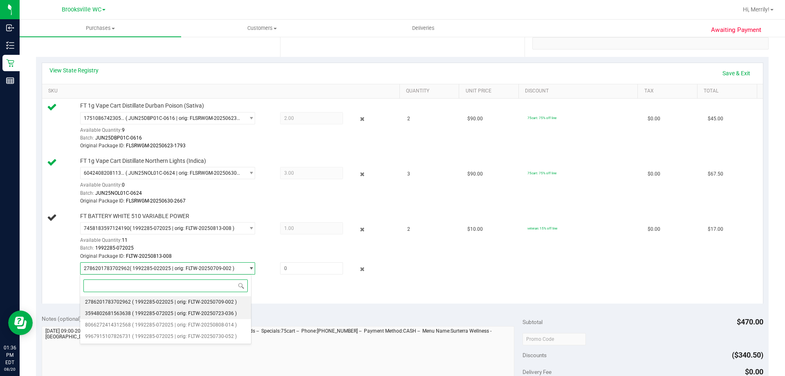
click at [197, 312] on span "( 1992285-072025 | orig: FLTW-20250723-036 )" at bounding box center [184, 313] width 105 height 6
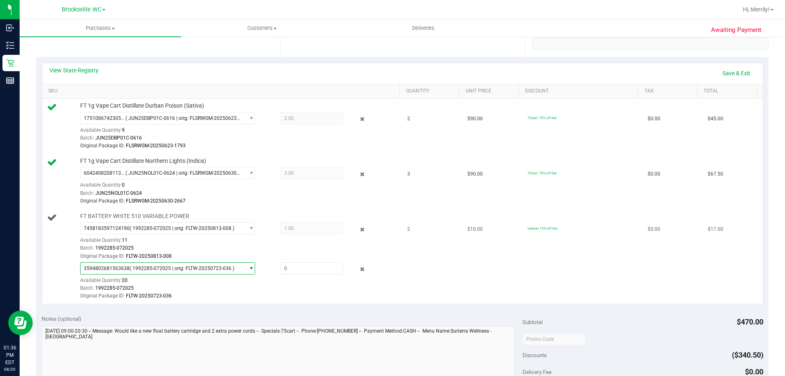
click at [251, 267] on span "3594802681563638 ( 1992285-072025 | orig: FLTW-20250723-036 )" at bounding box center [167, 268] width 175 height 12
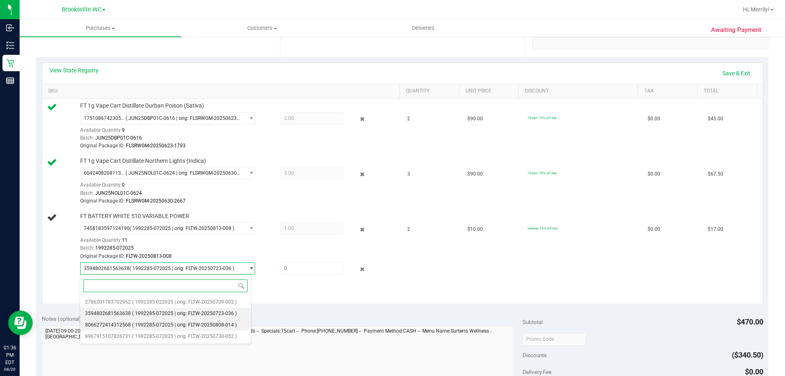
click at [197, 323] on span "( 1992285-072025 | orig: FLTW-20250808-014 )" at bounding box center [184, 325] width 105 height 6
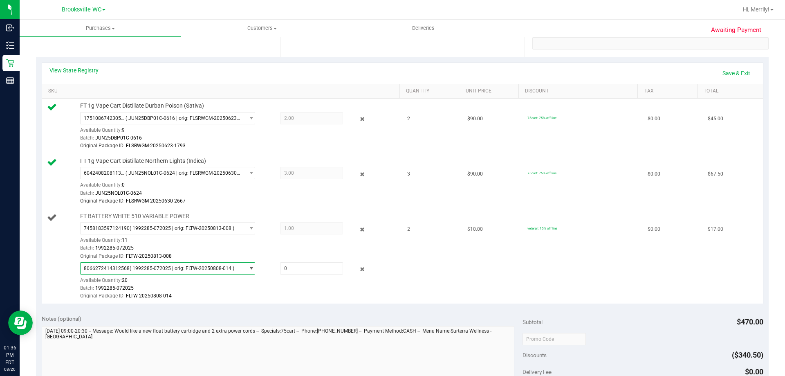
click at [264, 285] on div "Batch: 1992285-072025" at bounding box center [237, 288] width 315 height 8
click at [358, 270] on icon at bounding box center [362, 268] width 9 height 9
click at [358, 269] on icon at bounding box center [362, 268] width 9 height 9
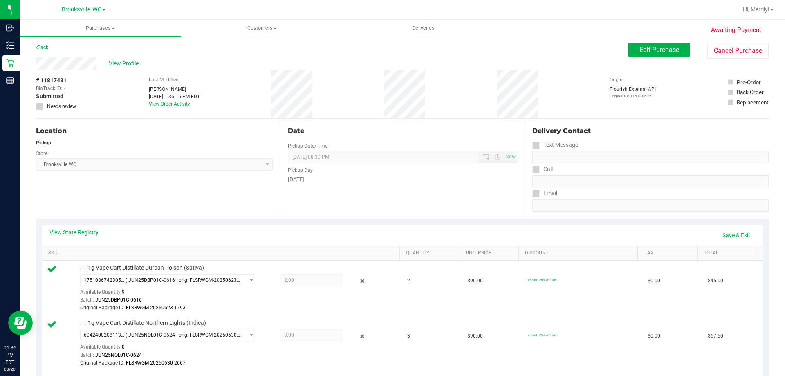
scroll to position [0, 0]
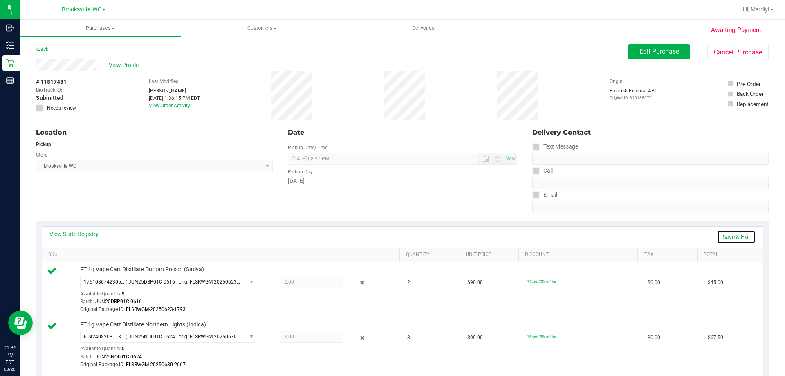
click at [726, 234] on link "Save & Exit" at bounding box center [736, 237] width 38 height 14
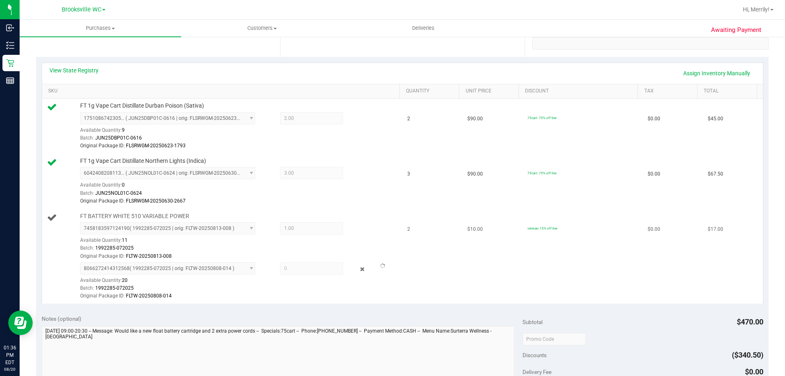
scroll to position [204, 0]
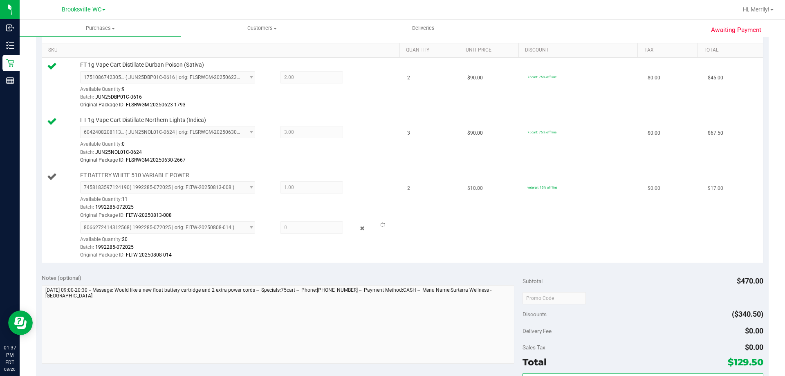
click at [291, 185] on span "1.00 1" at bounding box center [311, 187] width 63 height 12
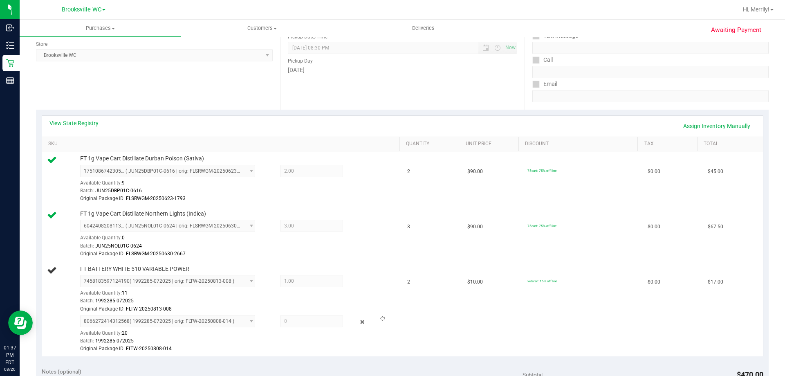
scroll to position [41, 0]
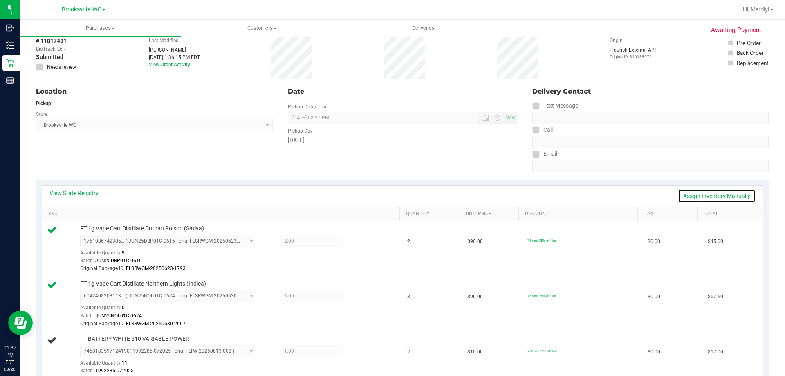
click at [710, 196] on link "Assign Inventory Manually" at bounding box center [717, 196] width 78 height 14
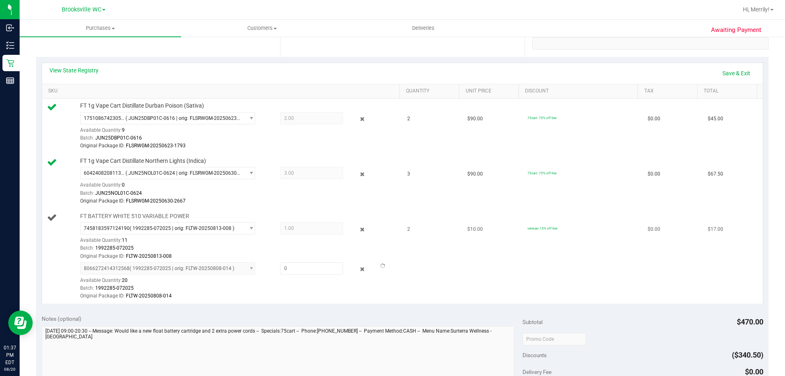
click at [306, 228] on span "1.00 1" at bounding box center [311, 228] width 63 height 12
click at [358, 268] on icon at bounding box center [362, 268] width 9 height 9
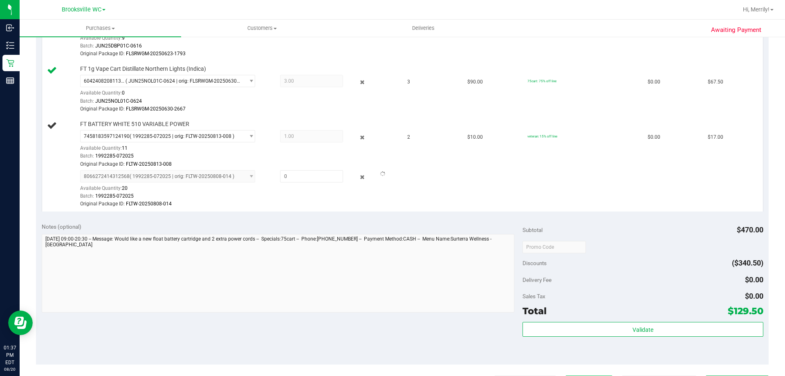
scroll to position [368, 0]
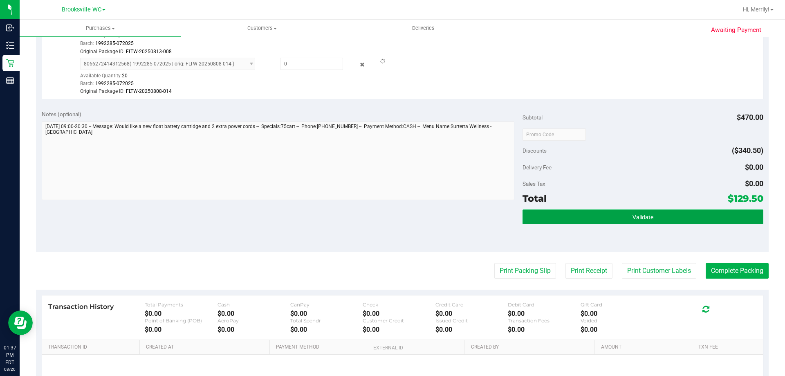
click at [625, 215] on button "Validate" at bounding box center [642, 216] width 240 height 15
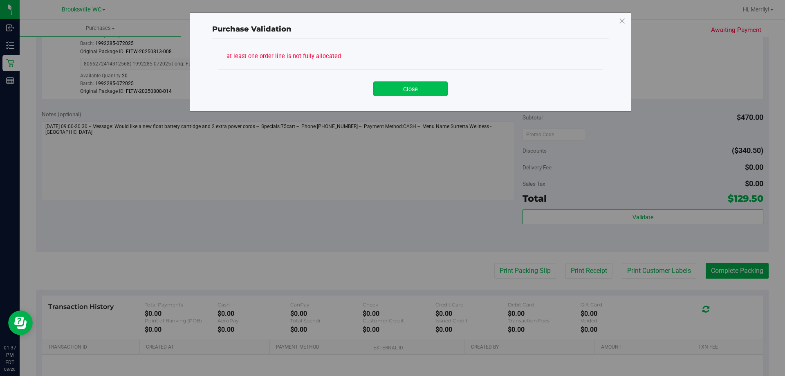
click at [402, 89] on button "Close" at bounding box center [410, 88] width 74 height 15
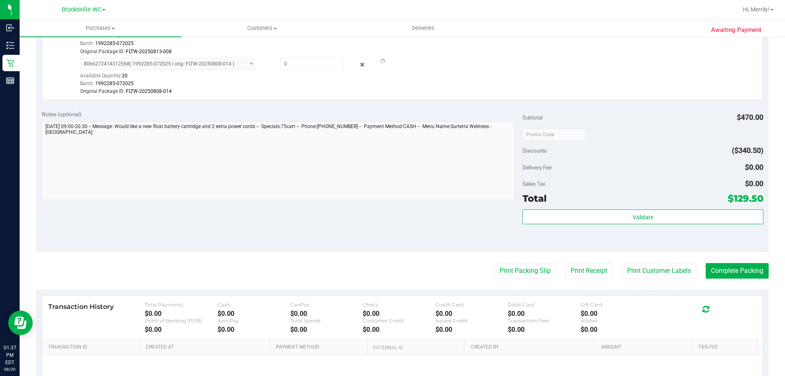
scroll to position [123, 0]
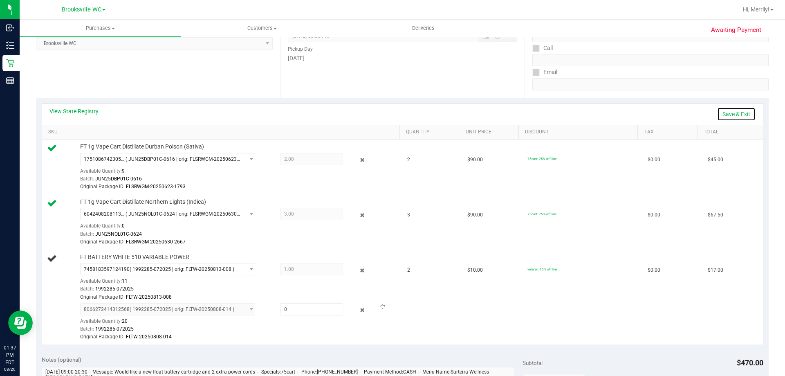
click at [734, 114] on link "Save & Exit" at bounding box center [736, 114] width 38 height 14
click at [249, 310] on span "8066272414312568 ( 1992285-072025 | orig: FLTW-20250808-014 ) 2786201783702962 …" at bounding box center [167, 309] width 175 height 12
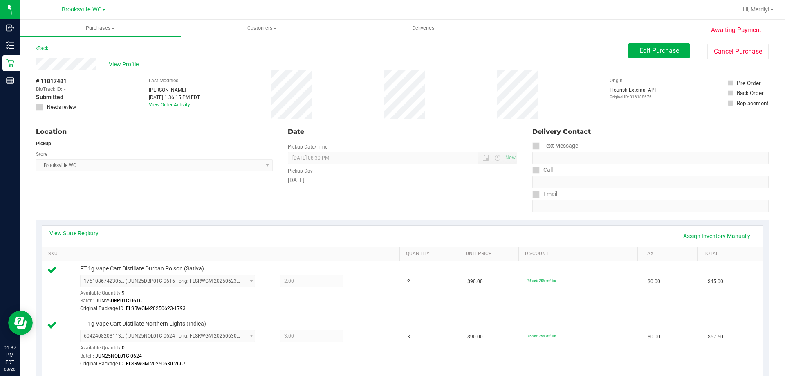
scroll to position [0, 0]
click at [651, 52] on span "Edit Purchase" at bounding box center [659, 51] width 40 height 8
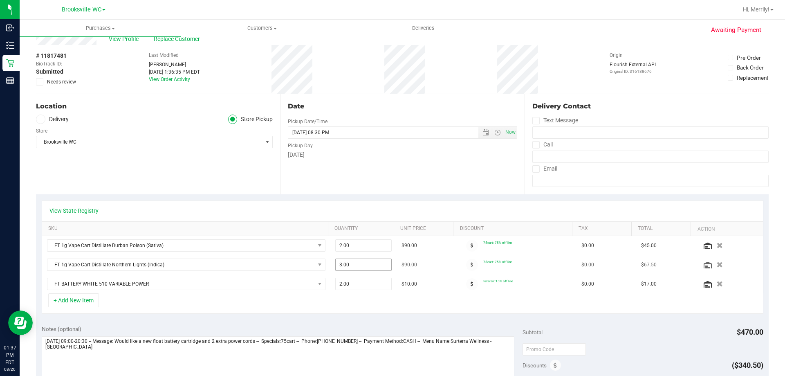
scroll to position [41, 0]
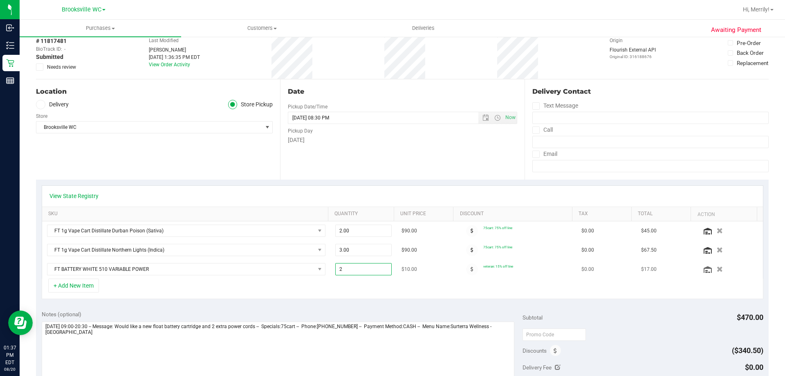
click at [350, 271] on span "2.00 2" at bounding box center [363, 269] width 57 height 12
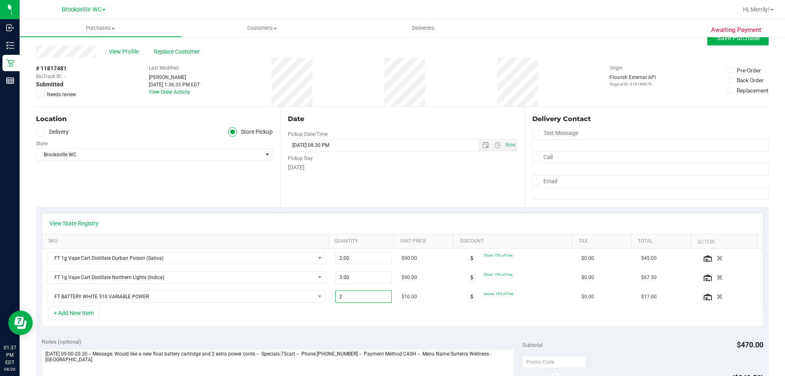
scroll to position [0, 0]
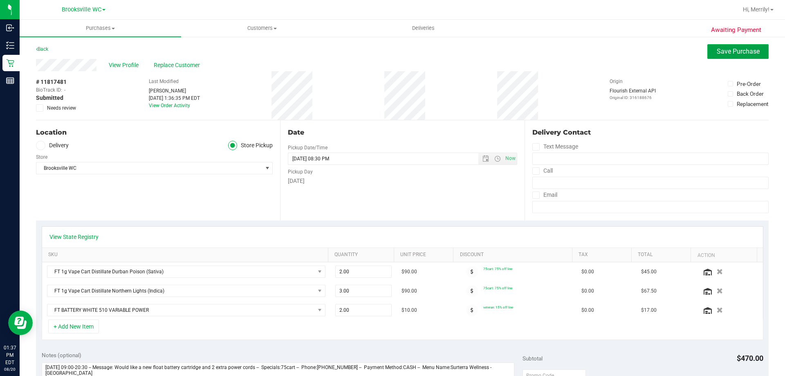
click at [731, 46] on button "Save Purchase" at bounding box center [737, 51] width 61 height 15
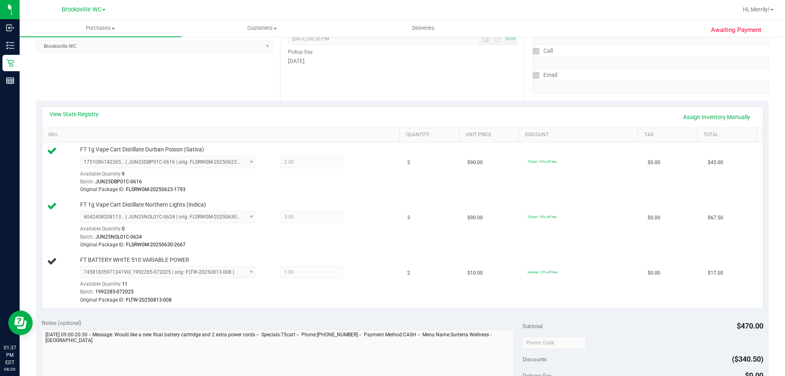
scroll to position [123, 0]
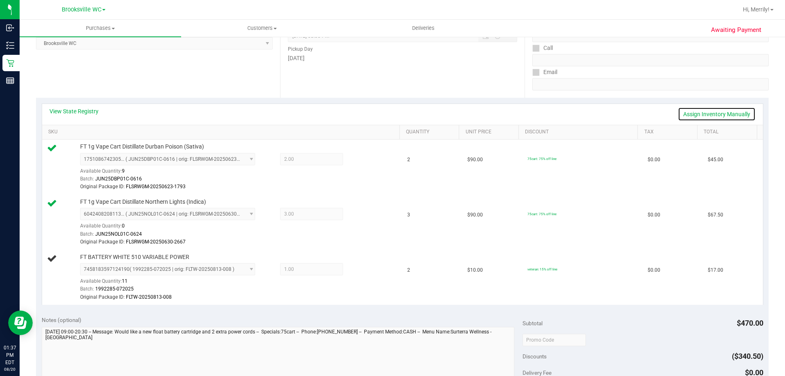
click at [691, 114] on link "Assign Inventory Manually" at bounding box center [717, 114] width 78 height 14
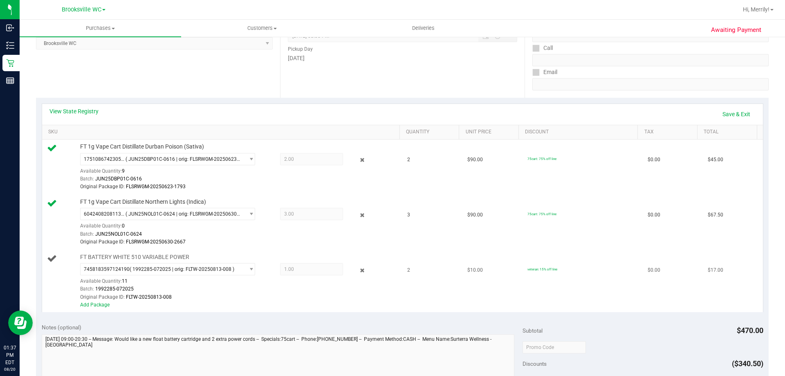
click at [295, 267] on span "1.00 1" at bounding box center [311, 269] width 63 height 12
click at [358, 269] on icon at bounding box center [362, 269] width 9 height 9
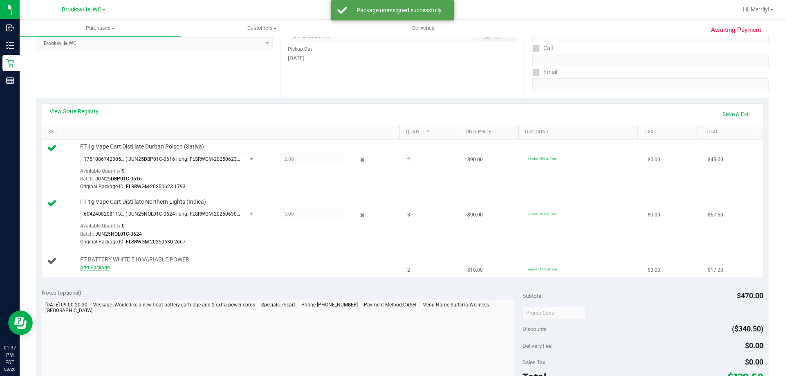
click at [100, 267] on link "Add Package" at bounding box center [94, 267] width 29 height 6
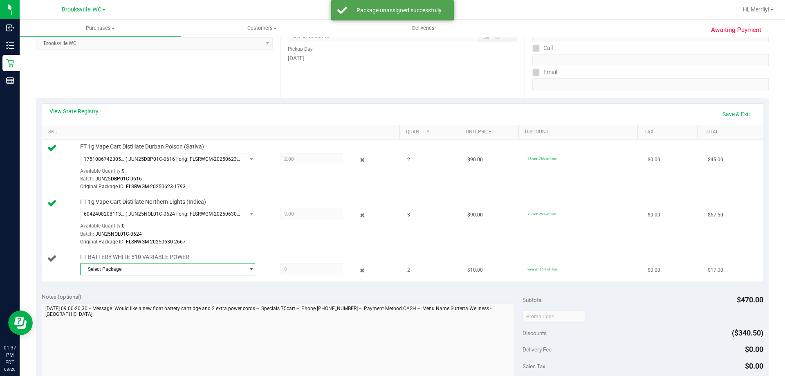
click at [244, 270] on span "select" at bounding box center [249, 268] width 10 height 11
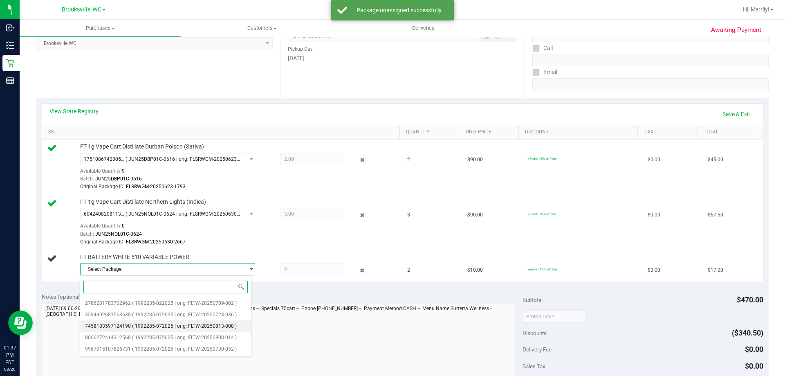
click at [195, 326] on span "( 1992285-072025 | orig: FLTW-20250813-008 )" at bounding box center [184, 326] width 105 height 6
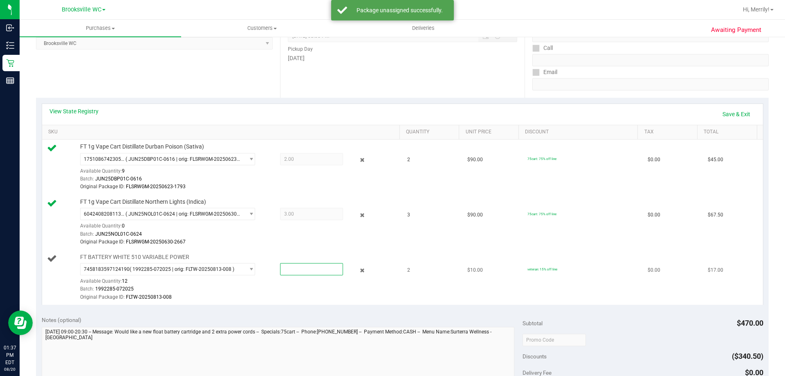
click at [293, 269] on span at bounding box center [311, 269] width 63 height 12
type input "2"
type input "2.0000"
click at [288, 298] on div "Original Package ID: FLTW-20250813-008" at bounding box center [237, 297] width 315 height 8
click at [733, 115] on link "Save & Exit" at bounding box center [736, 114] width 38 height 14
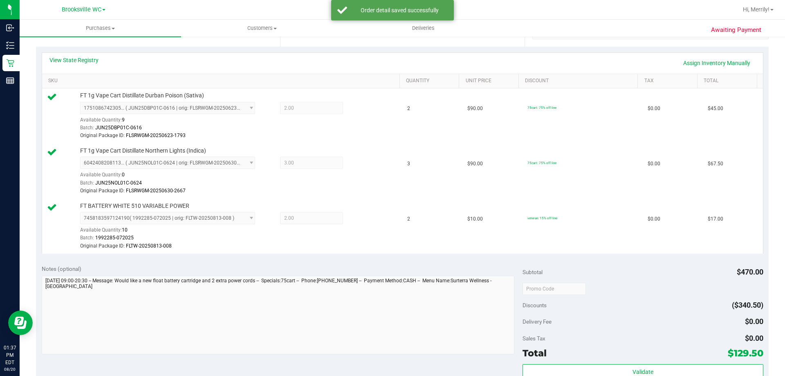
scroll to position [286, 0]
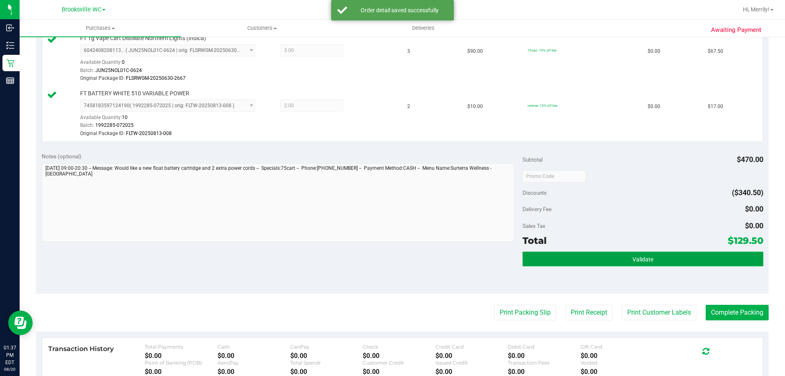
click at [653, 261] on button "Validate" at bounding box center [642, 258] width 240 height 15
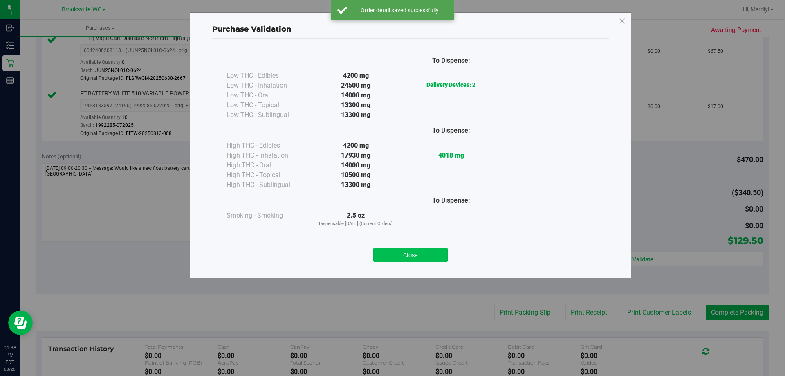
click at [420, 254] on button "Close" at bounding box center [410, 254] width 74 height 15
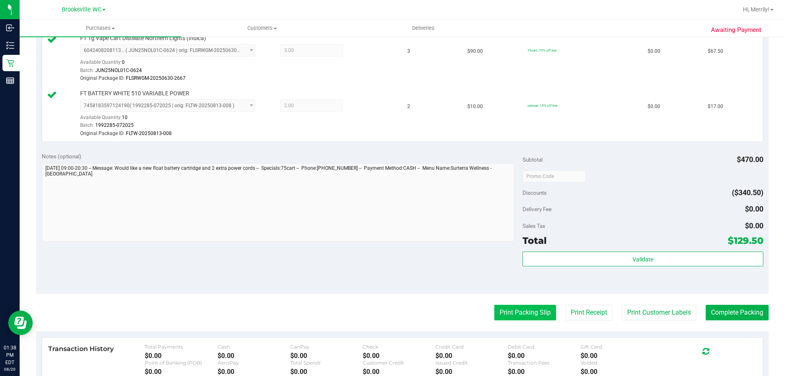
click at [530, 313] on button "Print Packing Slip" at bounding box center [525, 312] width 62 height 16
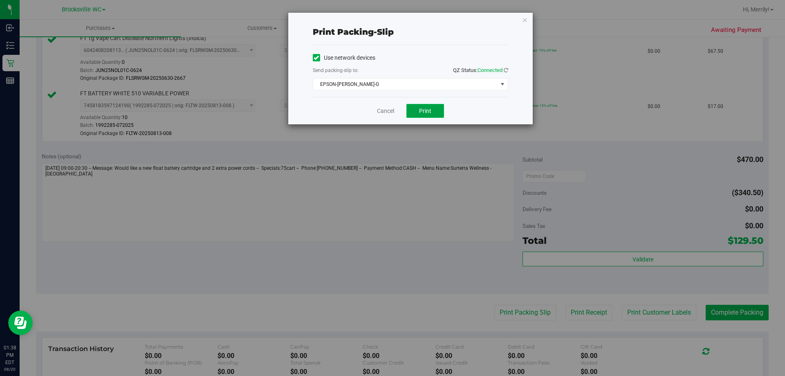
click at [428, 111] on span "Print" at bounding box center [425, 110] width 12 height 7
click at [388, 107] on link "Cancel" at bounding box center [385, 111] width 17 height 9
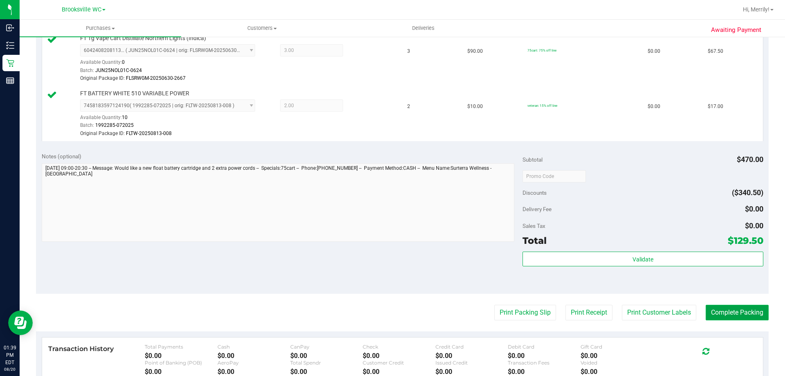
click at [713, 314] on button "Complete Packing" at bounding box center [736, 312] width 63 height 16
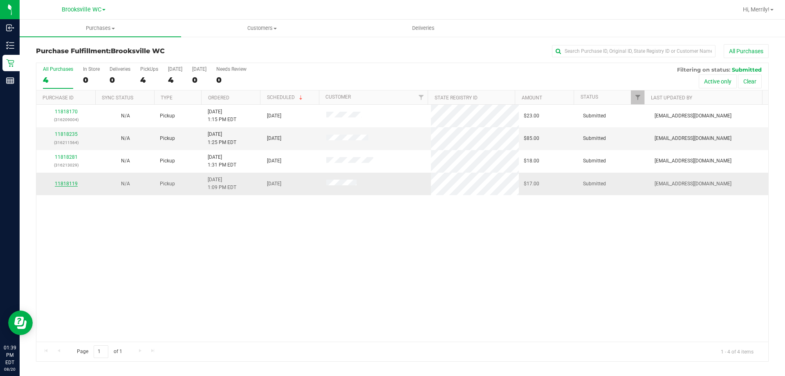
click at [64, 181] on link "11818119" at bounding box center [66, 184] width 23 height 6
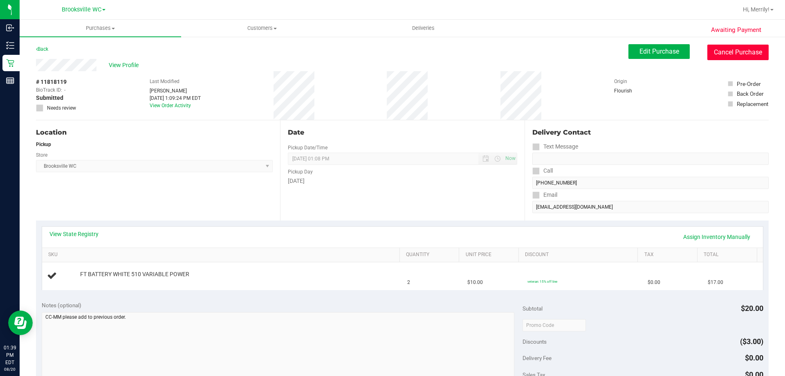
click at [728, 54] on button "Cancel Purchase" at bounding box center [737, 53] width 61 height 16
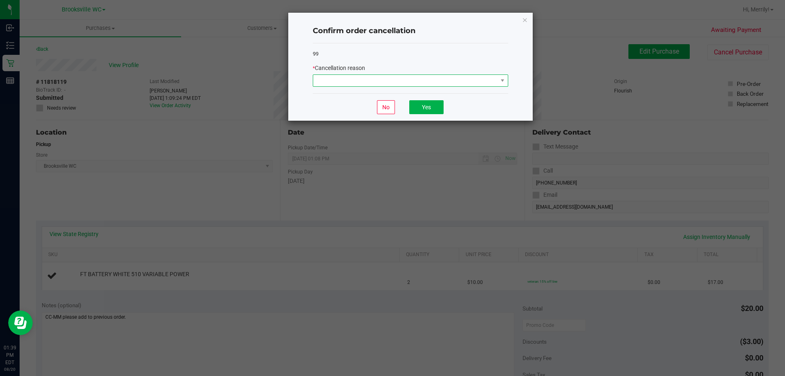
click at [497, 81] on span at bounding box center [502, 80] width 10 height 11
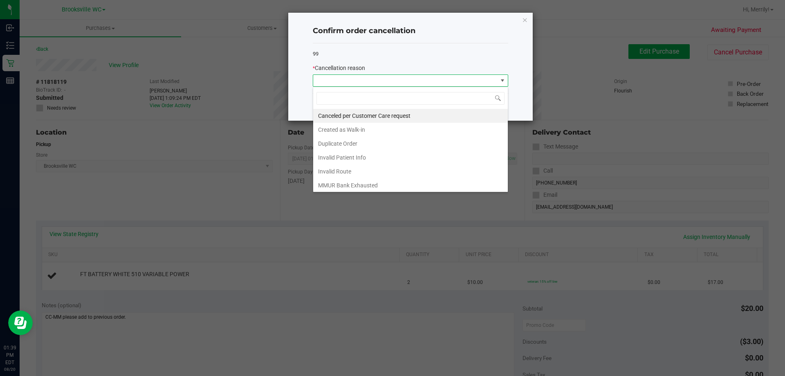
scroll to position [12, 195]
click at [358, 143] on li "Duplicate Order" at bounding box center [410, 143] width 195 height 14
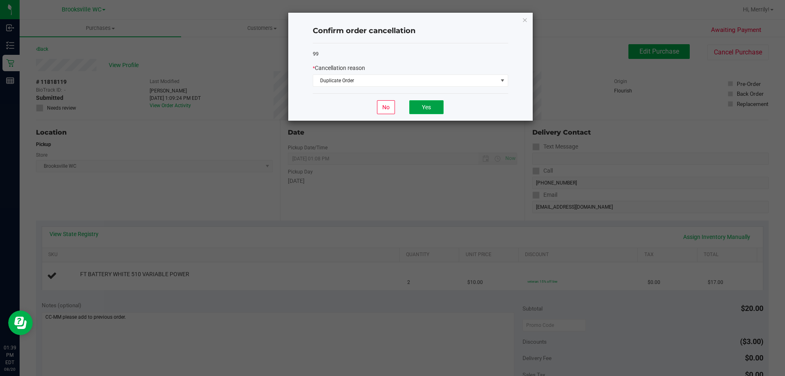
click at [425, 107] on button "Yes" at bounding box center [426, 107] width 34 height 14
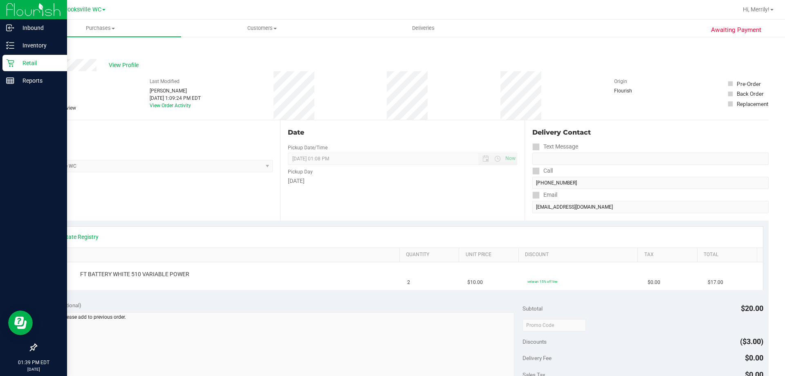
click at [14, 66] on icon at bounding box center [10, 63] width 8 height 8
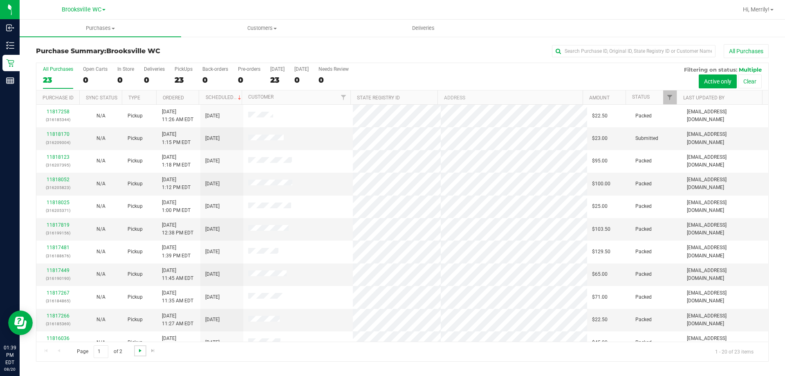
click at [137, 351] on span "Go to the next page" at bounding box center [140, 350] width 7 height 7
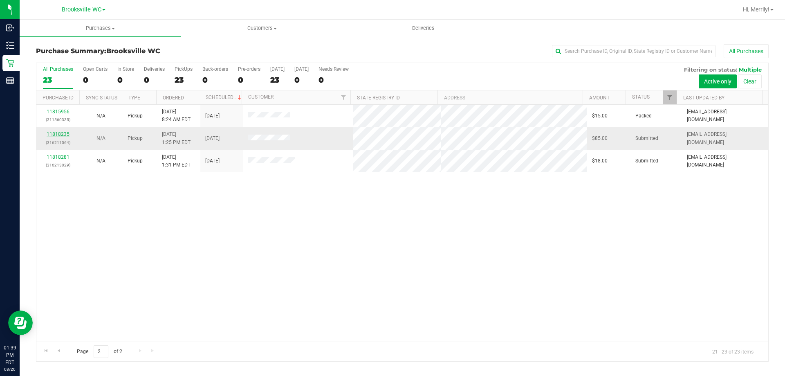
click at [53, 133] on link "11818235" at bounding box center [58, 134] width 23 height 6
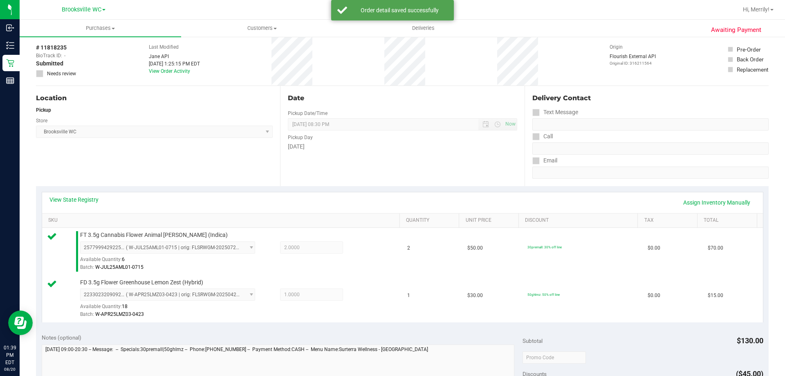
scroll to position [163, 0]
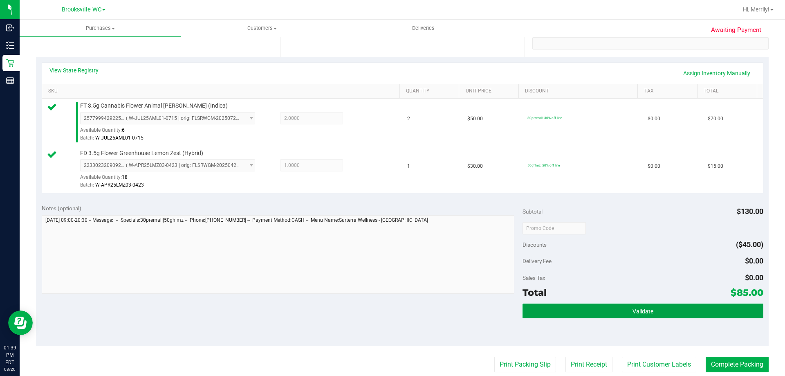
click at [632, 309] on span "Validate" at bounding box center [642, 311] width 21 height 7
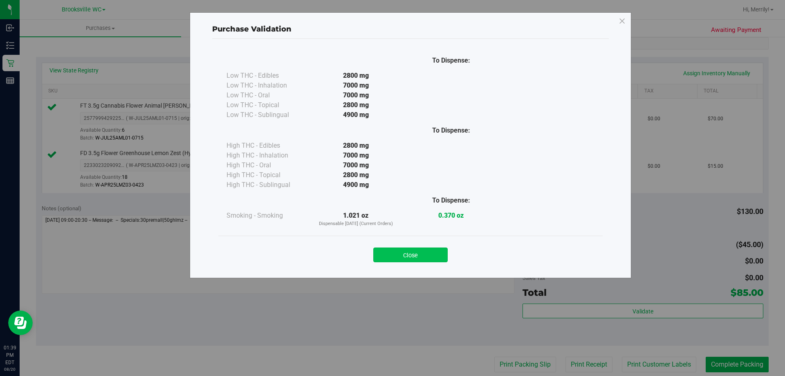
click at [420, 255] on button "Close" at bounding box center [410, 254] width 74 height 15
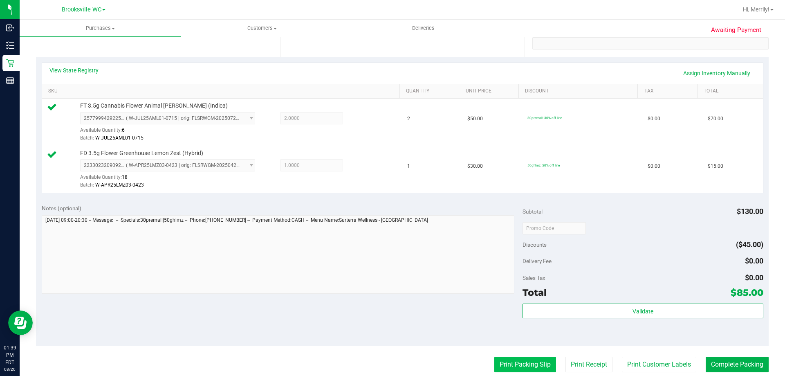
click at [521, 363] on button "Print Packing Slip" at bounding box center [525, 364] width 62 height 16
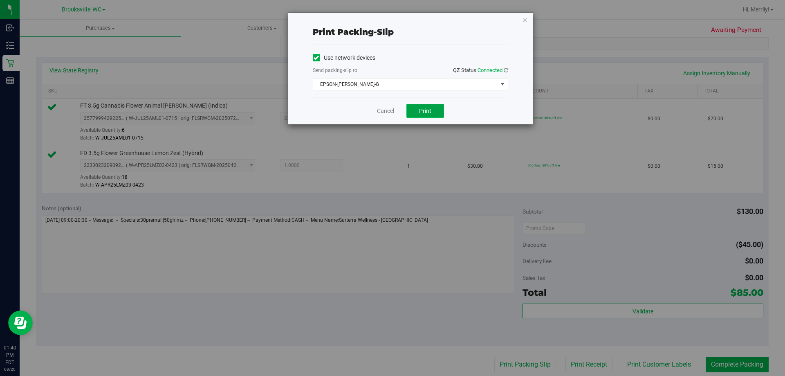
click at [427, 113] on span "Print" at bounding box center [425, 110] width 12 height 7
click at [382, 109] on link "Cancel" at bounding box center [385, 111] width 17 height 9
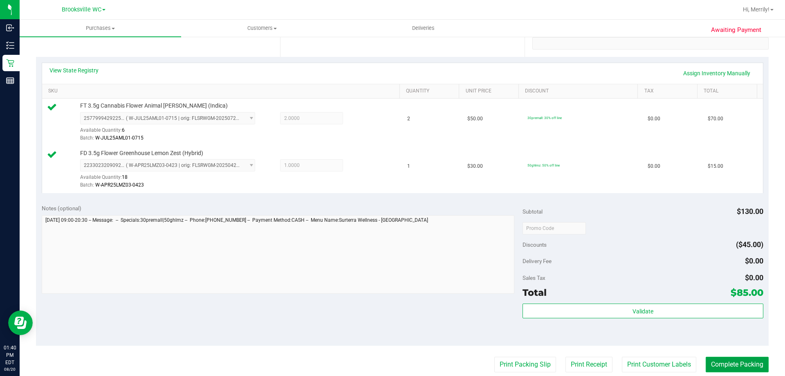
click at [735, 361] on button "Complete Packing" at bounding box center [736, 364] width 63 height 16
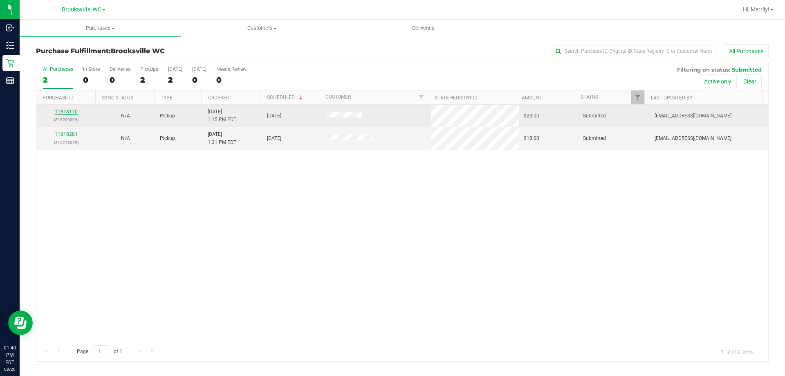
click at [66, 110] on link "11818170" at bounding box center [66, 112] width 23 height 6
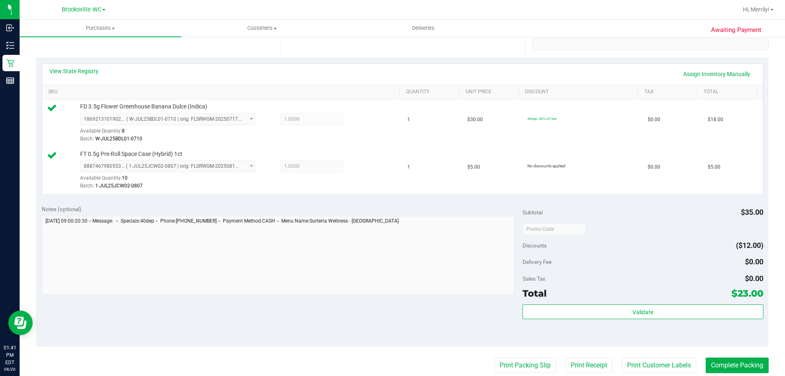
scroll to position [163, 0]
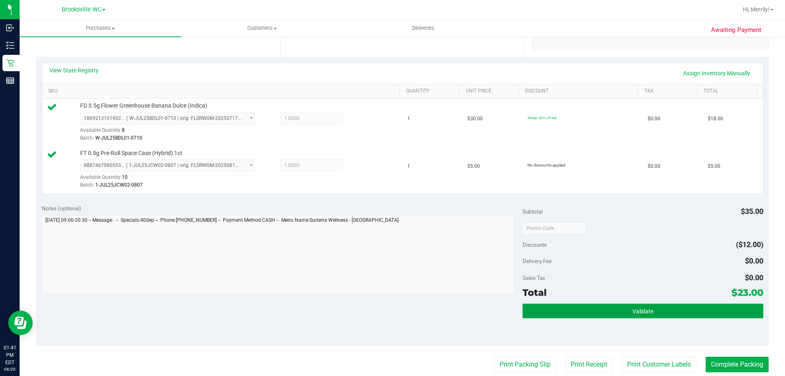
click at [639, 305] on button "Validate" at bounding box center [642, 310] width 240 height 15
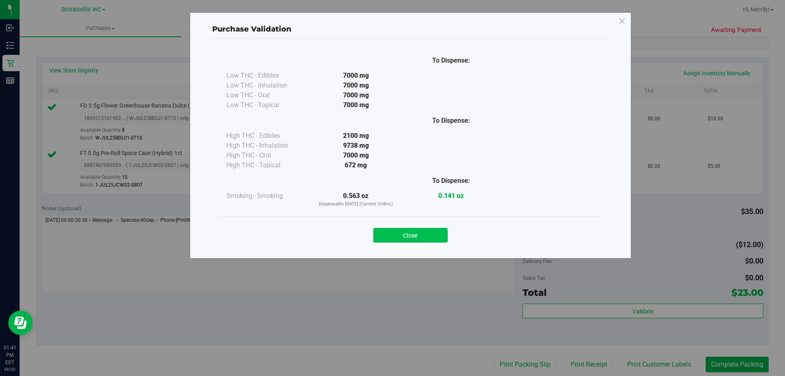
click at [405, 230] on button "Close" at bounding box center [410, 235] width 74 height 15
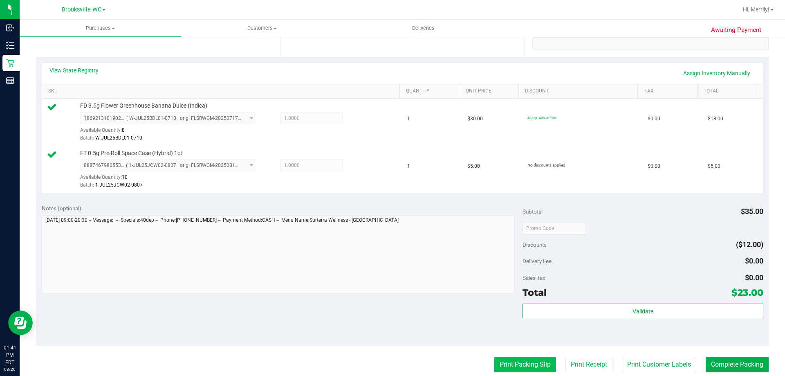
click at [514, 368] on button "Print Packing Slip" at bounding box center [525, 364] width 62 height 16
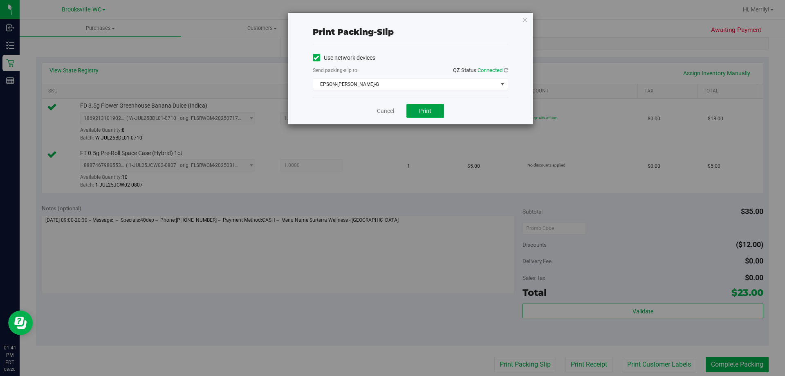
click at [430, 111] on span "Print" at bounding box center [425, 110] width 12 height 7
click at [385, 112] on link "Cancel" at bounding box center [385, 111] width 17 height 9
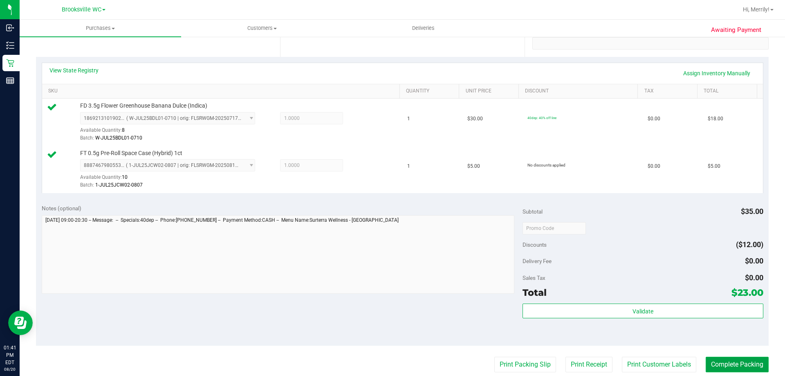
click at [723, 362] on button "Complete Packing" at bounding box center [736, 364] width 63 height 16
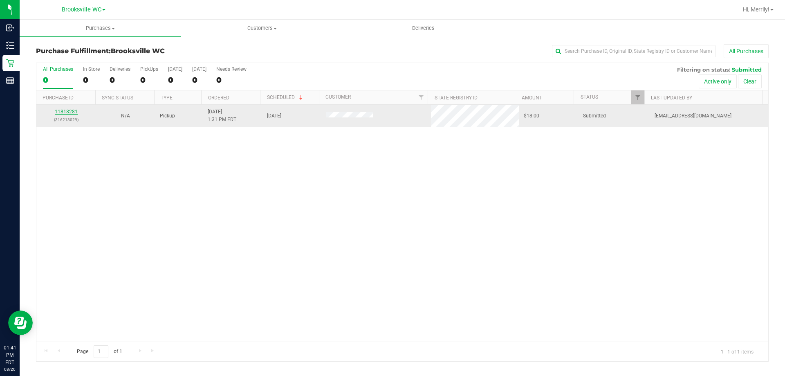
click at [68, 111] on link "11818281" at bounding box center [66, 112] width 23 height 6
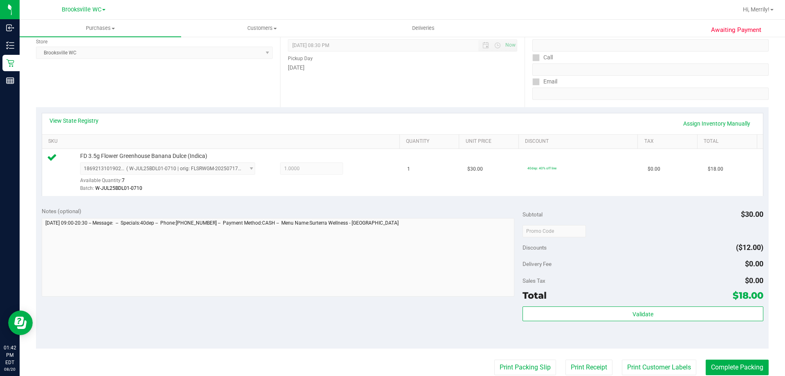
scroll to position [123, 0]
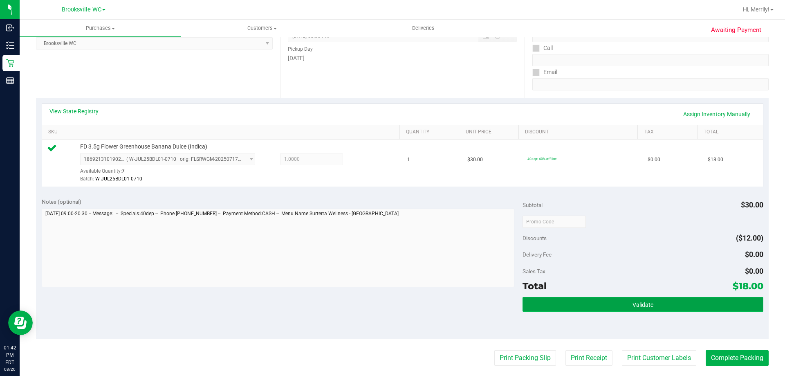
click at [626, 302] on button "Validate" at bounding box center [642, 304] width 240 height 15
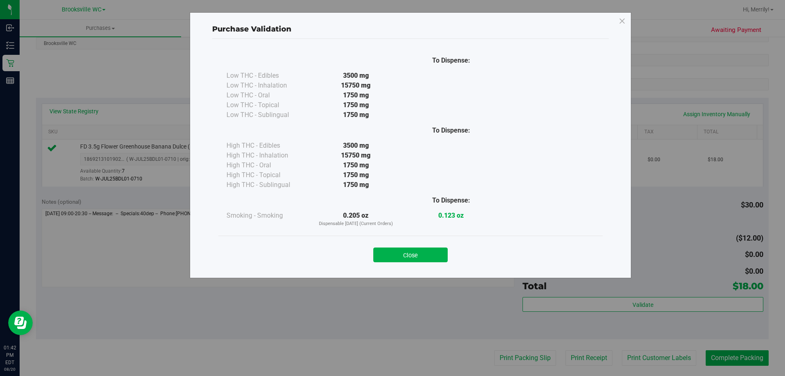
drag, startPoint x: 412, startPoint y: 256, endPoint x: 415, endPoint y: 264, distance: 8.3
click at [412, 256] on button "Close" at bounding box center [410, 254] width 74 height 15
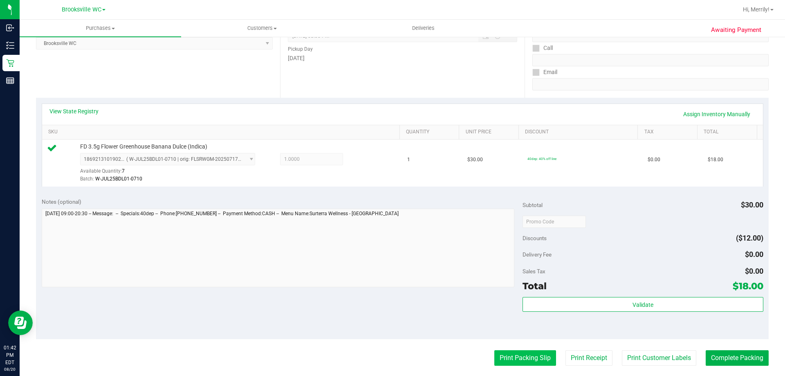
click at [523, 353] on button "Print Packing Slip" at bounding box center [525, 358] width 62 height 16
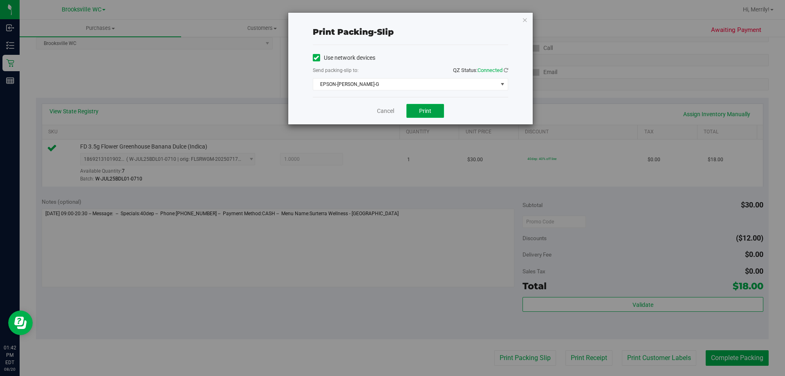
click at [425, 110] on span "Print" at bounding box center [425, 110] width 12 height 7
click at [384, 111] on link "Cancel" at bounding box center [385, 111] width 17 height 9
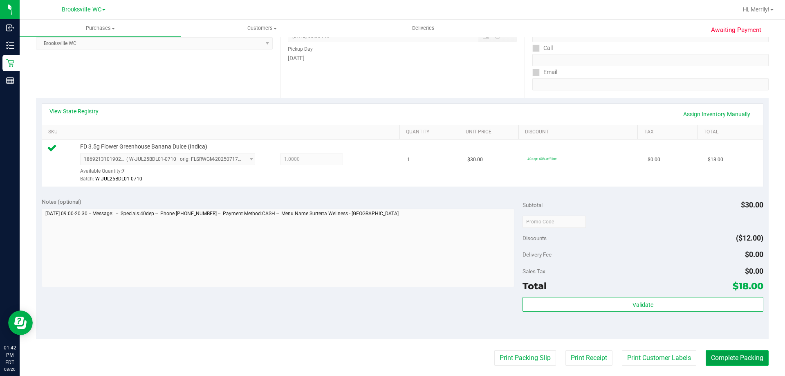
click at [726, 355] on button "Complete Packing" at bounding box center [736, 358] width 63 height 16
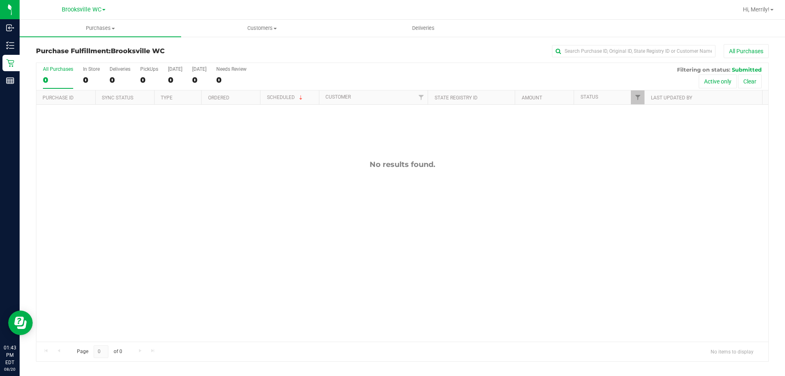
click at [177, 165] on div "No results found." at bounding box center [401, 164] width 731 height 9
click at [185, 176] on div "No results found." at bounding box center [401, 251] width 731 height 292
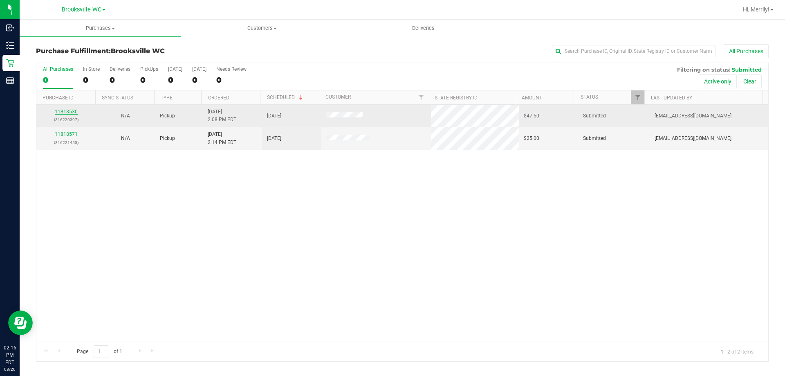
click at [61, 111] on link "11818530" at bounding box center [66, 112] width 23 height 6
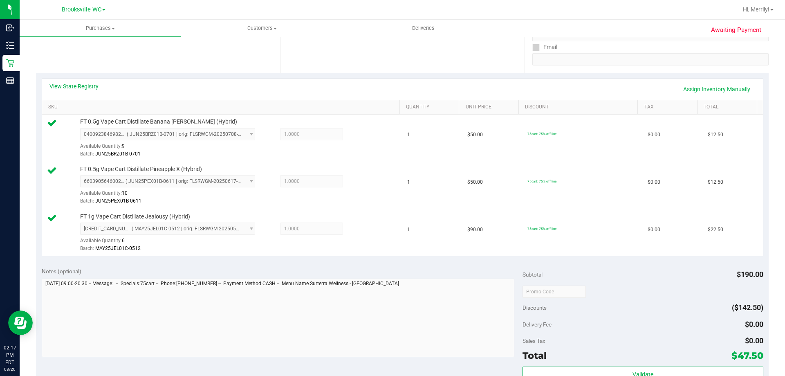
scroll to position [204, 0]
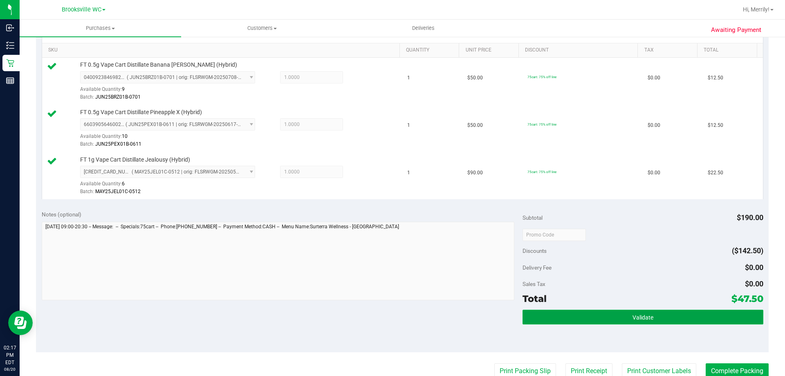
click at [636, 315] on span "Validate" at bounding box center [642, 317] width 21 height 7
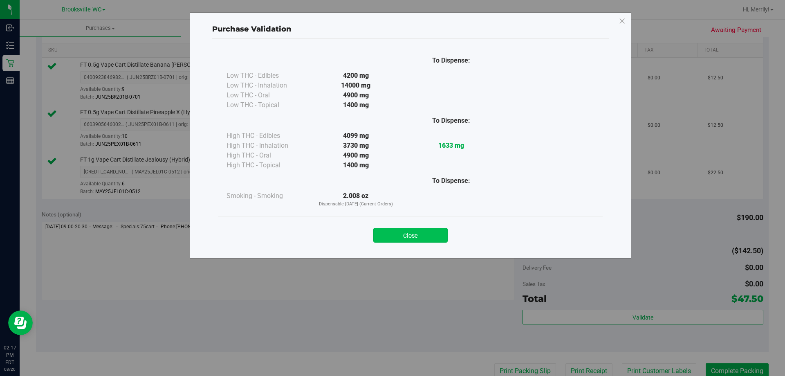
click at [411, 234] on button "Close" at bounding box center [410, 235] width 74 height 15
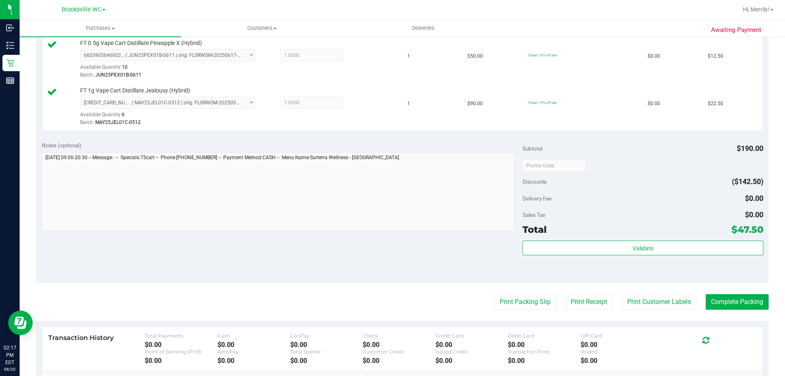
scroll to position [286, 0]
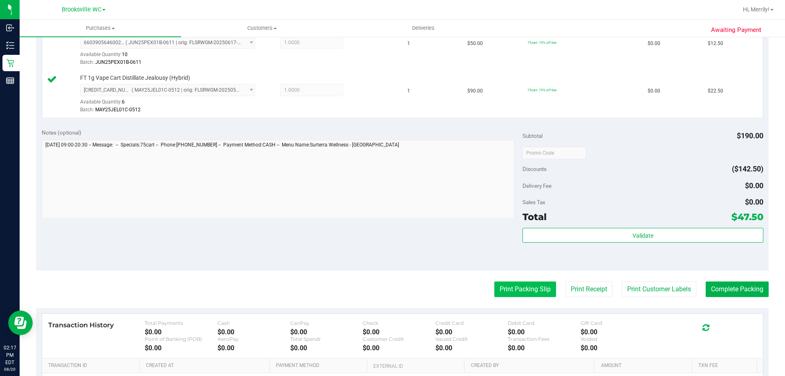
click at [534, 291] on button "Print Packing Slip" at bounding box center [525, 289] width 62 height 16
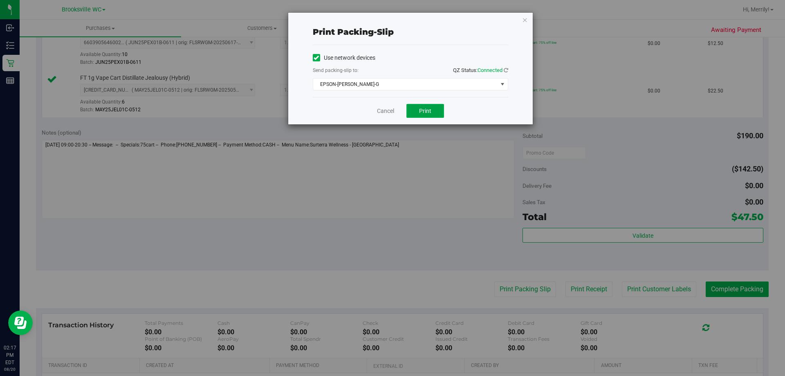
click at [419, 114] on button "Print" at bounding box center [425, 111] width 38 height 14
click at [385, 113] on link "Cancel" at bounding box center [385, 111] width 17 height 9
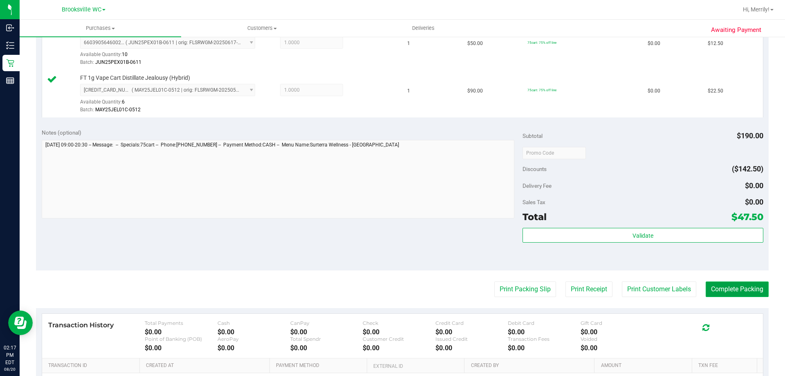
click at [746, 287] on button "Complete Packing" at bounding box center [736, 289] width 63 height 16
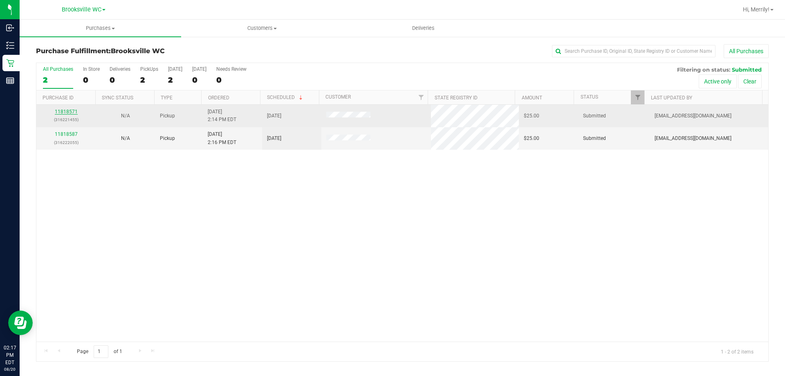
click at [64, 110] on link "11818571" at bounding box center [66, 112] width 23 height 6
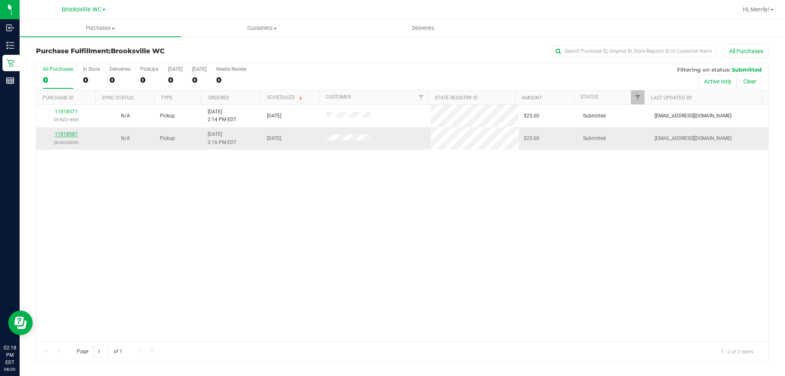
click at [68, 132] on link "11818587" at bounding box center [66, 134] width 23 height 6
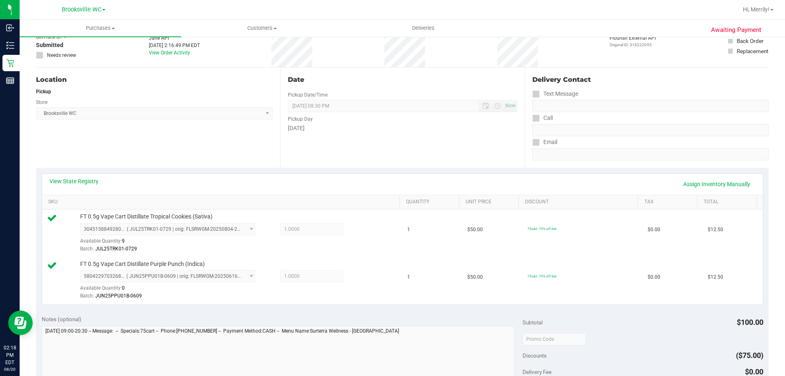
scroll to position [204, 0]
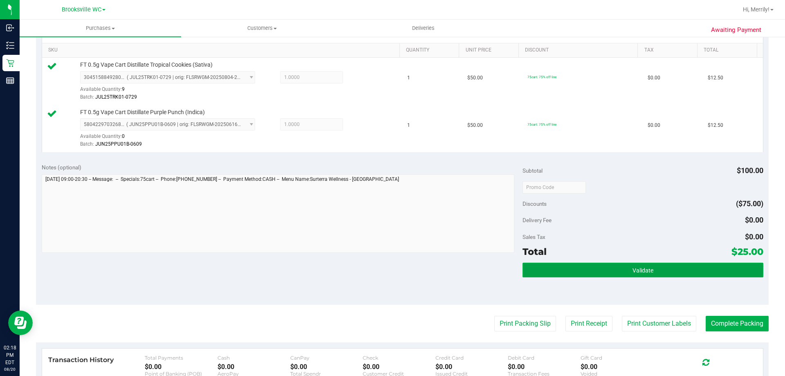
click at [623, 268] on button "Validate" at bounding box center [642, 269] width 240 height 15
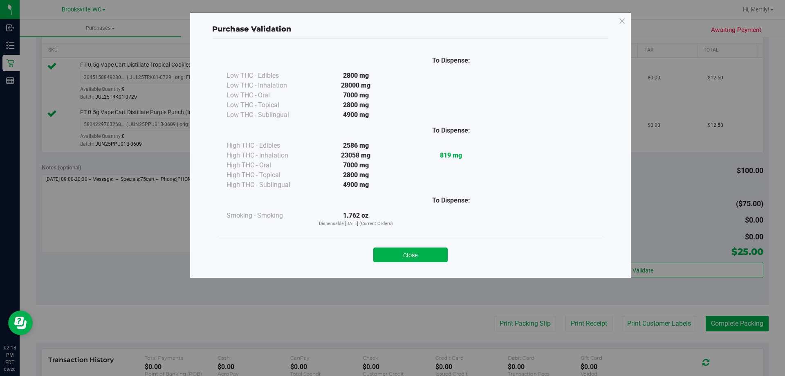
drag, startPoint x: 410, startPoint y: 252, endPoint x: 476, endPoint y: 293, distance: 77.4
click at [411, 252] on button "Close" at bounding box center [410, 254] width 74 height 15
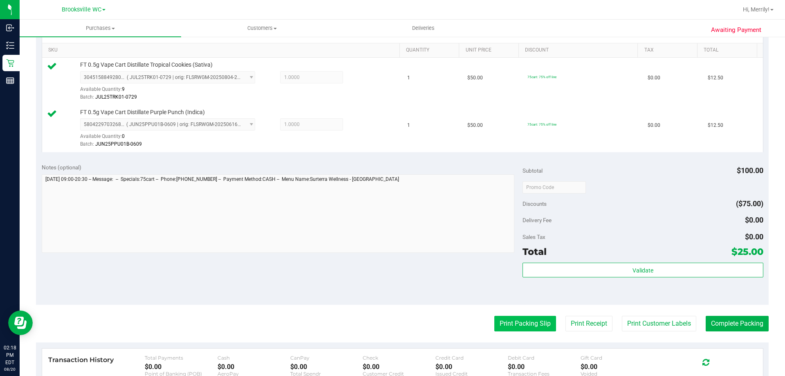
click at [518, 320] on button "Print Packing Slip" at bounding box center [525, 323] width 62 height 16
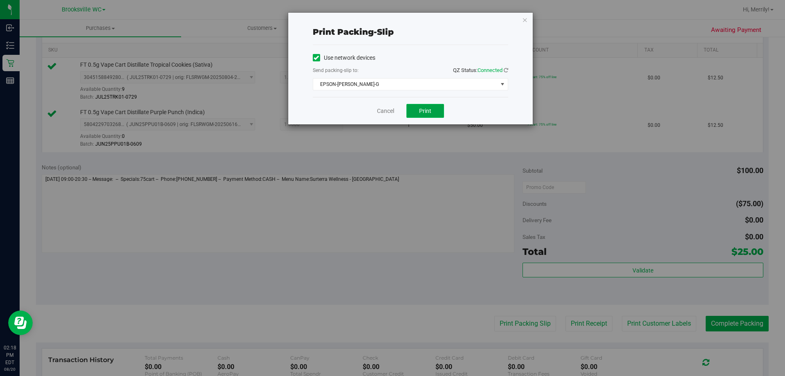
click at [427, 108] on span "Print" at bounding box center [425, 110] width 12 height 7
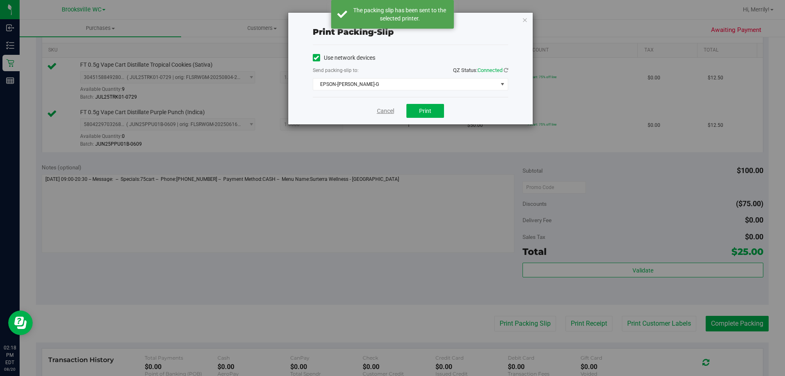
click at [385, 114] on link "Cancel" at bounding box center [385, 111] width 17 height 9
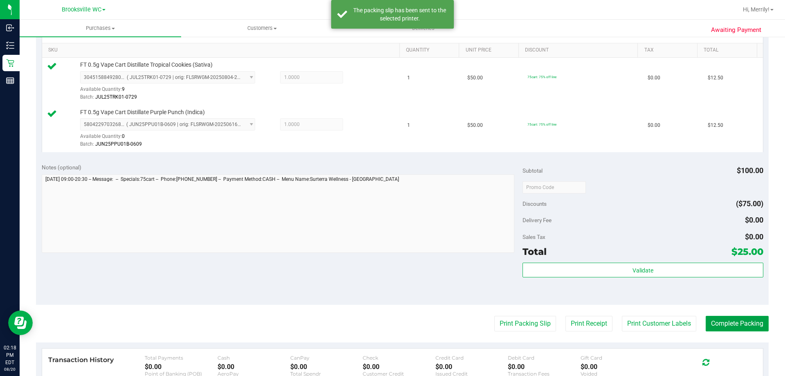
drag, startPoint x: 721, startPoint y: 321, endPoint x: 723, endPoint y: 313, distance: 8.0
click at [723, 321] on button "Complete Packing" at bounding box center [736, 323] width 63 height 16
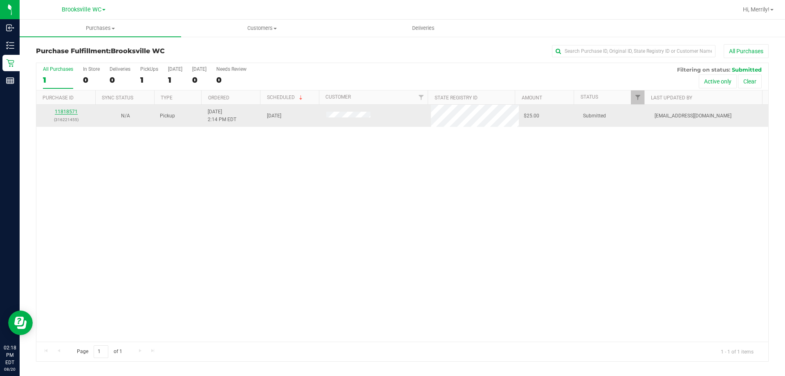
click at [66, 112] on link "11818571" at bounding box center [66, 112] width 23 height 6
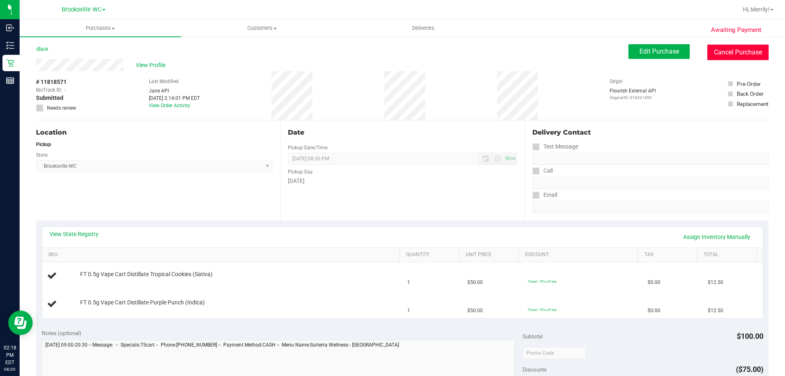
click at [730, 49] on button "Cancel Purchase" at bounding box center [737, 53] width 61 height 16
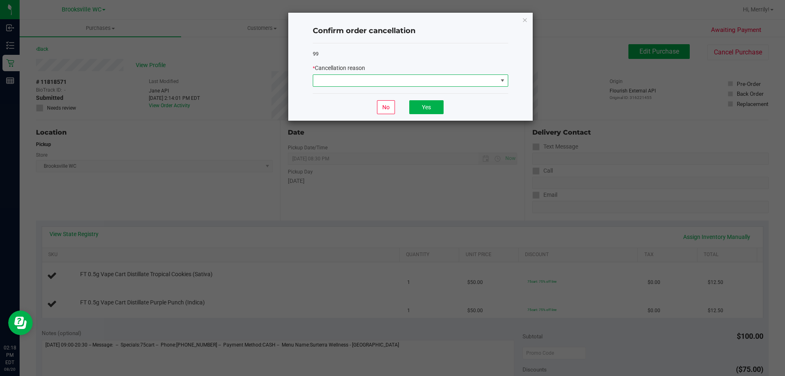
click at [500, 81] on span at bounding box center [502, 80] width 7 height 7
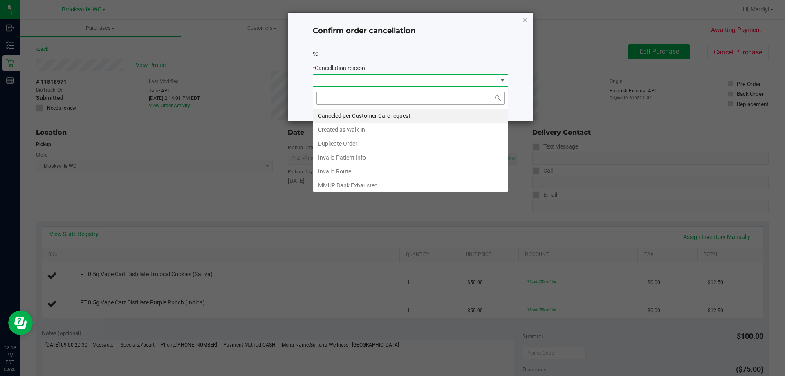
scroll to position [12, 195]
click at [343, 143] on li "Duplicate Order" at bounding box center [410, 143] width 195 height 14
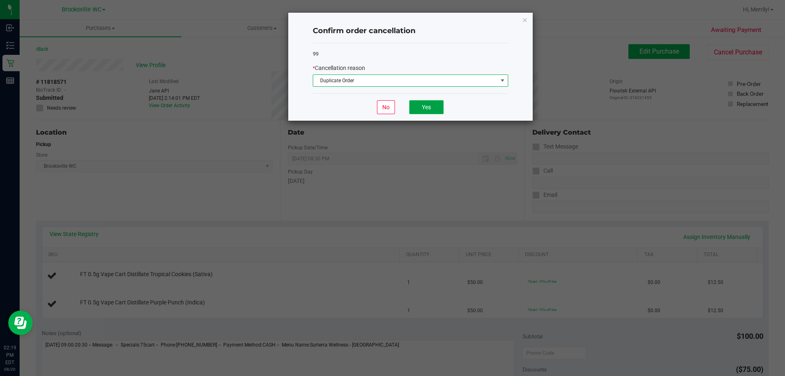
click at [425, 105] on button "Yes" at bounding box center [426, 107] width 34 height 14
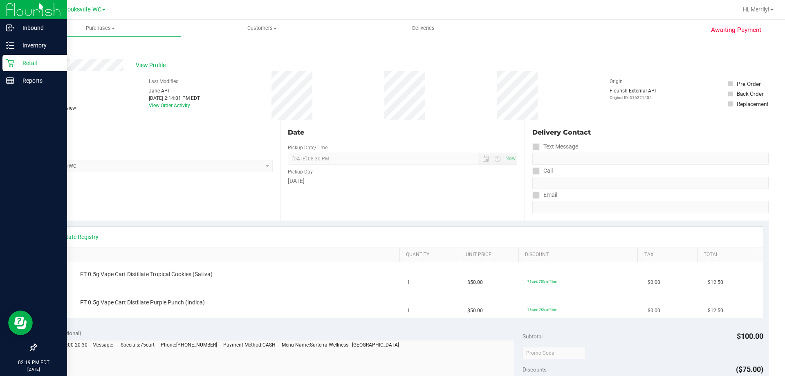
click at [8, 61] on icon at bounding box center [10, 63] width 8 height 8
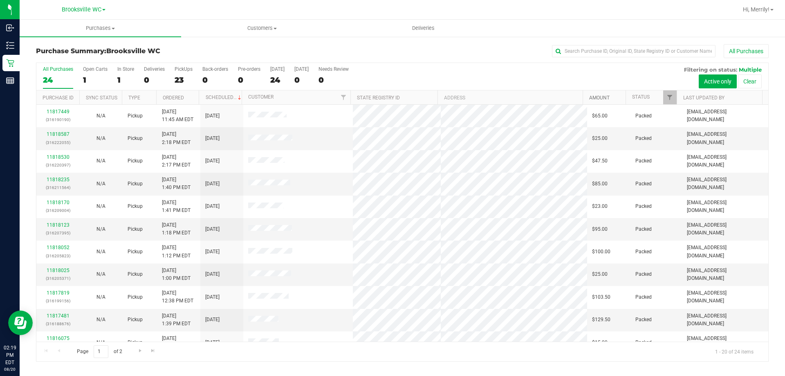
click at [602, 98] on link "Amount" at bounding box center [599, 98] width 20 height 6
click at [602, 98] on link "Amount" at bounding box center [604, 97] width 30 height 6
click at [634, 95] on link "Status" at bounding box center [641, 97] width 18 height 6
click at [168, 24] on uib-tab-heading "Purchases Summary of purchases Fulfillment All purchases" at bounding box center [100, 28] width 161 height 17
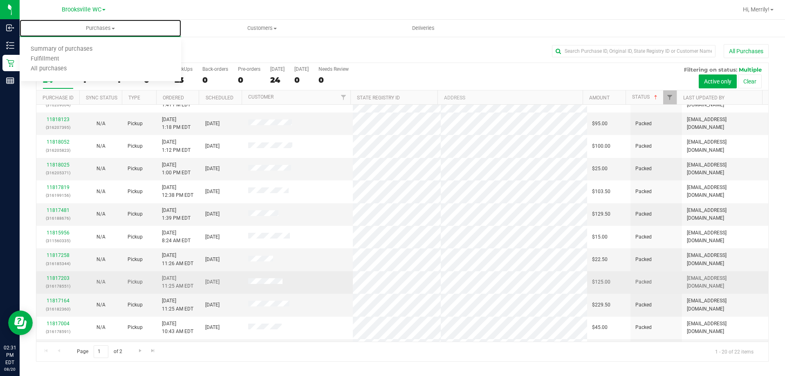
scroll to position [216, 0]
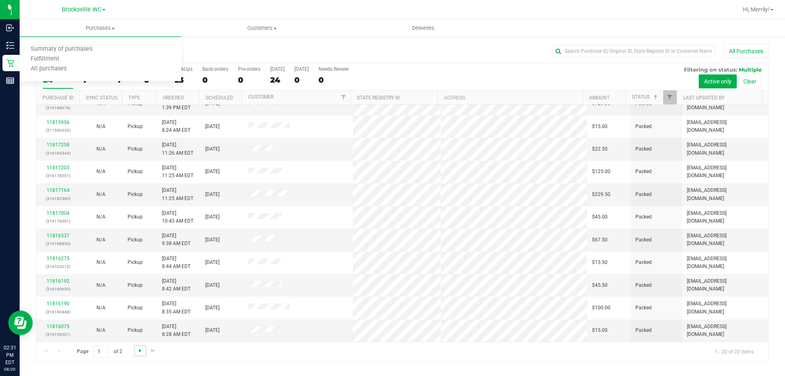
click at [141, 349] on span "Go to the next page" at bounding box center [140, 350] width 7 height 7
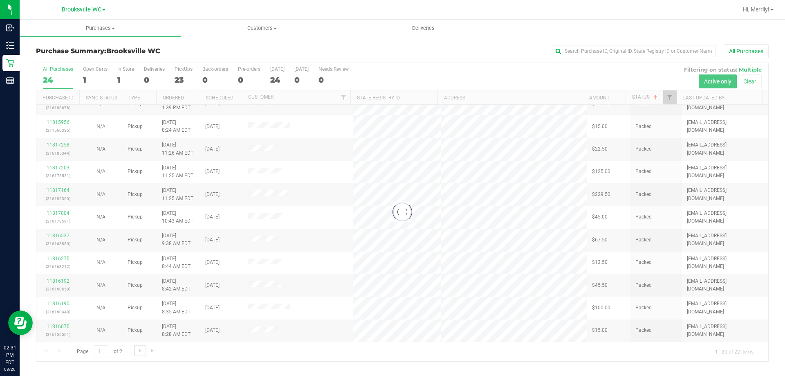
scroll to position [0, 0]
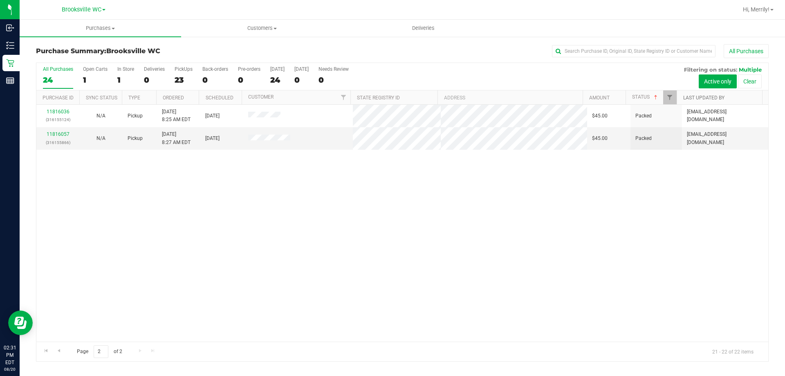
click at [705, 96] on link "Last Updated By" at bounding box center [703, 98] width 41 height 6
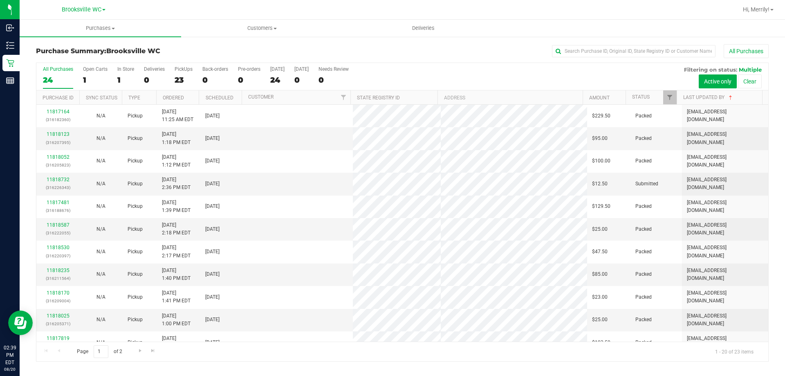
click at [169, 10] on div at bounding box center [441, 10] width 591 height 16
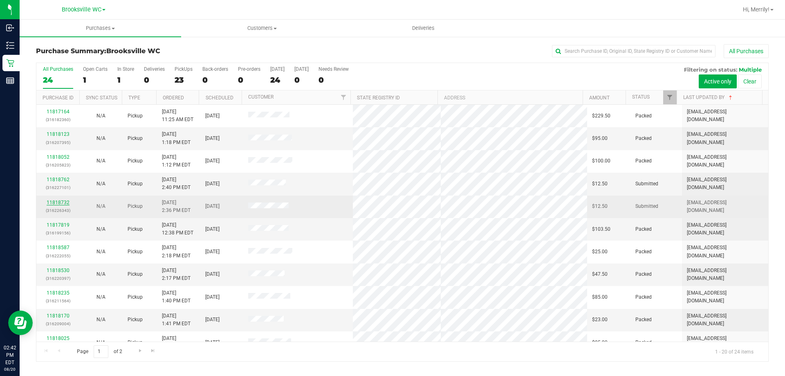
click at [62, 203] on link "11818732" at bounding box center [58, 202] width 23 height 6
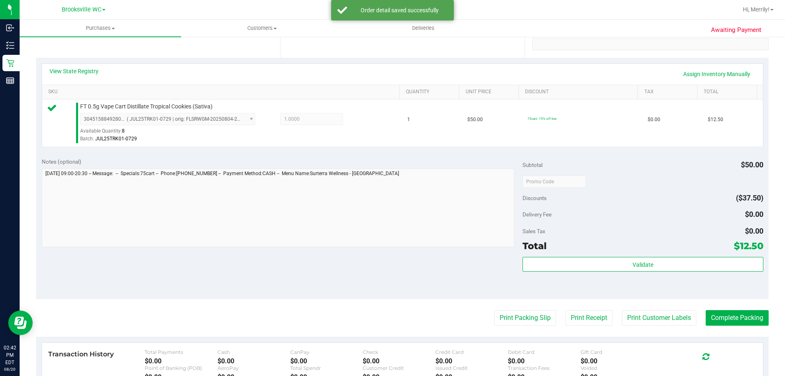
scroll to position [163, 0]
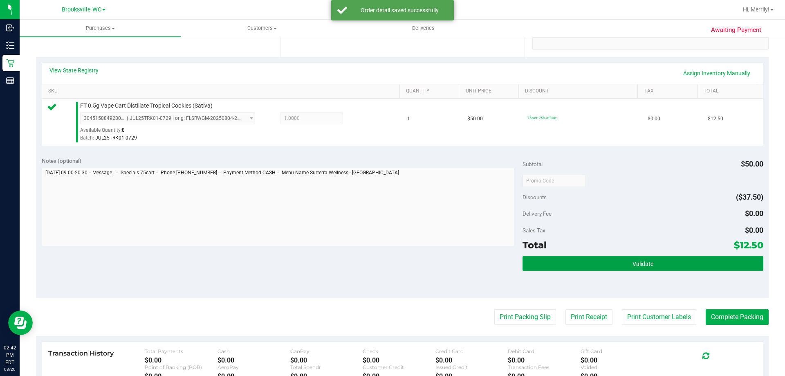
click at [606, 262] on button "Validate" at bounding box center [642, 263] width 240 height 15
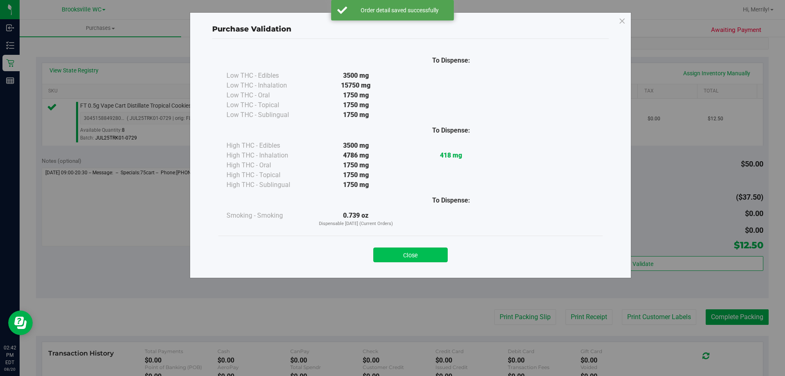
click at [407, 252] on button "Close" at bounding box center [410, 254] width 74 height 15
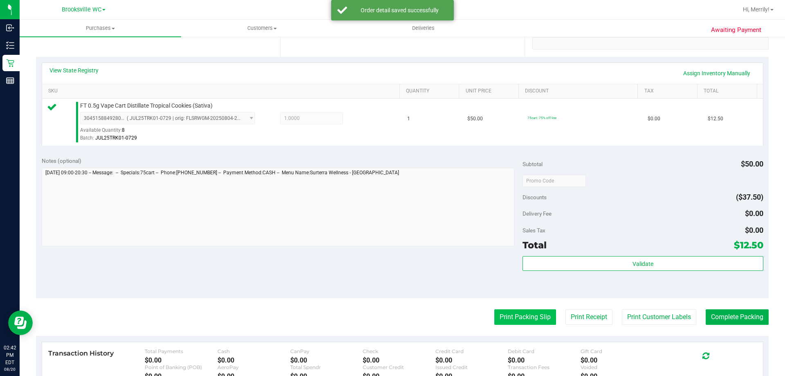
click at [519, 314] on button "Print Packing Slip" at bounding box center [525, 317] width 62 height 16
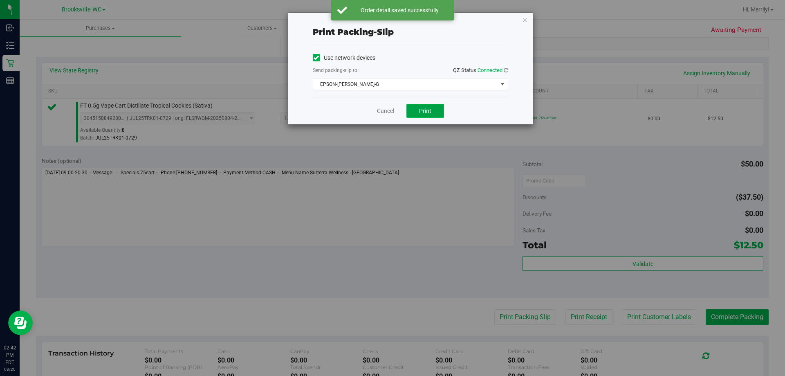
click at [422, 114] on button "Print" at bounding box center [425, 111] width 38 height 14
click at [382, 112] on link "Cancel" at bounding box center [385, 111] width 17 height 9
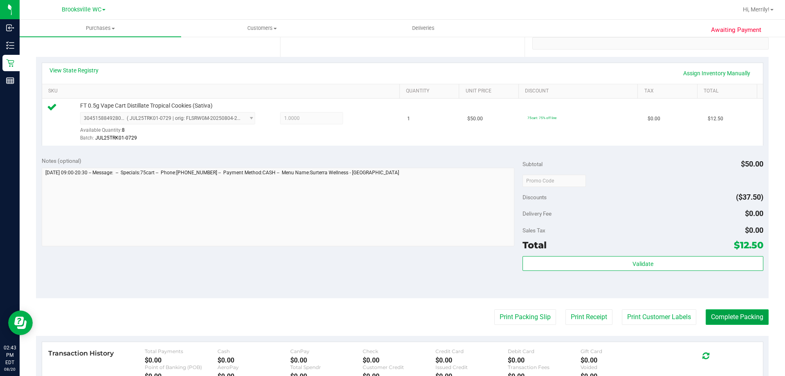
click at [732, 317] on button "Complete Packing" at bounding box center [736, 317] width 63 height 16
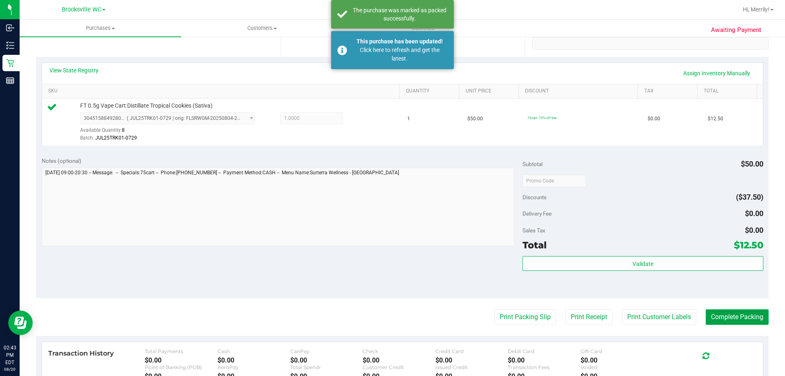
click at [732, 317] on button "Complete Packing" at bounding box center [736, 317] width 63 height 16
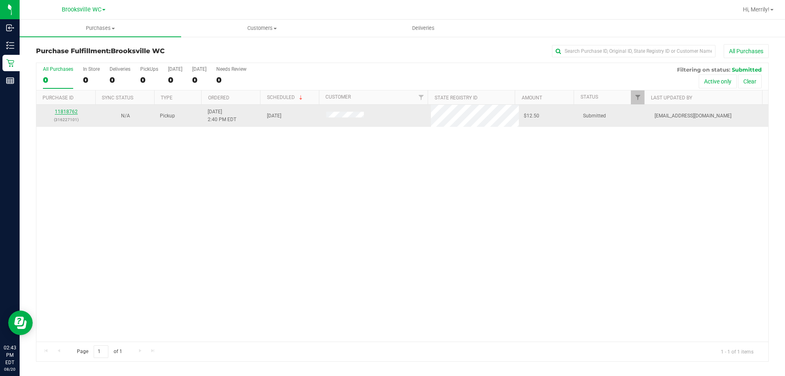
click at [70, 109] on link "11818762" at bounding box center [66, 112] width 23 height 6
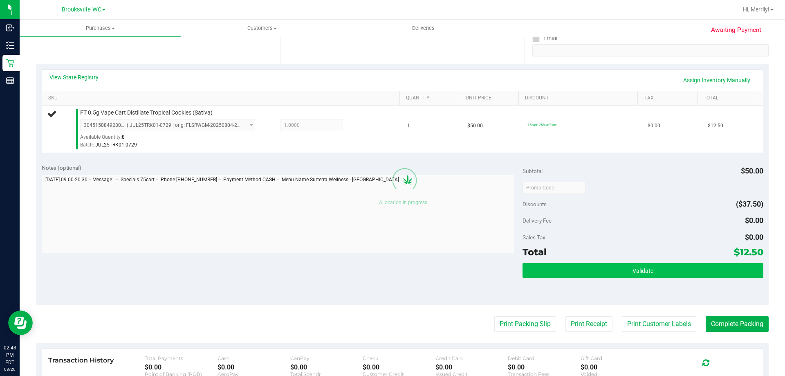
scroll to position [163, 0]
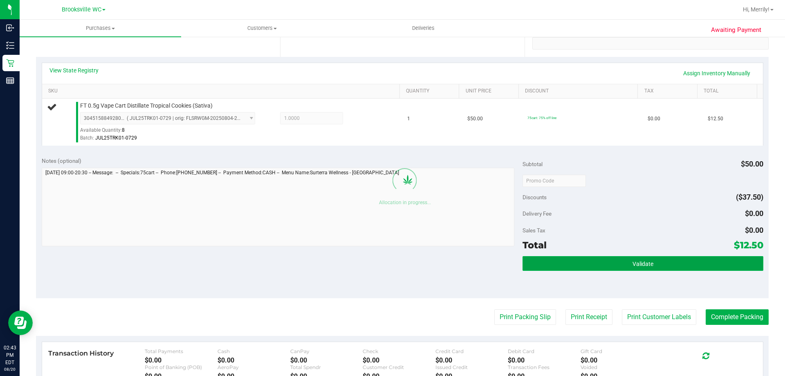
click at [639, 262] on span "Validate" at bounding box center [642, 263] width 21 height 7
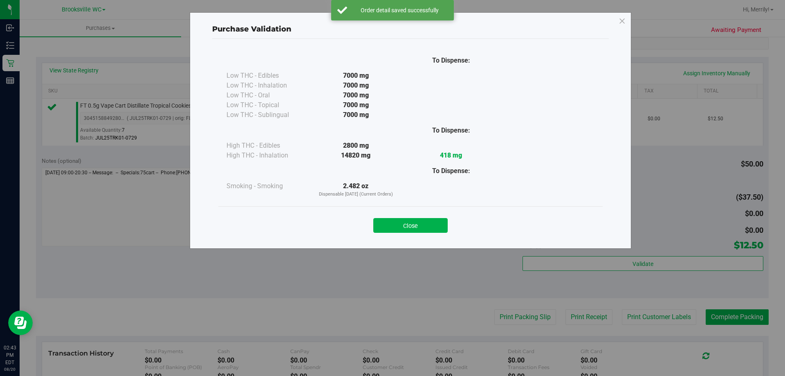
drag, startPoint x: 420, startPoint y: 230, endPoint x: 432, endPoint y: 238, distance: 13.7
click at [420, 229] on button "Close" at bounding box center [410, 225] width 74 height 15
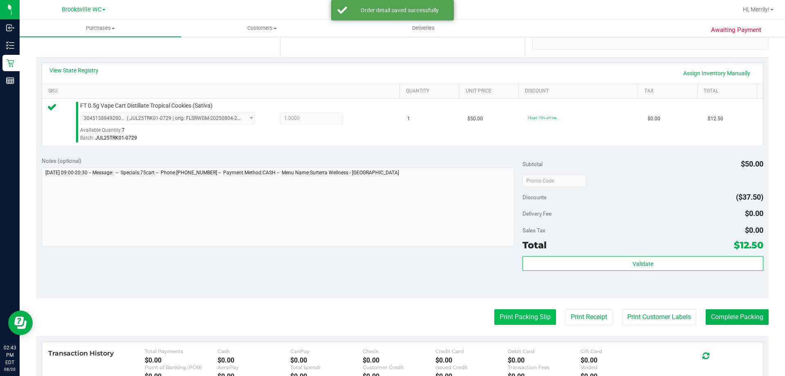
click at [510, 315] on button "Print Packing Slip" at bounding box center [525, 317] width 62 height 16
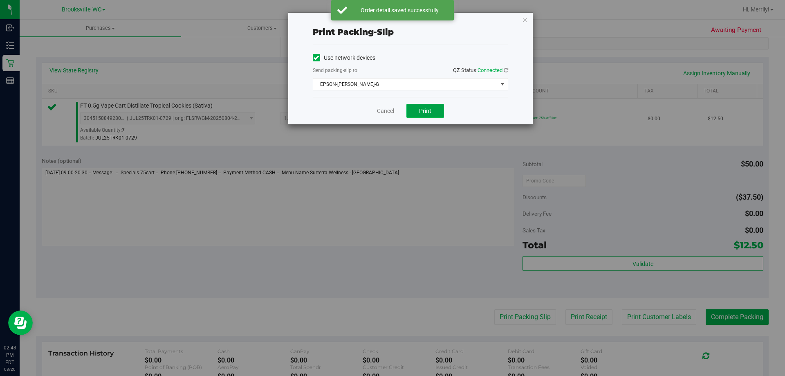
click at [425, 107] on span "Print" at bounding box center [425, 110] width 12 height 7
click at [382, 110] on link "Cancel" at bounding box center [385, 111] width 17 height 9
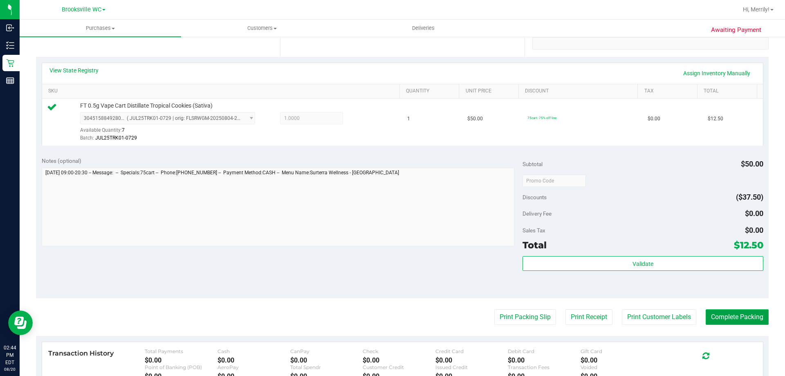
click at [720, 318] on button "Complete Packing" at bounding box center [736, 317] width 63 height 16
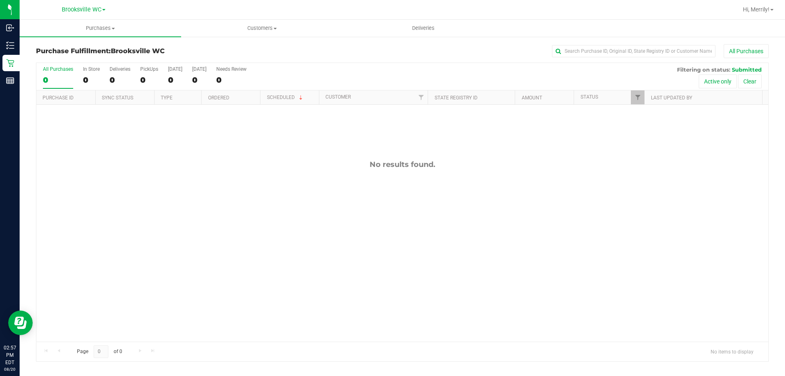
drag, startPoint x: 87, startPoint y: 234, endPoint x: 87, endPoint y: 230, distance: 4.5
click at [87, 231] on div "No results found." at bounding box center [401, 251] width 731 height 292
click at [137, 205] on div "No results found." at bounding box center [401, 251] width 731 height 292
click at [772, 10] on span at bounding box center [771, 10] width 3 height 2
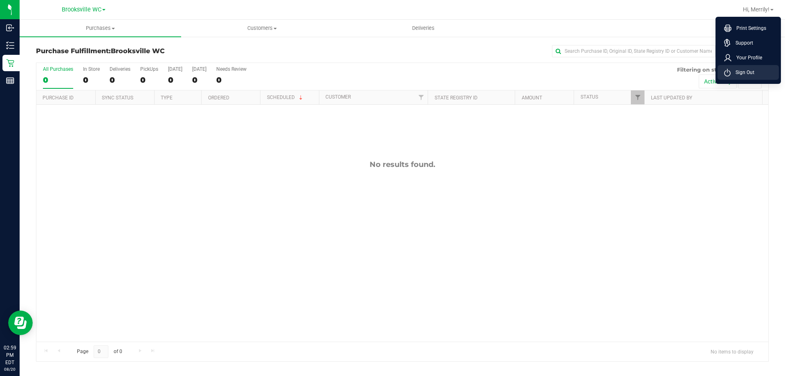
click at [754, 72] on span "Sign Out" at bounding box center [742, 72] width 24 height 8
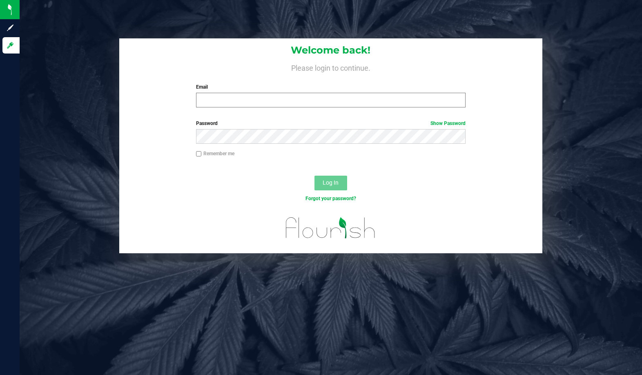
drag, startPoint x: 57, startPoint y: 112, endPoint x: 260, endPoint y: 94, distance: 203.6
click at [20, 112] on div at bounding box center [10, 207] width 20 height 305
click at [279, 98] on input "Email" at bounding box center [331, 100] width 270 height 15
type input "[EMAIL_ADDRESS][DOMAIN_NAME]"
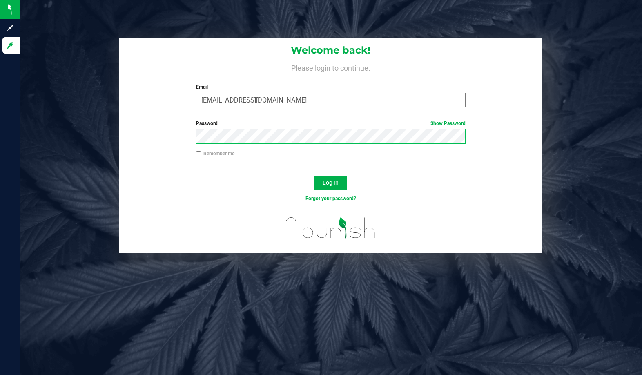
click at [315, 176] on button "Log In" at bounding box center [331, 183] width 33 height 15
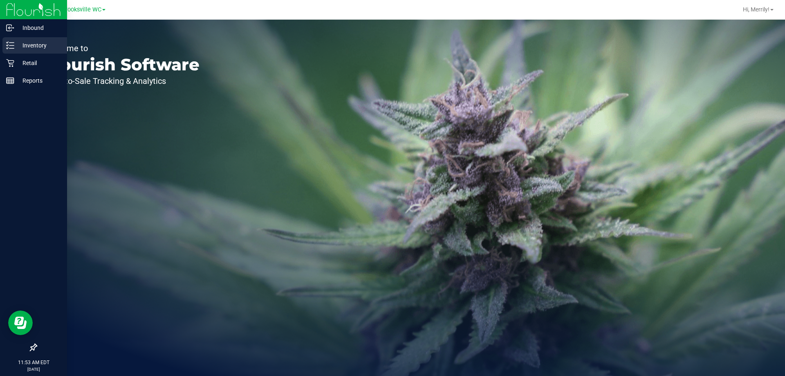
click at [8, 41] on icon at bounding box center [10, 45] width 8 height 8
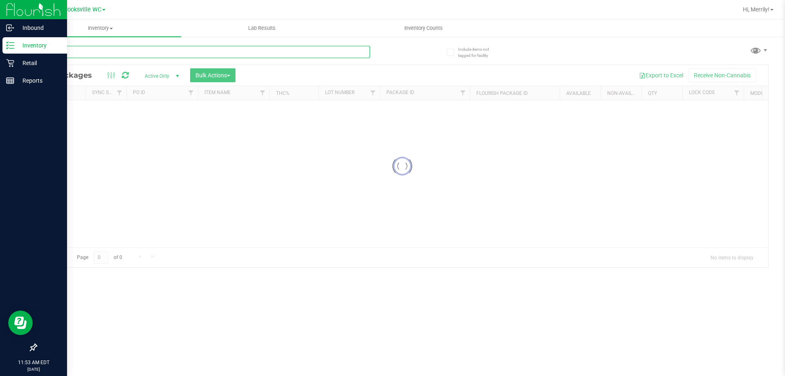
click at [127, 51] on input "text" at bounding box center [203, 52] width 334 height 12
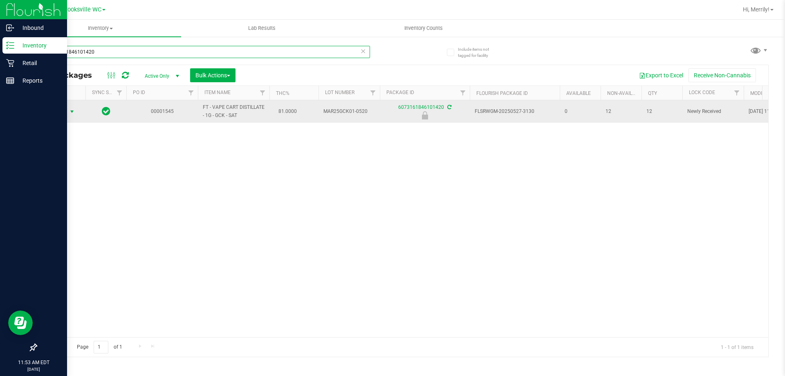
type input "6073161846101420"
click at [73, 112] on span "select" at bounding box center [72, 111] width 7 height 7
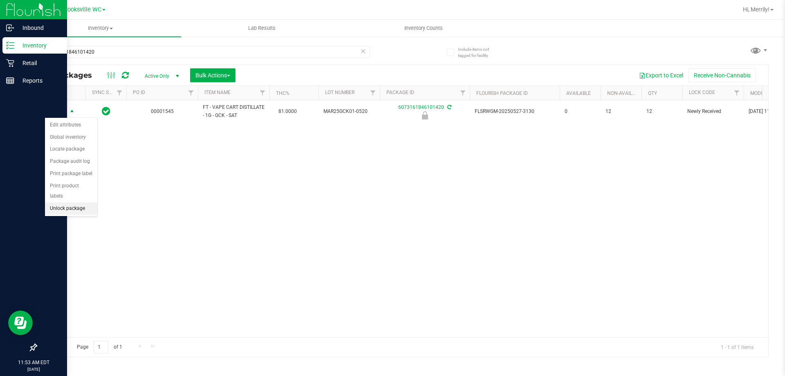
click at [70, 202] on li "Unlock package" at bounding box center [71, 208] width 52 height 12
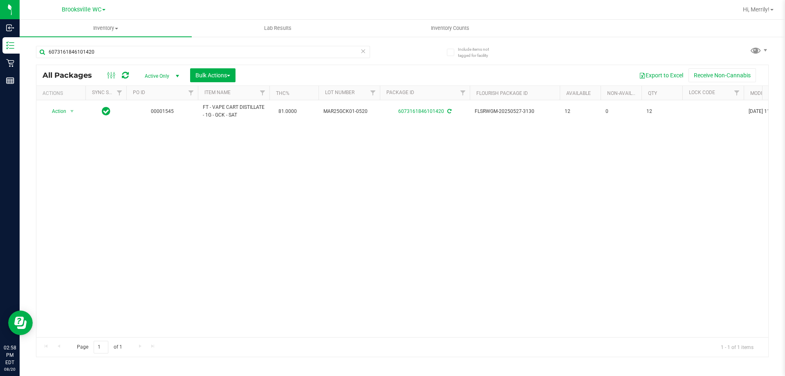
click at [496, 286] on div "Action Action Create package Edit attributes Global inventory Locate package Lo…" at bounding box center [401, 218] width 731 height 237
